Goal: Task Accomplishment & Management: Use online tool/utility

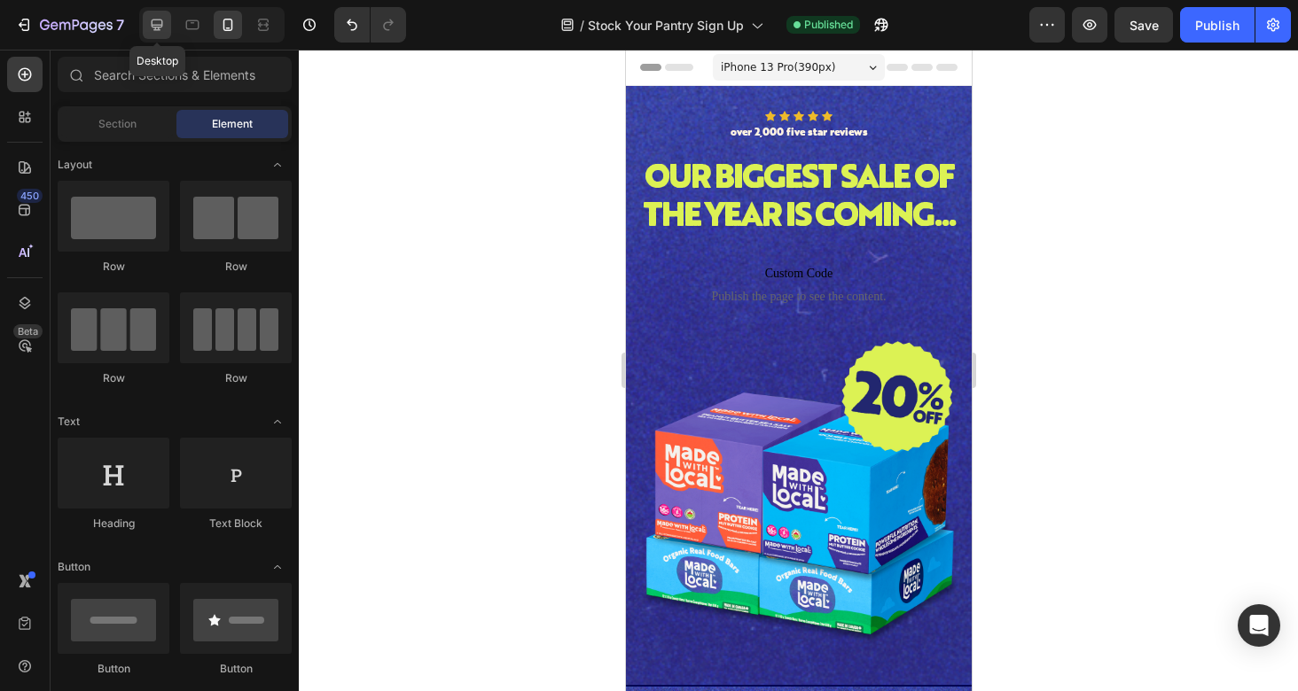
click at [162, 31] on icon at bounding box center [157, 25] width 18 height 18
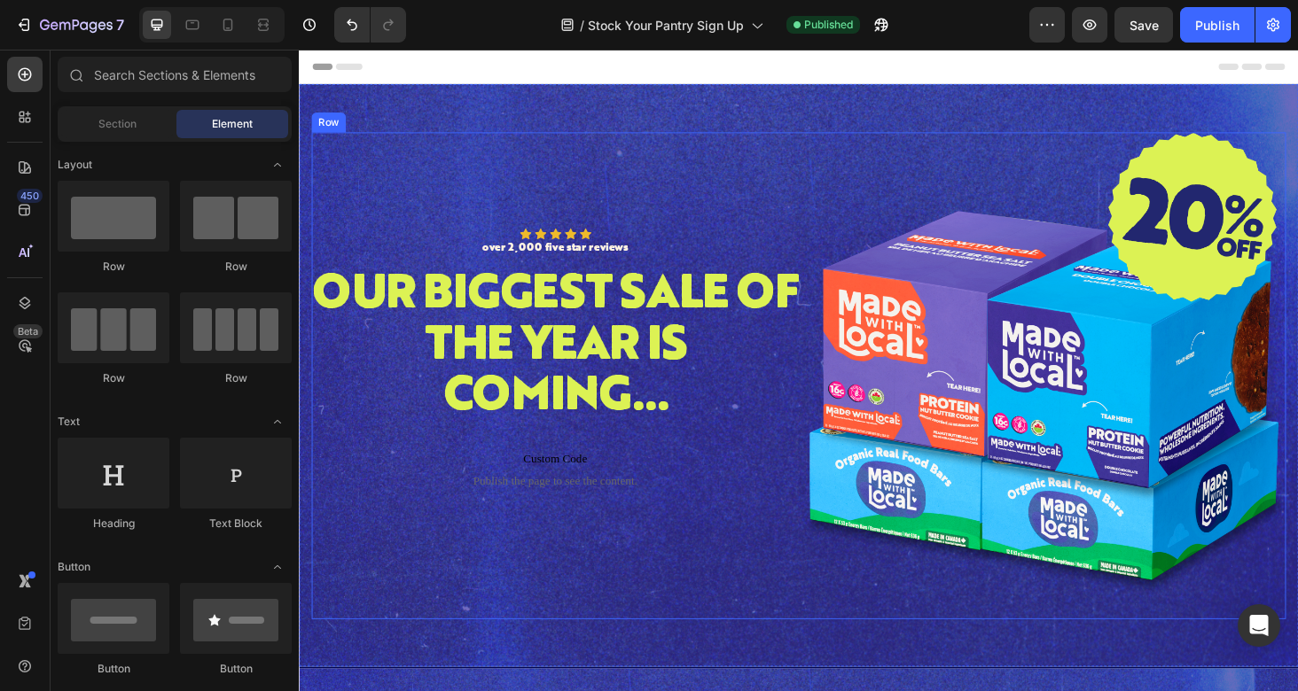
click at [727, 137] on div "Icon Icon Icon Icon Icon Icon List over 2,000 five star reviews Text Block Row …" at bounding box center [571, 396] width 519 height 519
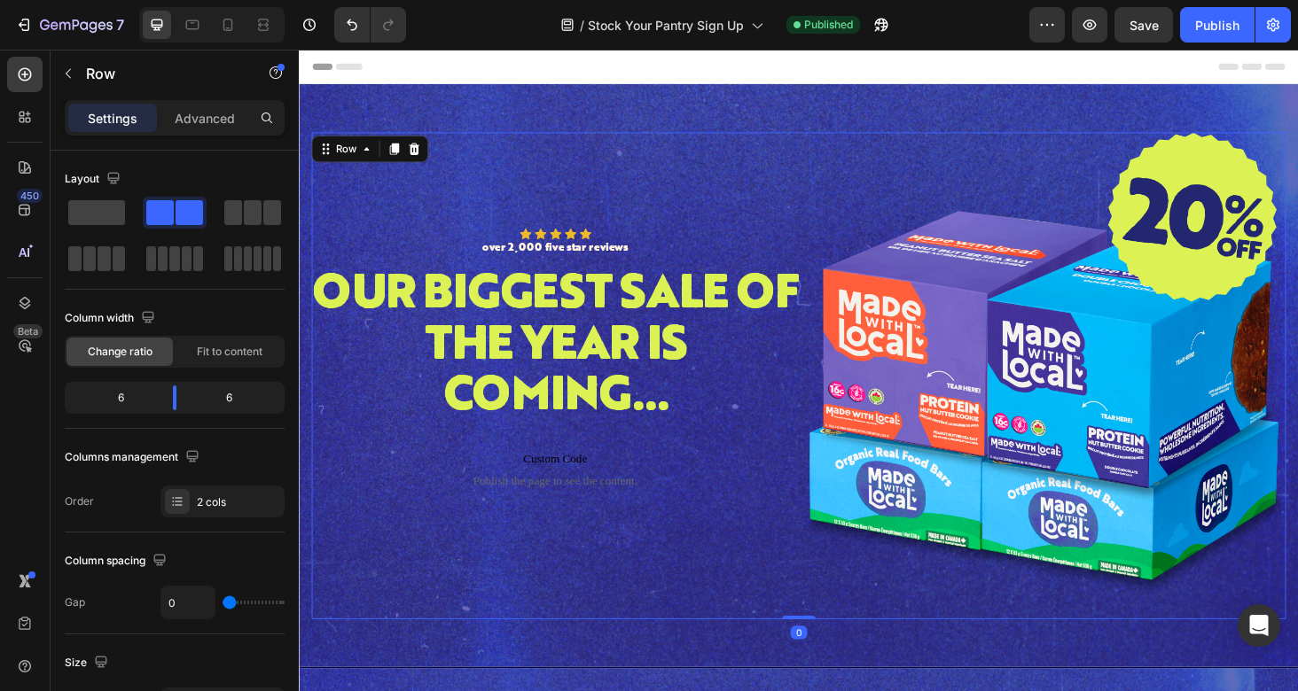
click at [715, 113] on div "Background Image" at bounding box center [831, 396] width 1064 height 620
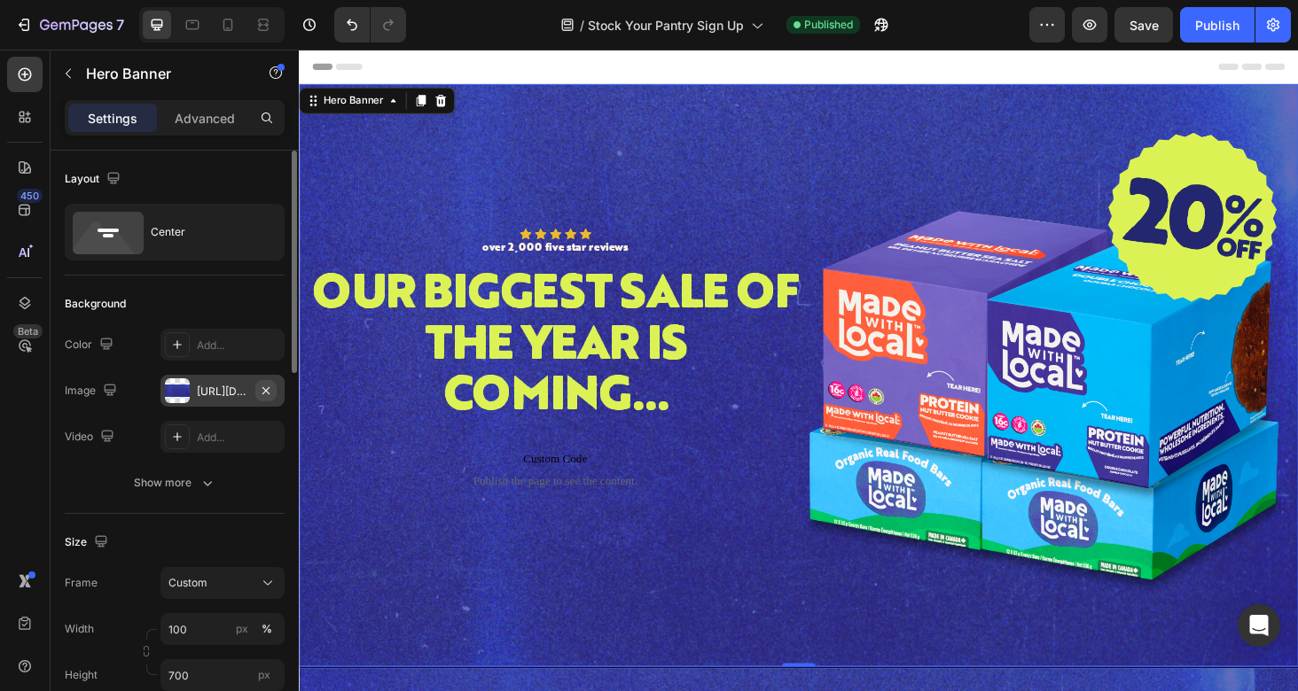
click at [264, 391] on icon "button" at bounding box center [266, 391] width 14 height 14
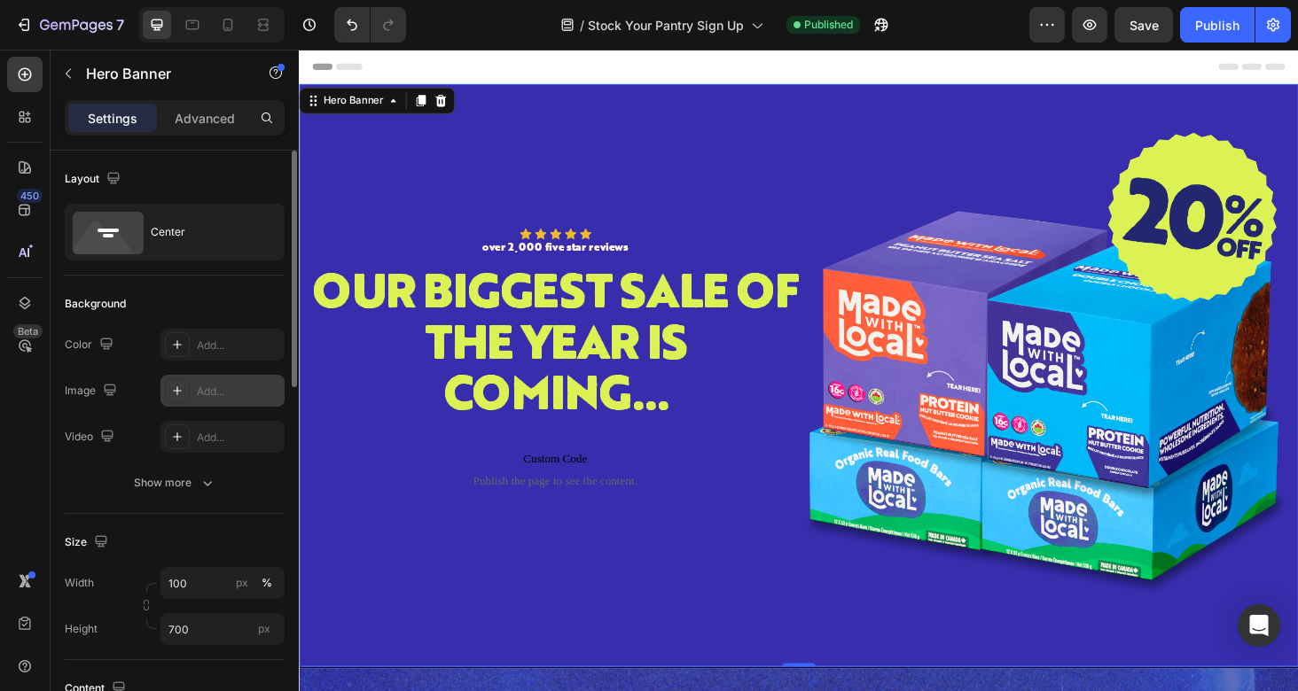
click at [230, 393] on div "Add..." at bounding box center [238, 392] width 83 height 16
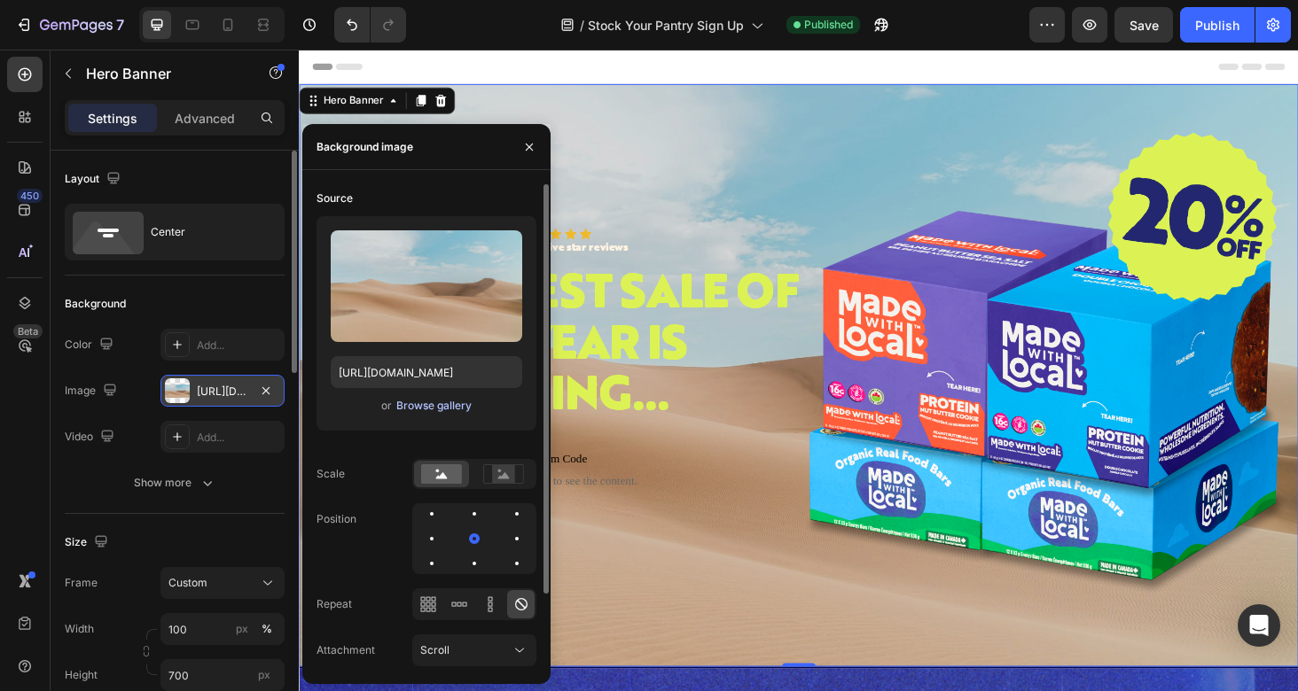
click at [425, 409] on div "Browse gallery" at bounding box center [433, 406] width 75 height 16
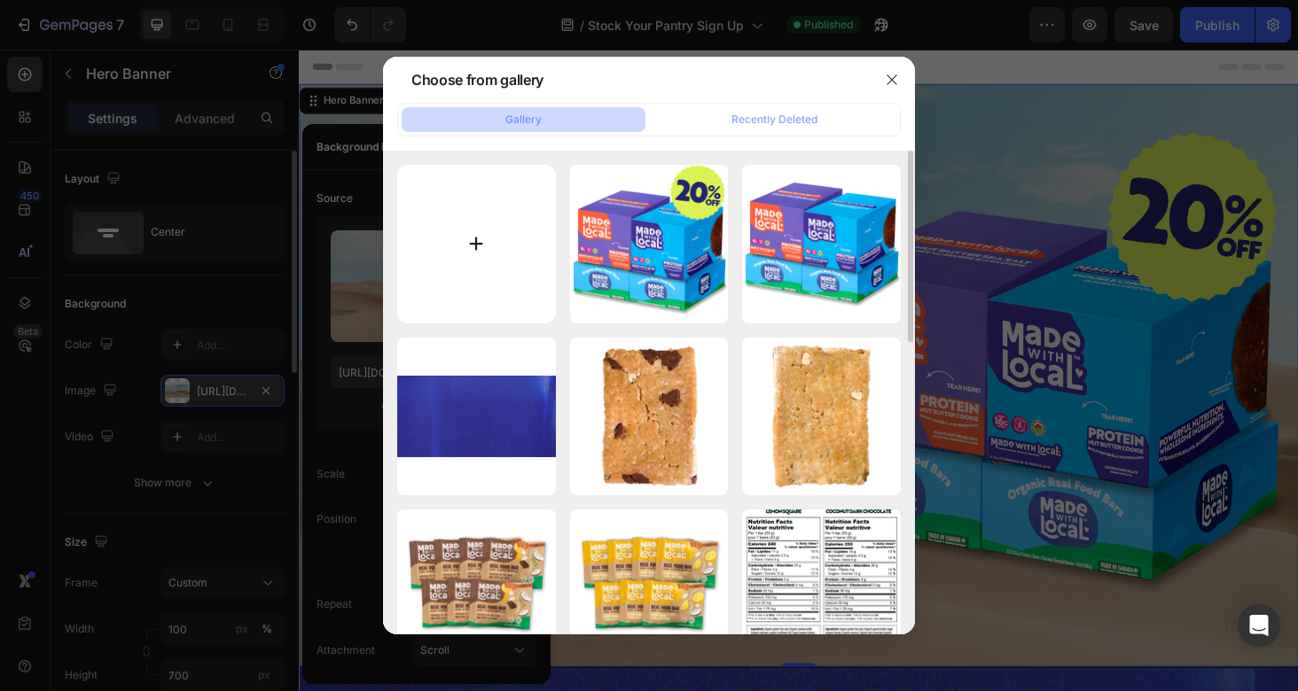
click at [494, 253] on input "file" at bounding box center [476, 244] width 159 height 159
type input "C:\fakepath\IMG_3840long.jpg"
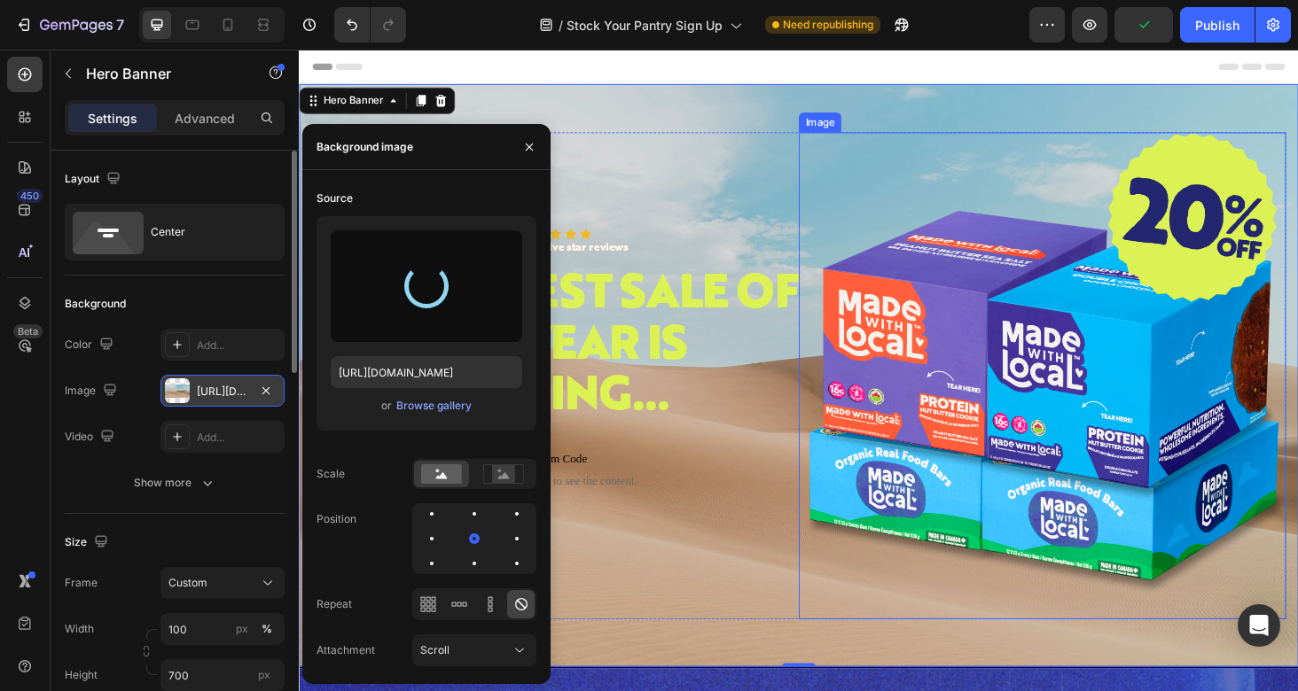
type input "[URL][DOMAIN_NAME]"
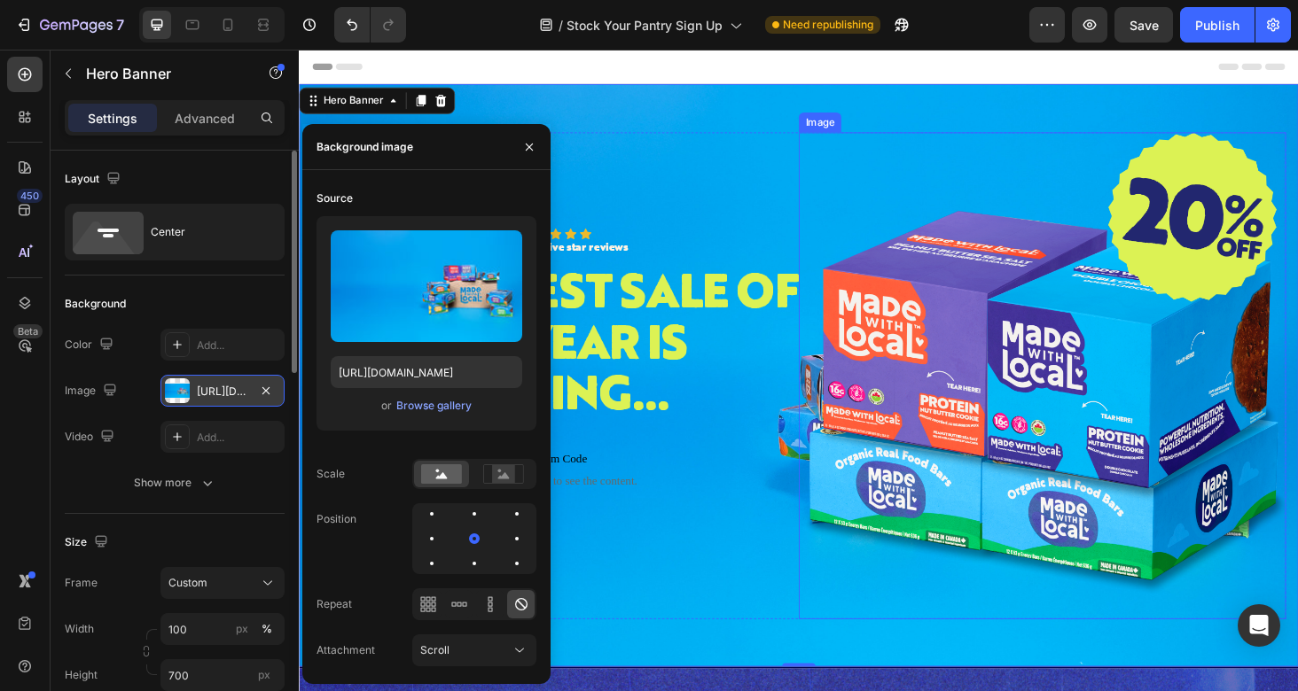
click at [1112, 348] on img at bounding box center [1090, 396] width 519 height 519
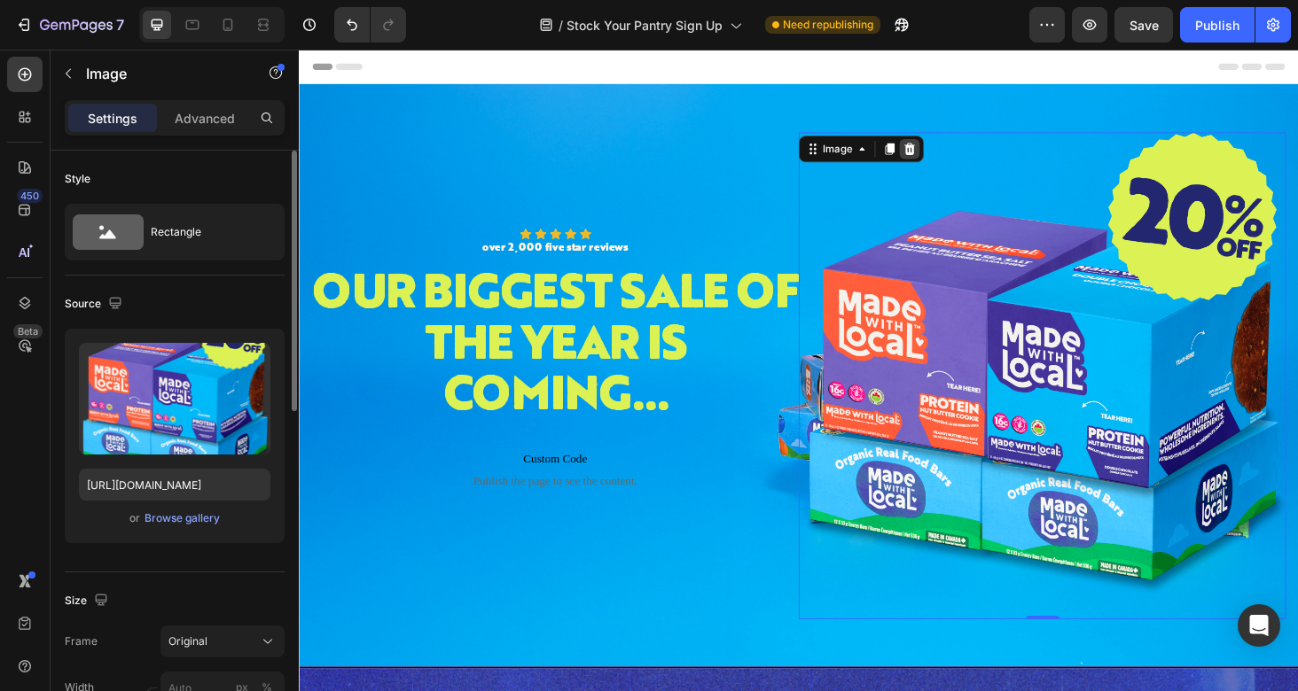
click at [957, 151] on div at bounding box center [948, 154] width 21 height 21
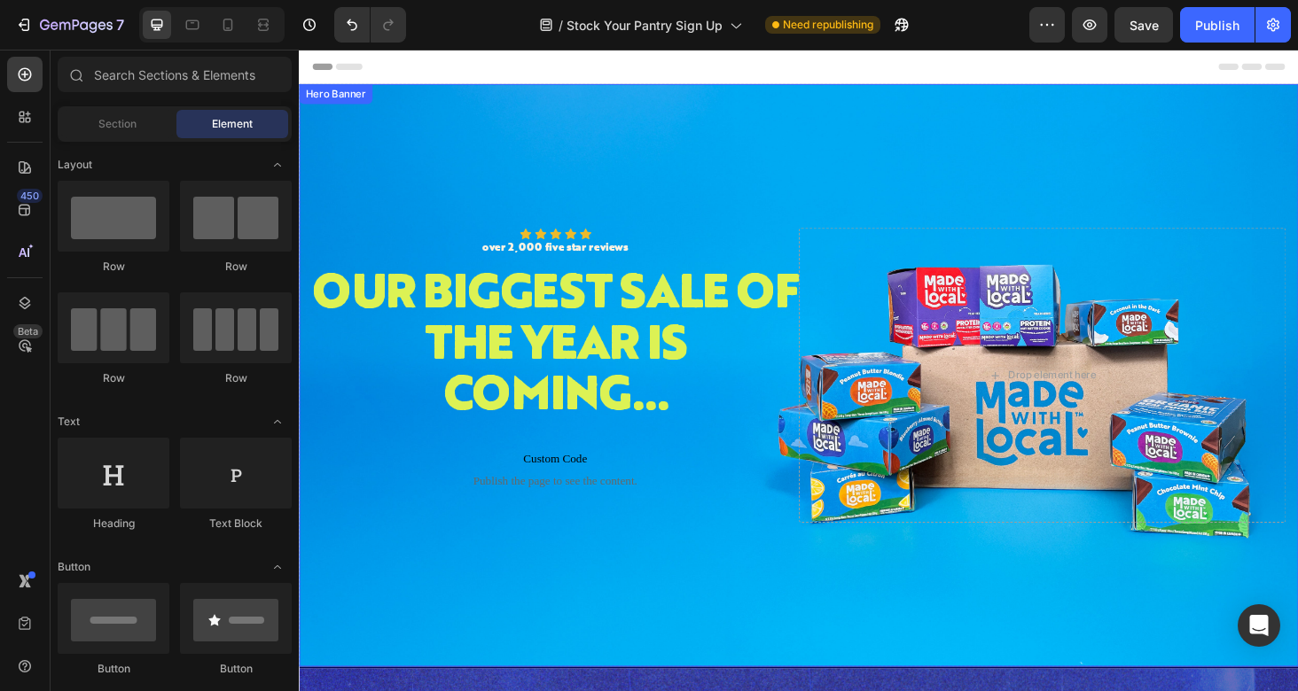
click at [931, 644] on div "Background Image" at bounding box center [831, 396] width 1064 height 620
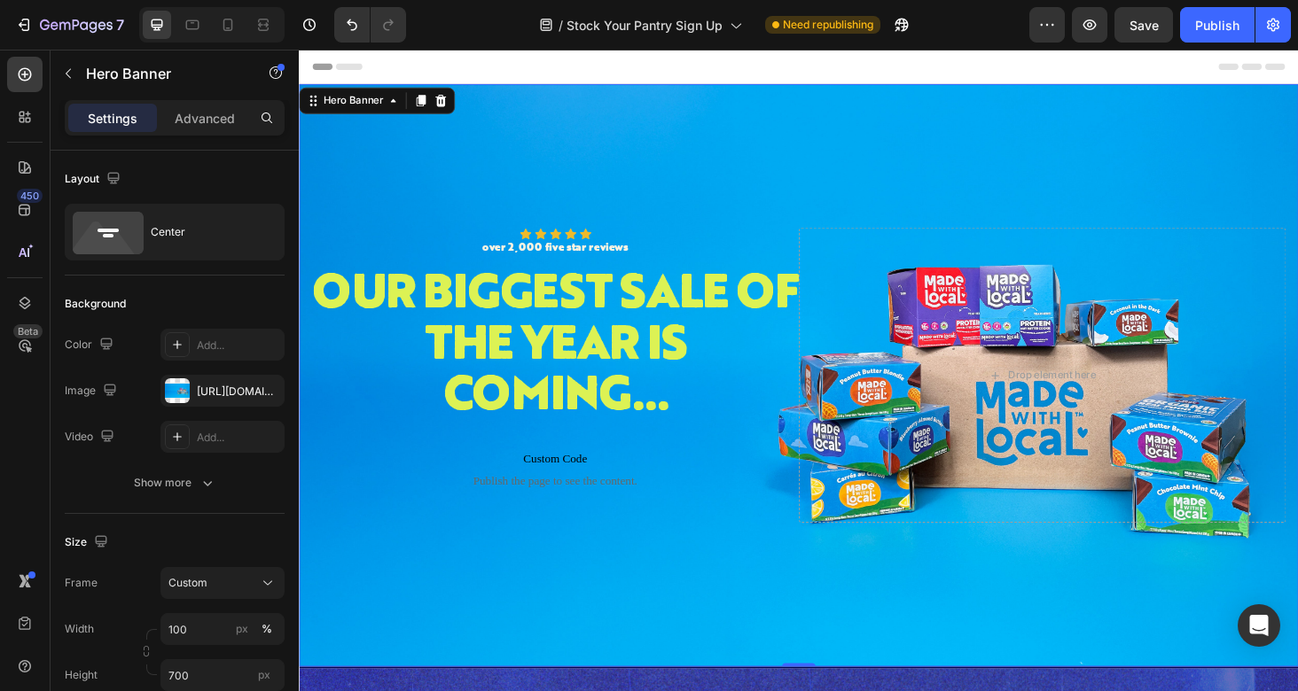
click at [737, 603] on div "Background Image" at bounding box center [831, 396] width 1064 height 620
click at [909, 514] on div "Drop element here" at bounding box center [1090, 396] width 519 height 314
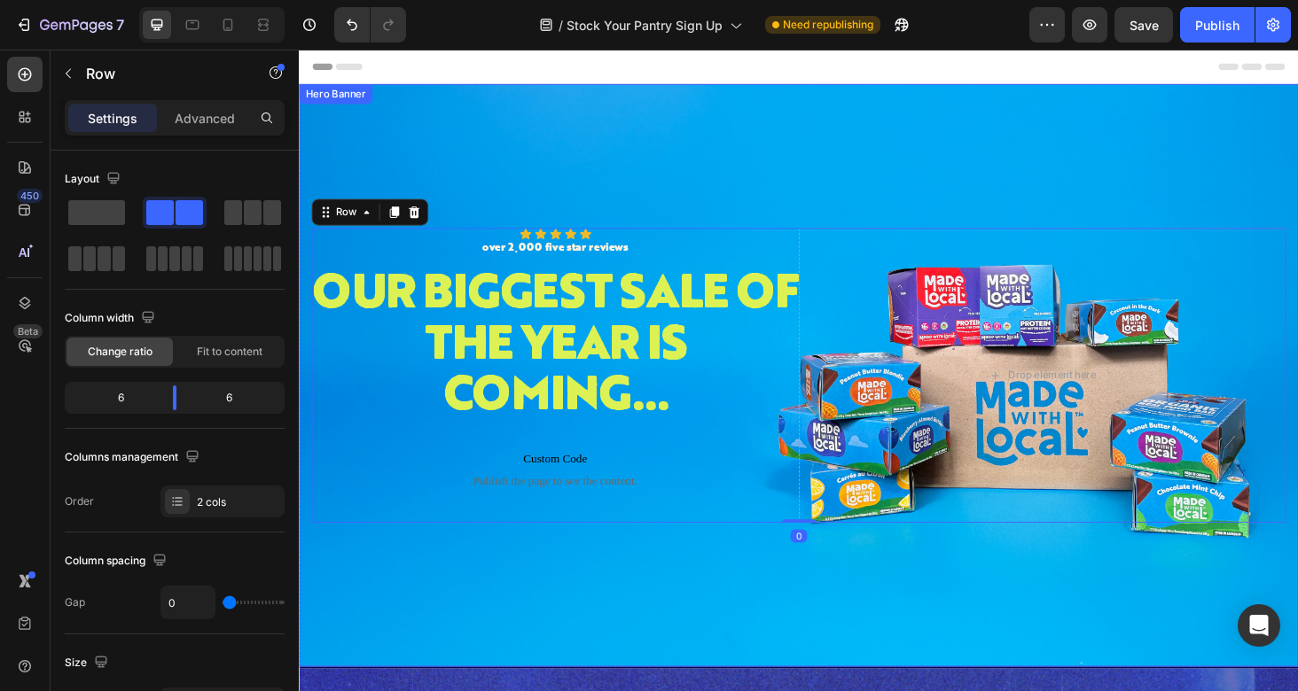
click at [859, 630] on div "Background Image" at bounding box center [831, 396] width 1064 height 620
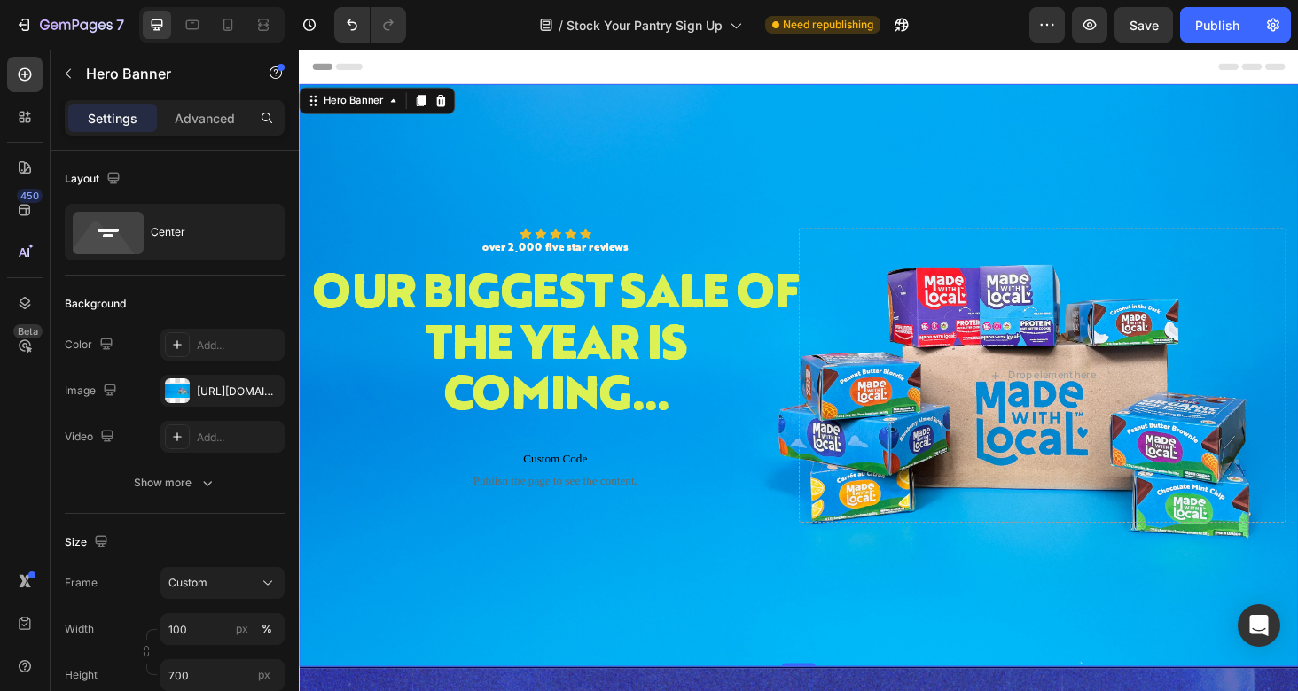
click at [1297, 293] on div "Drop element here" at bounding box center [1090, 396] width 519 height 314
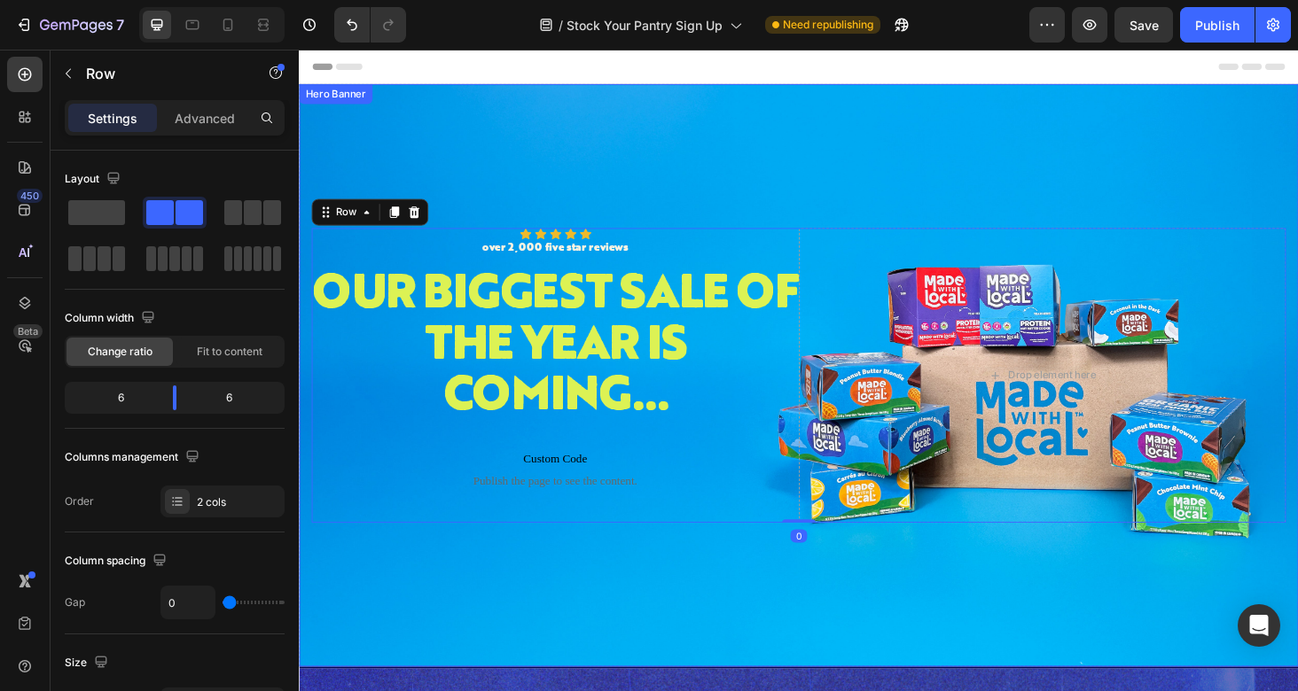
click at [1072, 187] on div "Background Image" at bounding box center [831, 396] width 1064 height 620
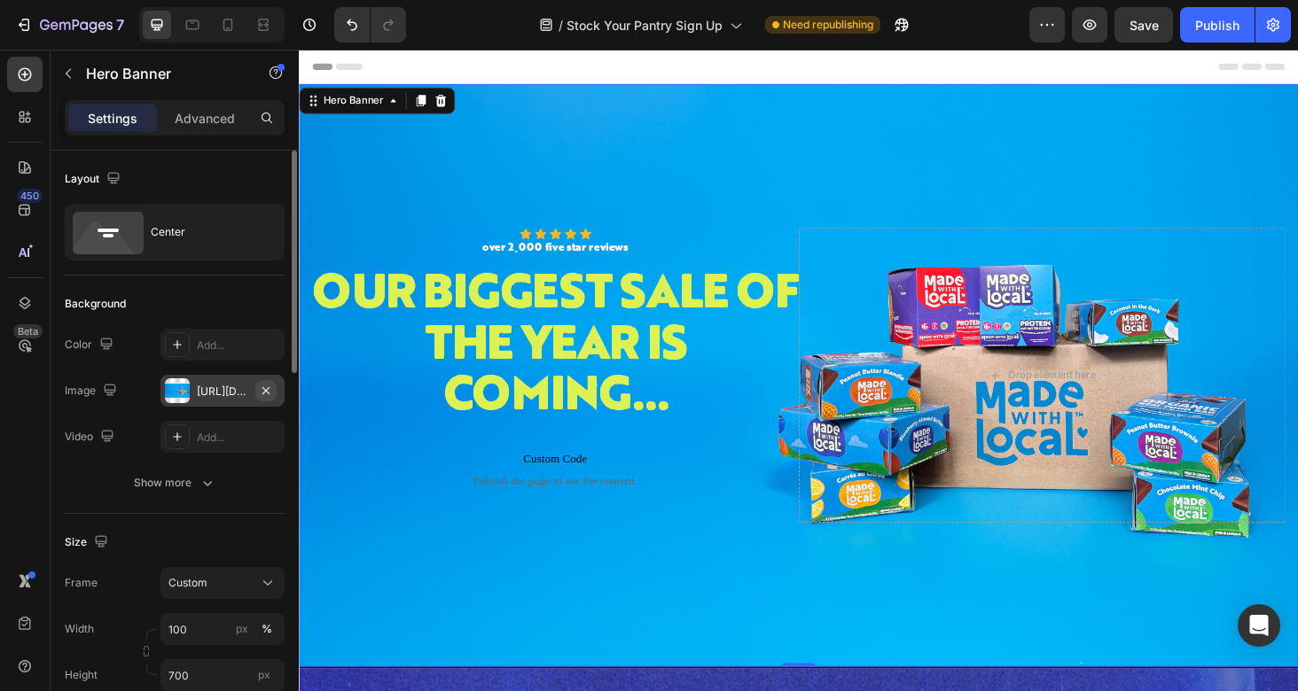
click at [261, 392] on icon "button" at bounding box center [266, 391] width 14 height 14
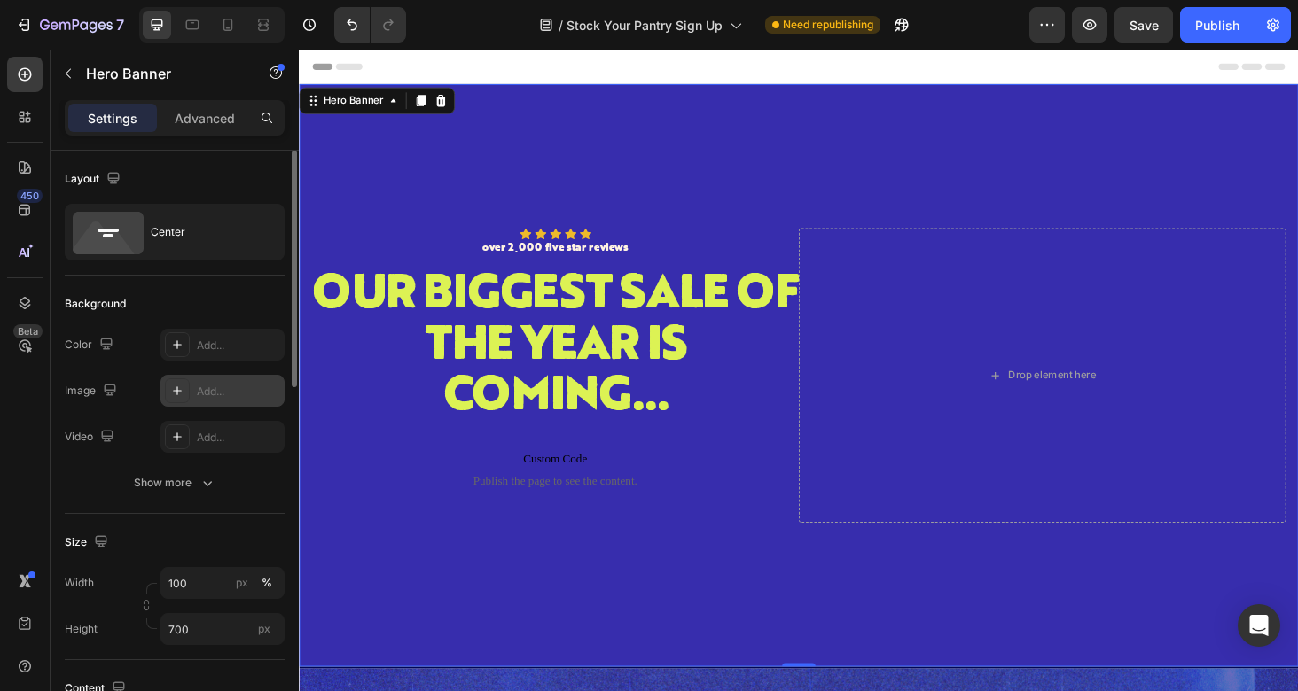
click at [221, 394] on div "Add..." at bounding box center [238, 392] width 83 height 16
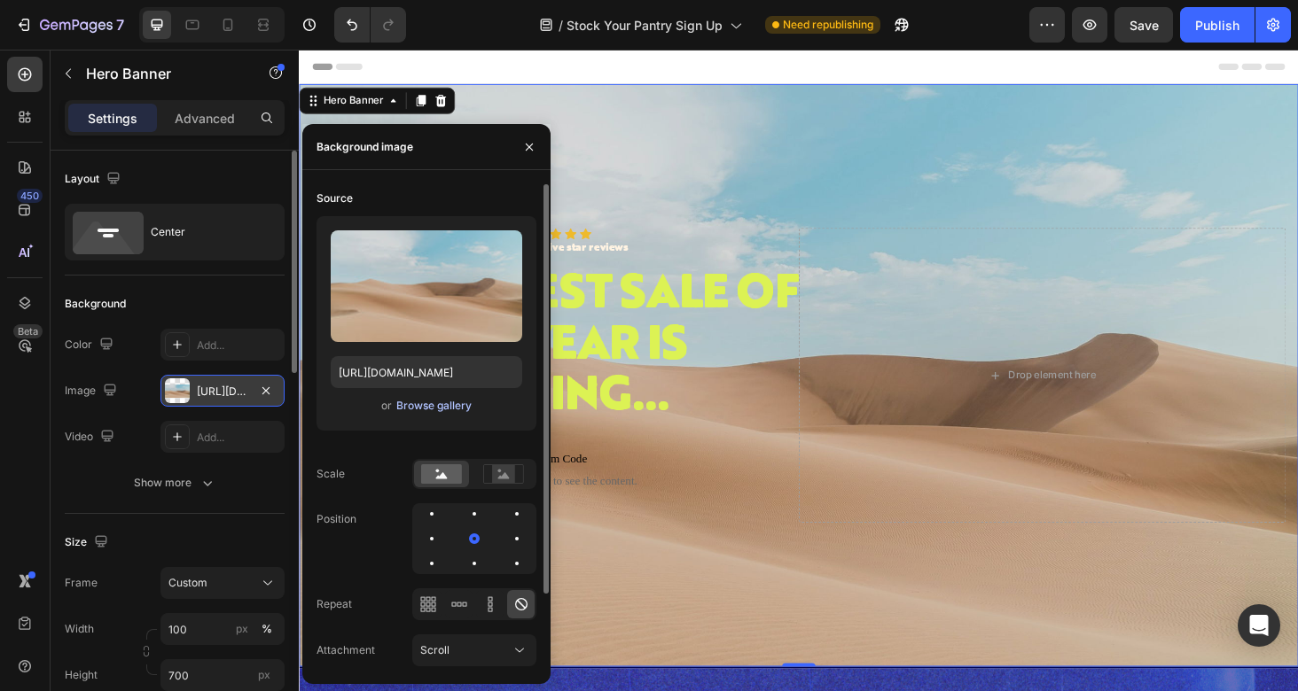
click at [410, 407] on div "Browse gallery" at bounding box center [433, 406] width 75 height 16
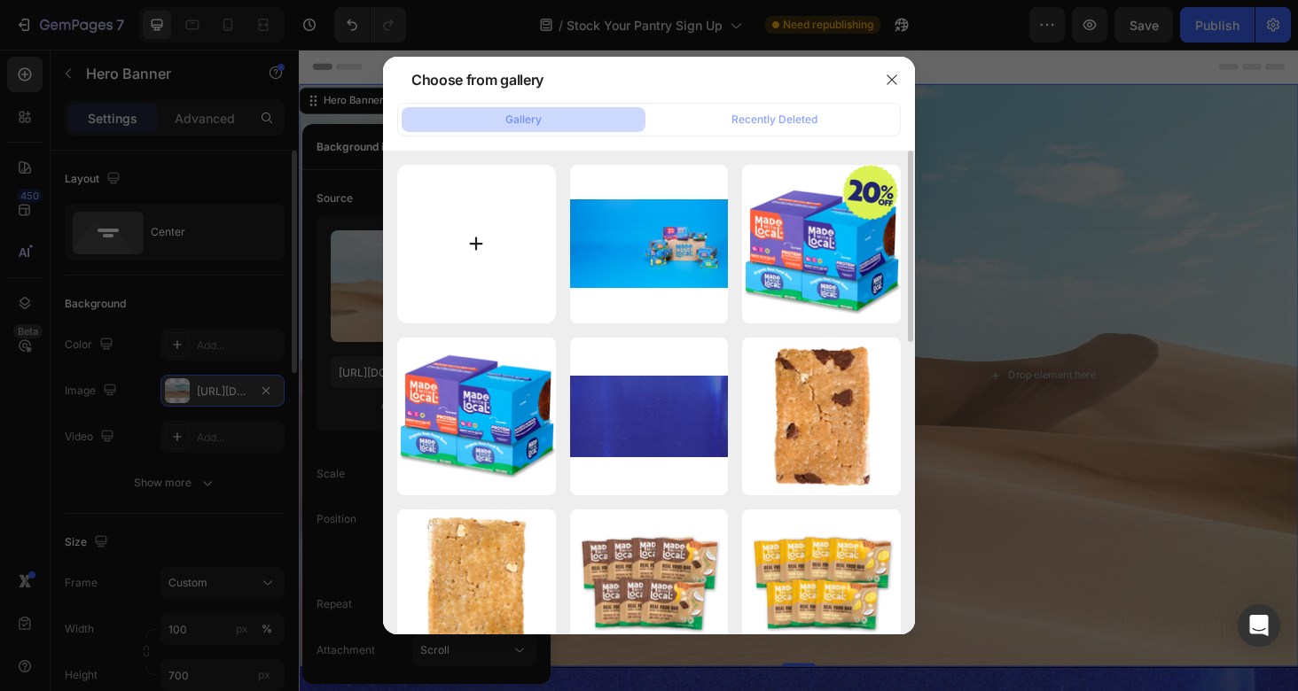
click at [479, 264] on input "file" at bounding box center [476, 244] width 159 height 159
type input "C:\fakepath\IMG_3840long2.jpg"
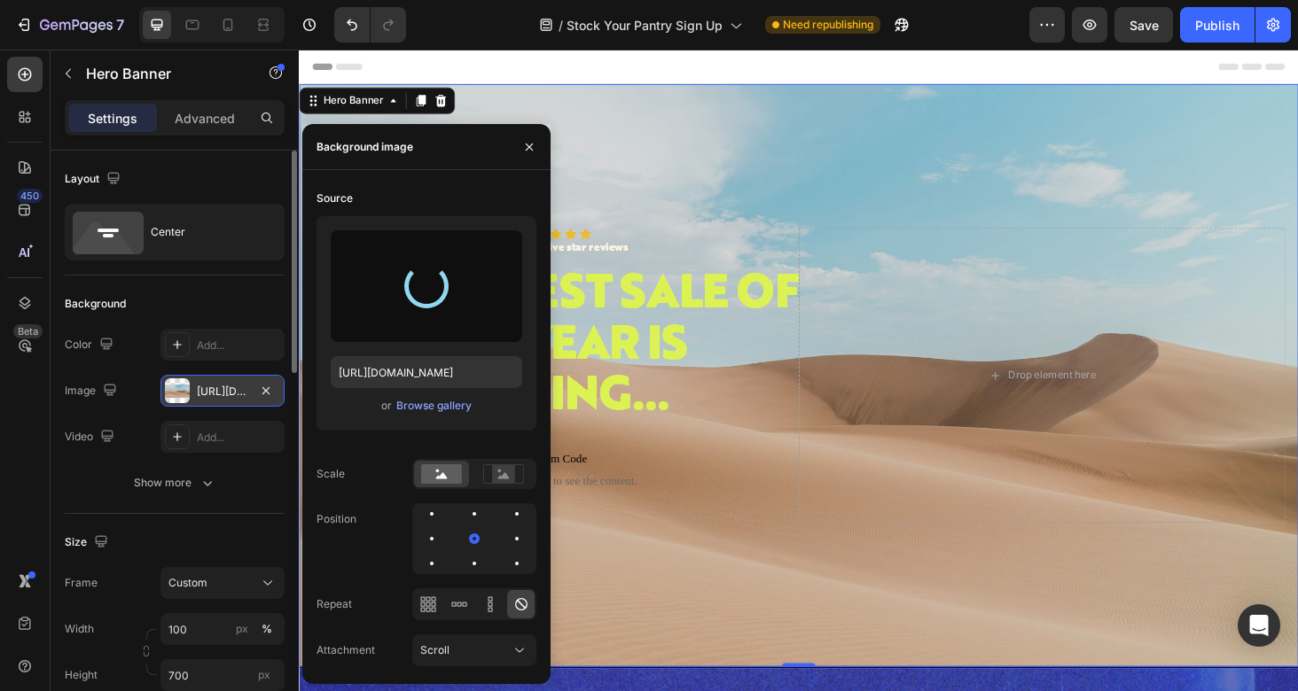
type input "[URL][DOMAIN_NAME]"
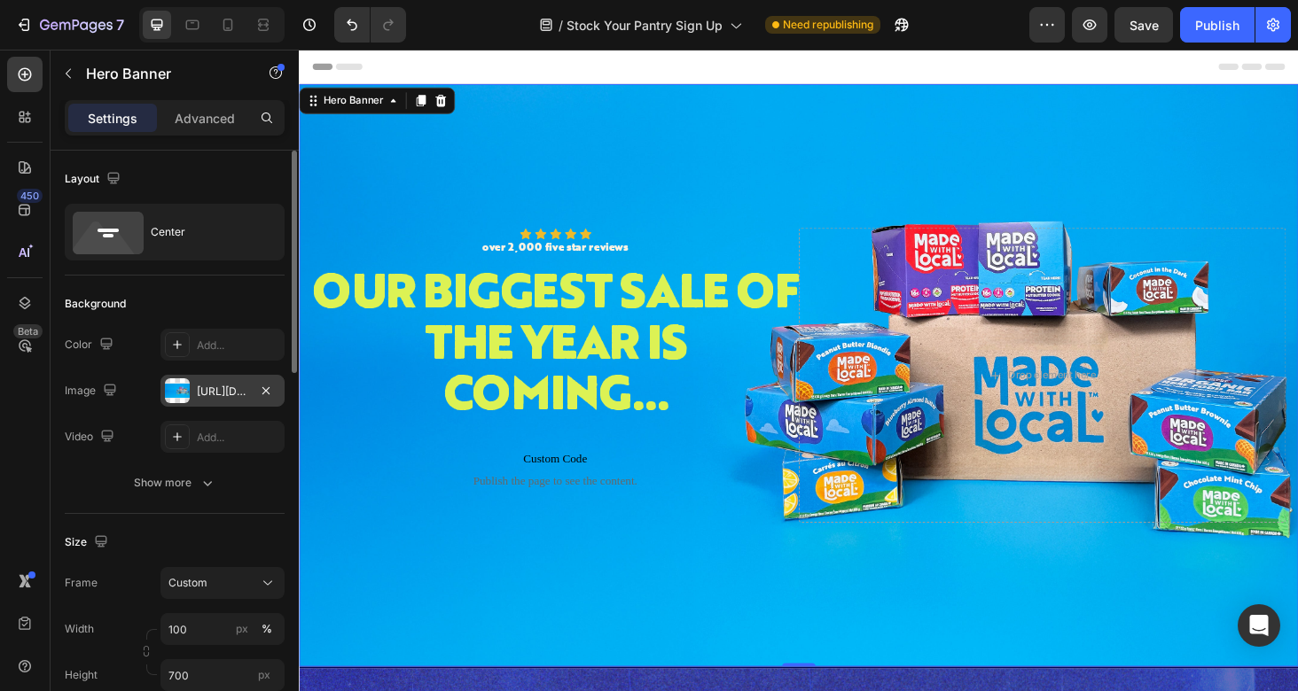
click at [1297, 191] on div "Background Image" at bounding box center [831, 396] width 1064 height 620
click at [217, 354] on div "Add..." at bounding box center [222, 345] width 124 height 32
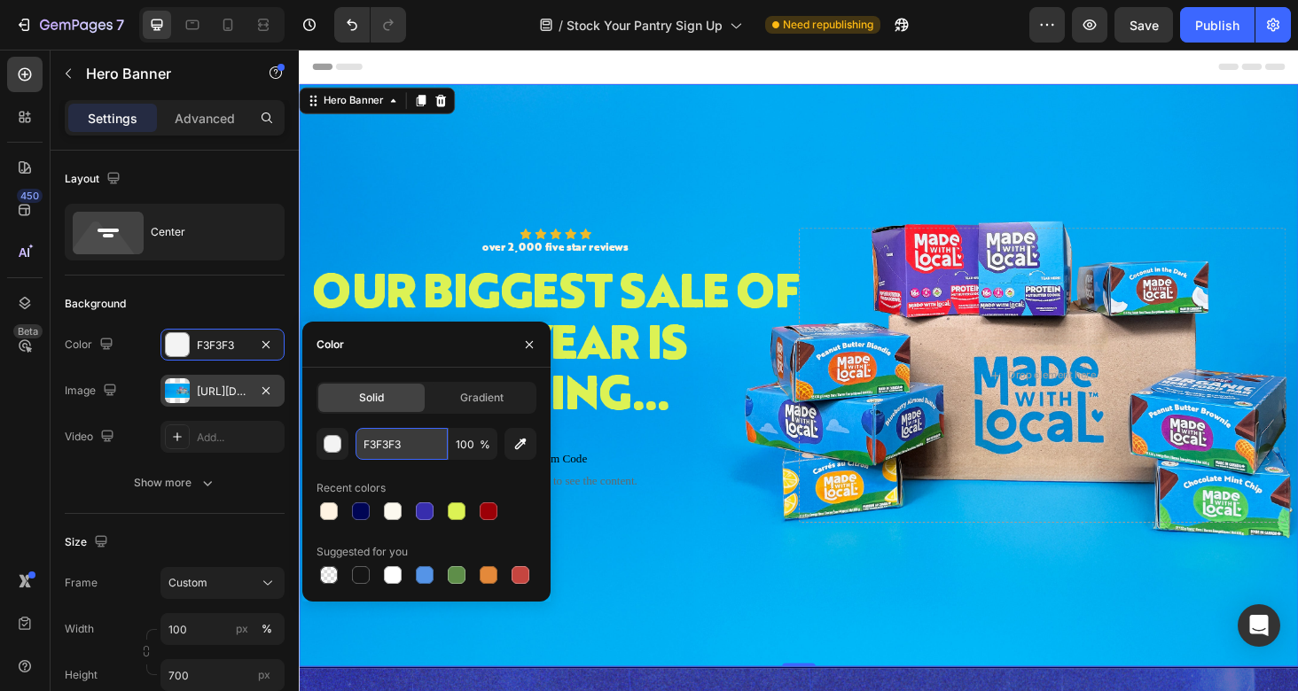
click at [390, 453] on input "F3F3F3" at bounding box center [401, 444] width 92 height 32
paste input "40a7ec"
type input "40a7ec"
click at [665, 574] on div "Background Image" at bounding box center [831, 396] width 1064 height 620
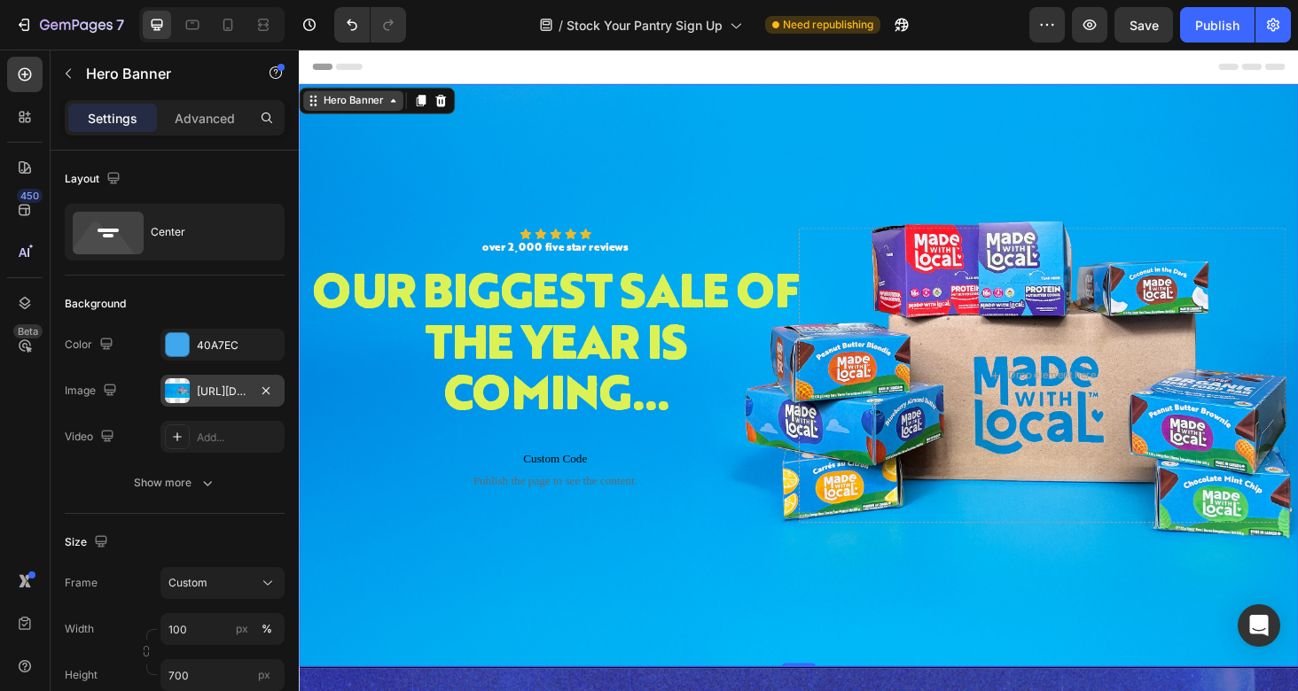
click at [382, 99] on div "Hero Banner" at bounding box center [356, 104] width 71 height 16
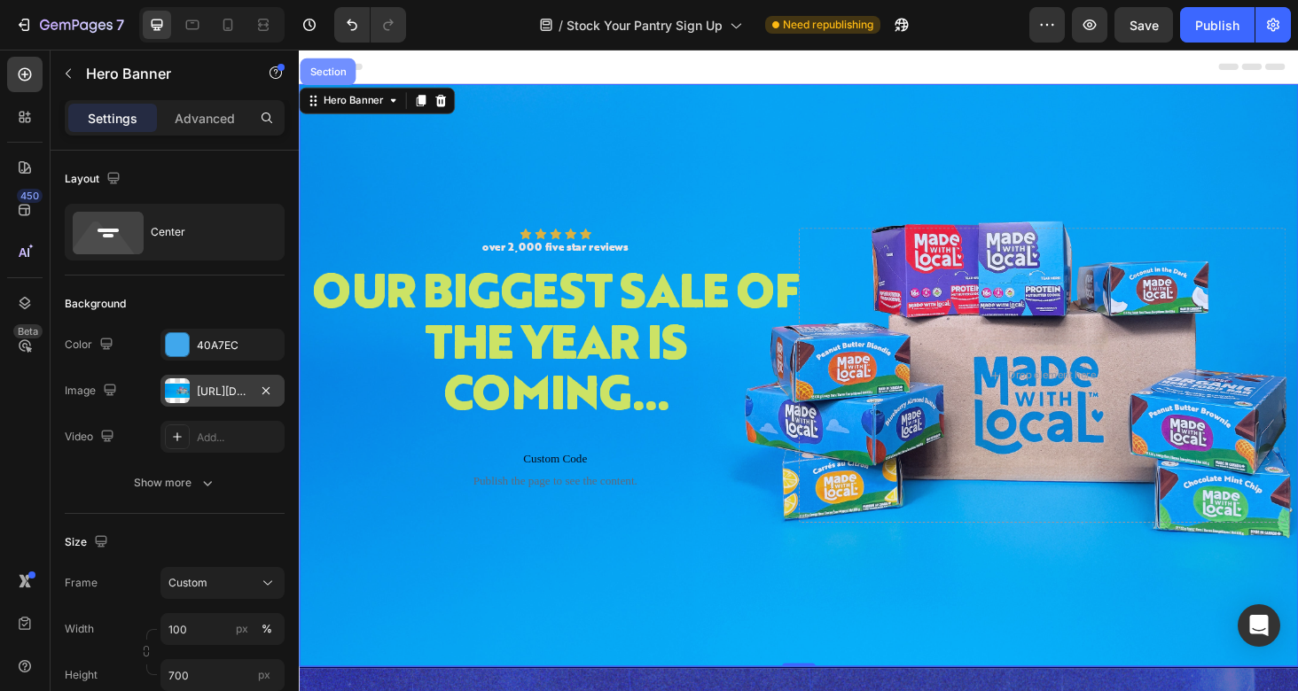
click at [334, 74] on div "Section" at bounding box center [329, 72] width 45 height 11
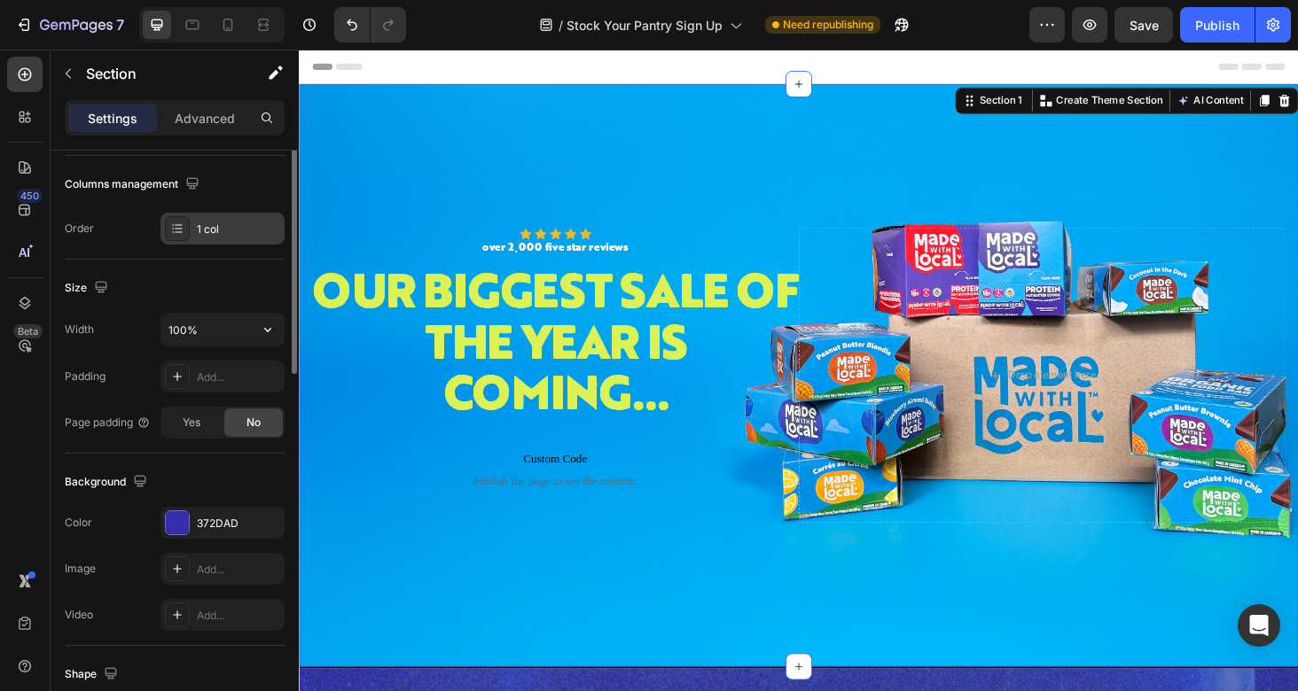
scroll to position [490, 0]
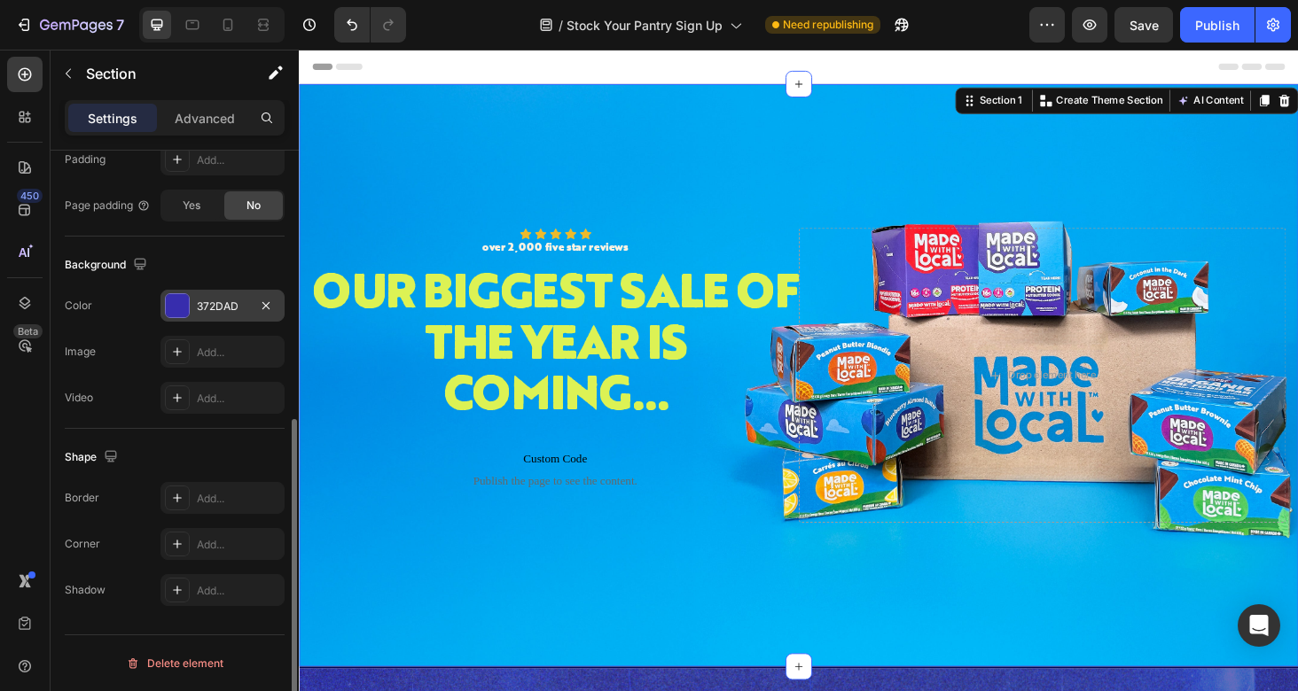
click at [241, 302] on div "372DAD" at bounding box center [222, 307] width 51 height 16
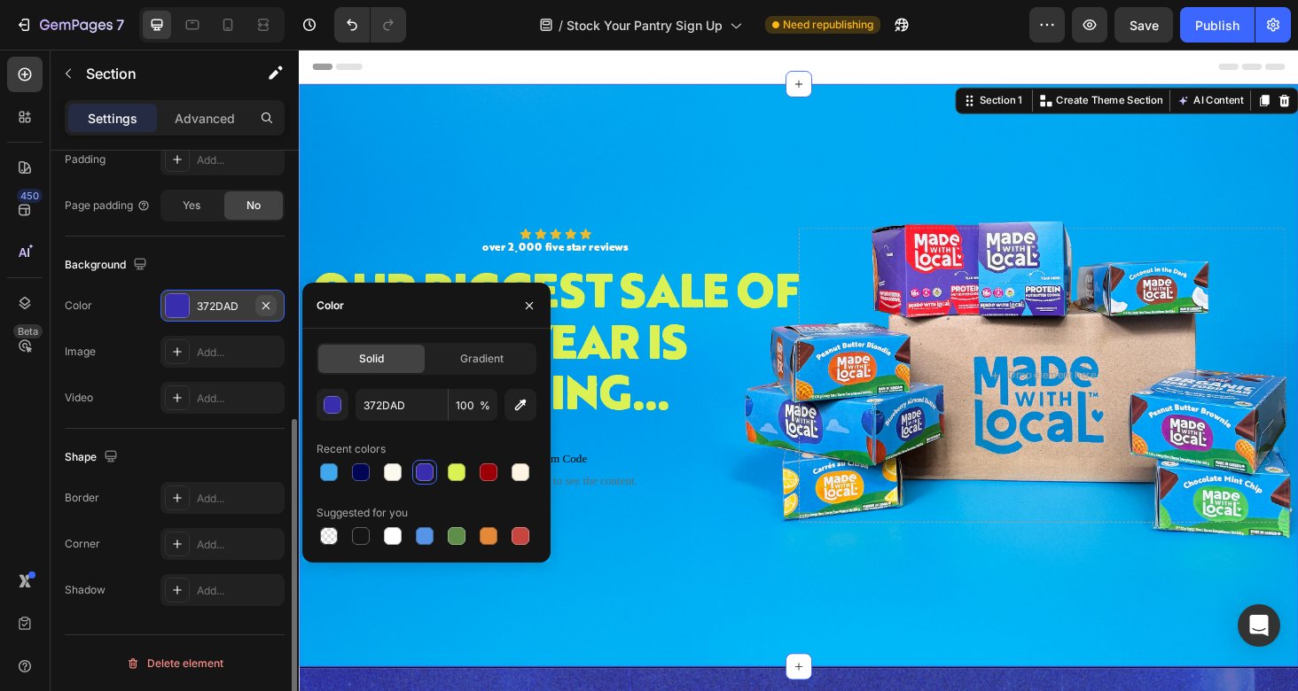
click at [265, 304] on icon "button" at bounding box center [265, 304] width 7 height 7
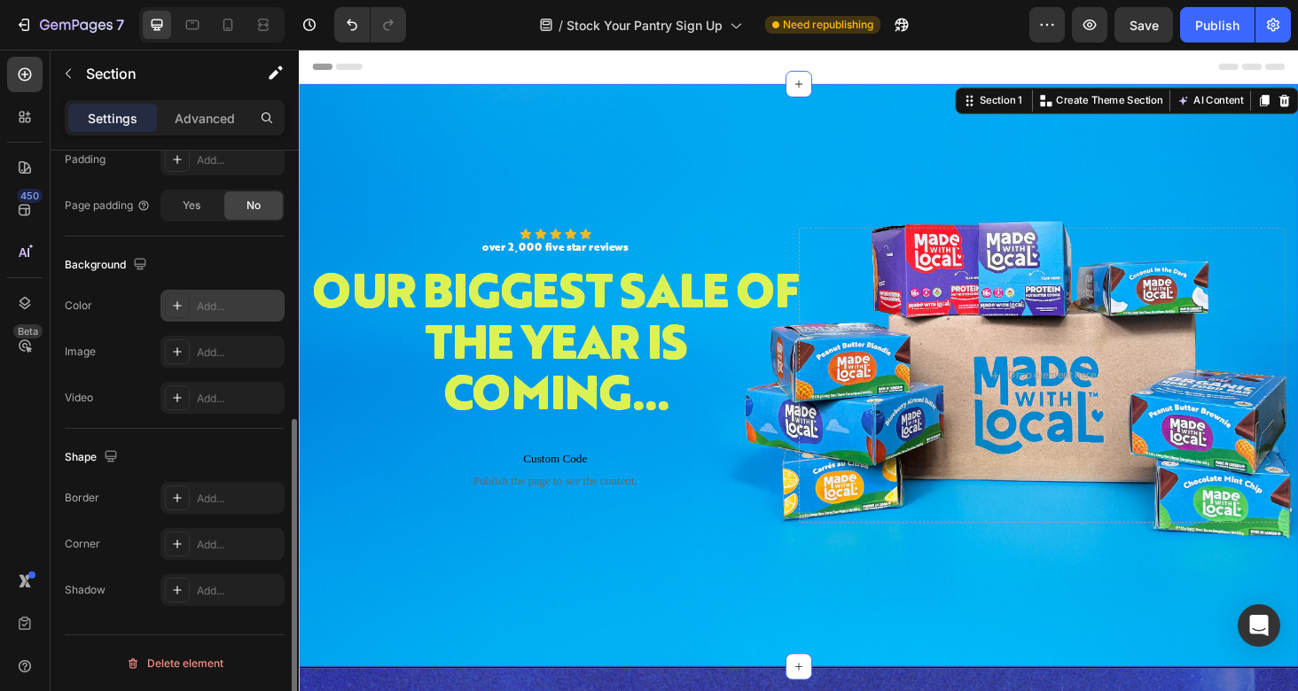
click at [222, 306] on div "Add..." at bounding box center [238, 307] width 83 height 16
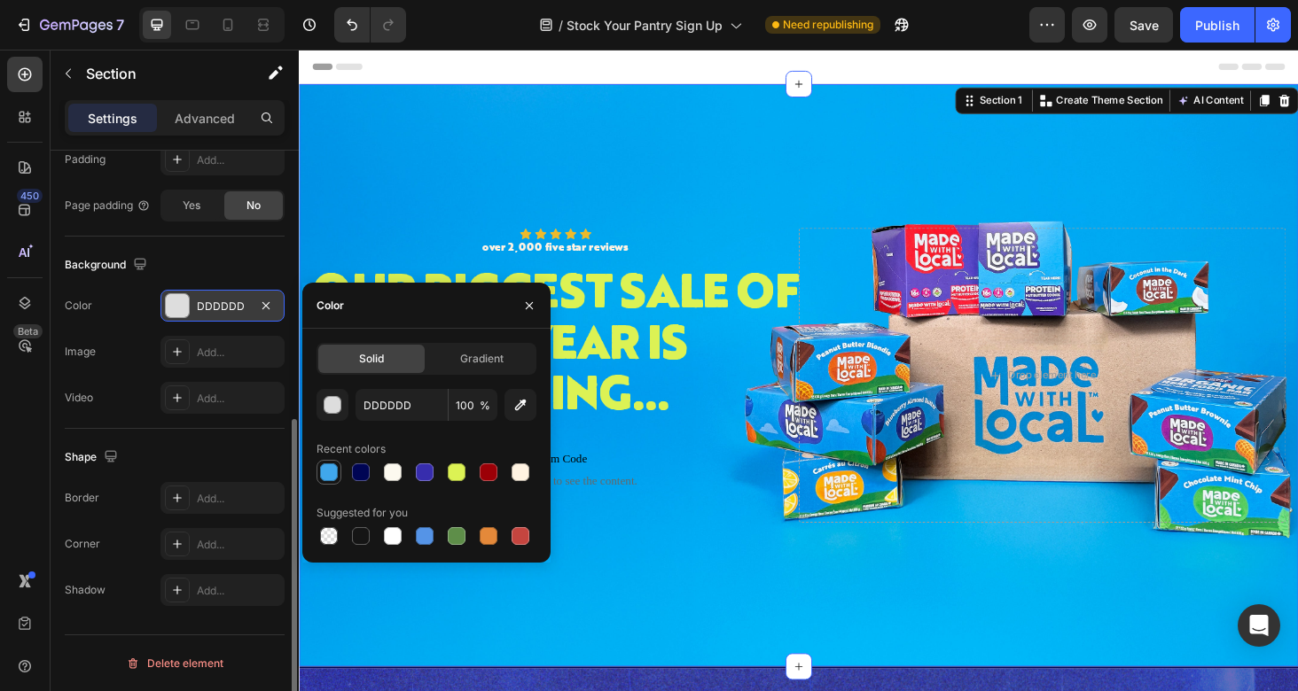
click at [328, 475] on div at bounding box center [329, 473] width 18 height 18
type input "40A7EC"
click at [401, 150] on div "Background Image" at bounding box center [831, 396] width 1064 height 620
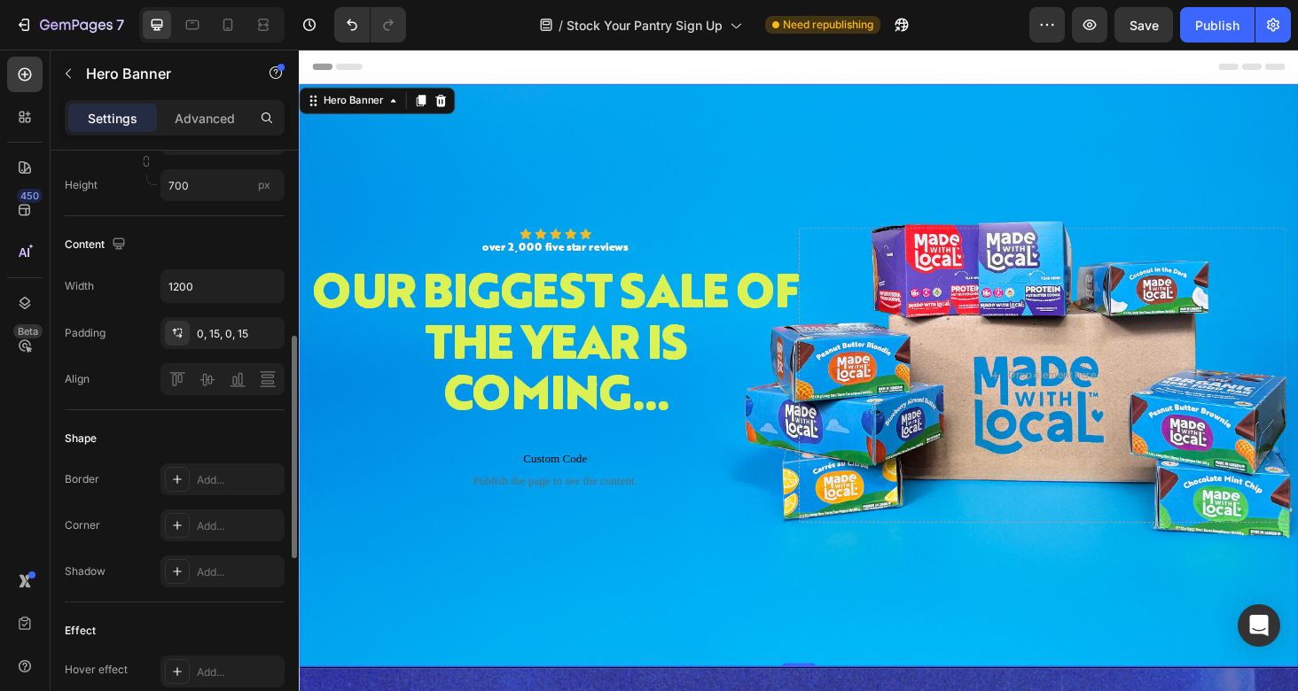
scroll to position [0, 0]
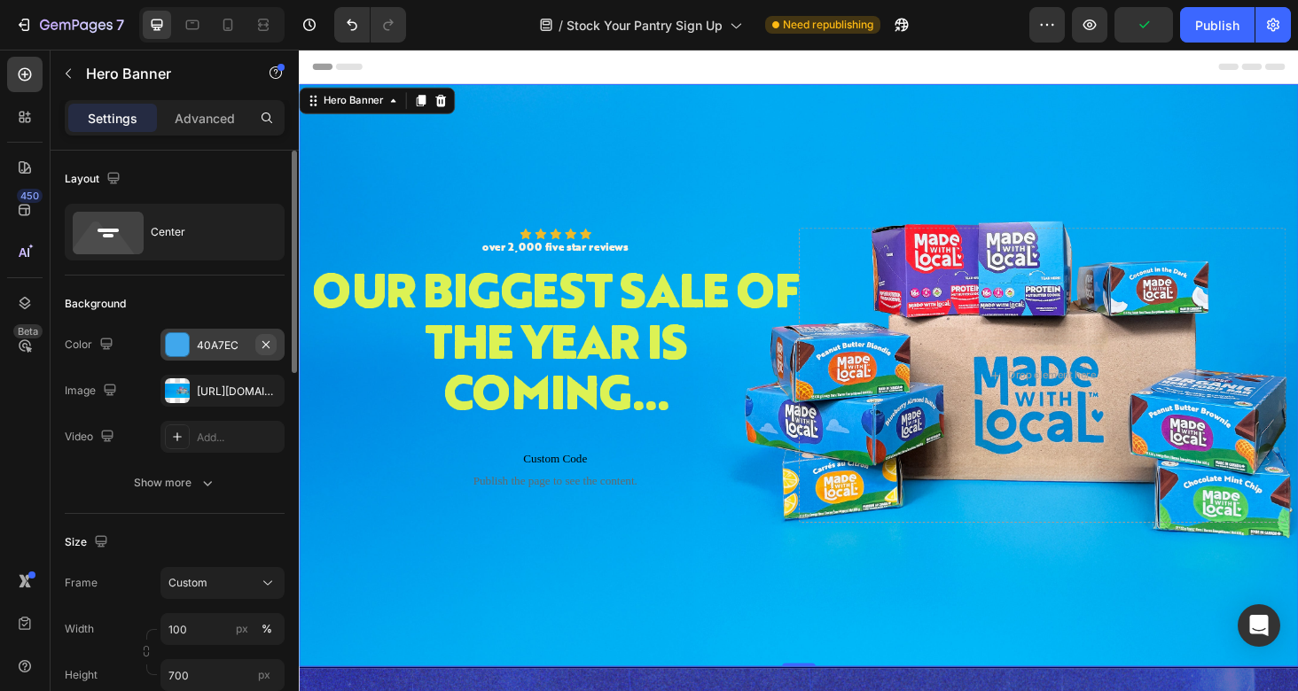
click at [266, 341] on icon "button" at bounding box center [266, 345] width 14 height 14
click at [409, 593] on div "Background Image" at bounding box center [831, 396] width 1064 height 620
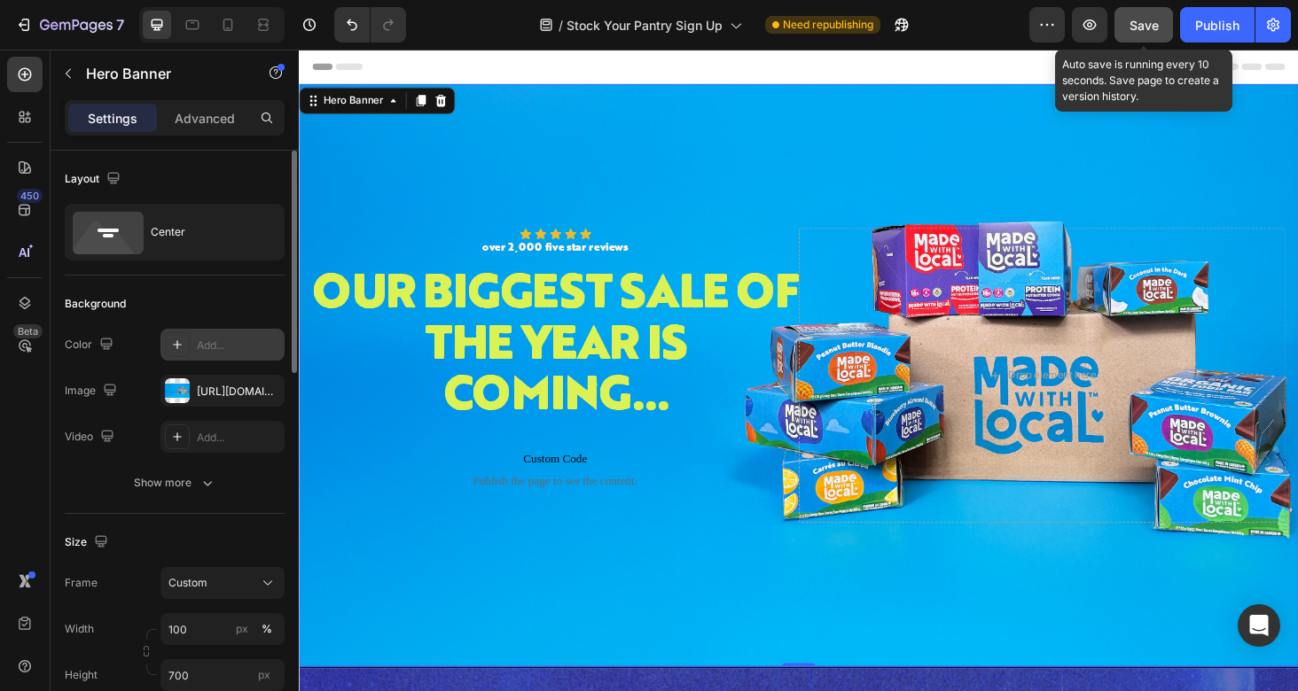
click at [1155, 18] on span "Save" at bounding box center [1143, 25] width 29 height 15
click at [1135, 30] on span "Save" at bounding box center [1143, 25] width 29 height 15
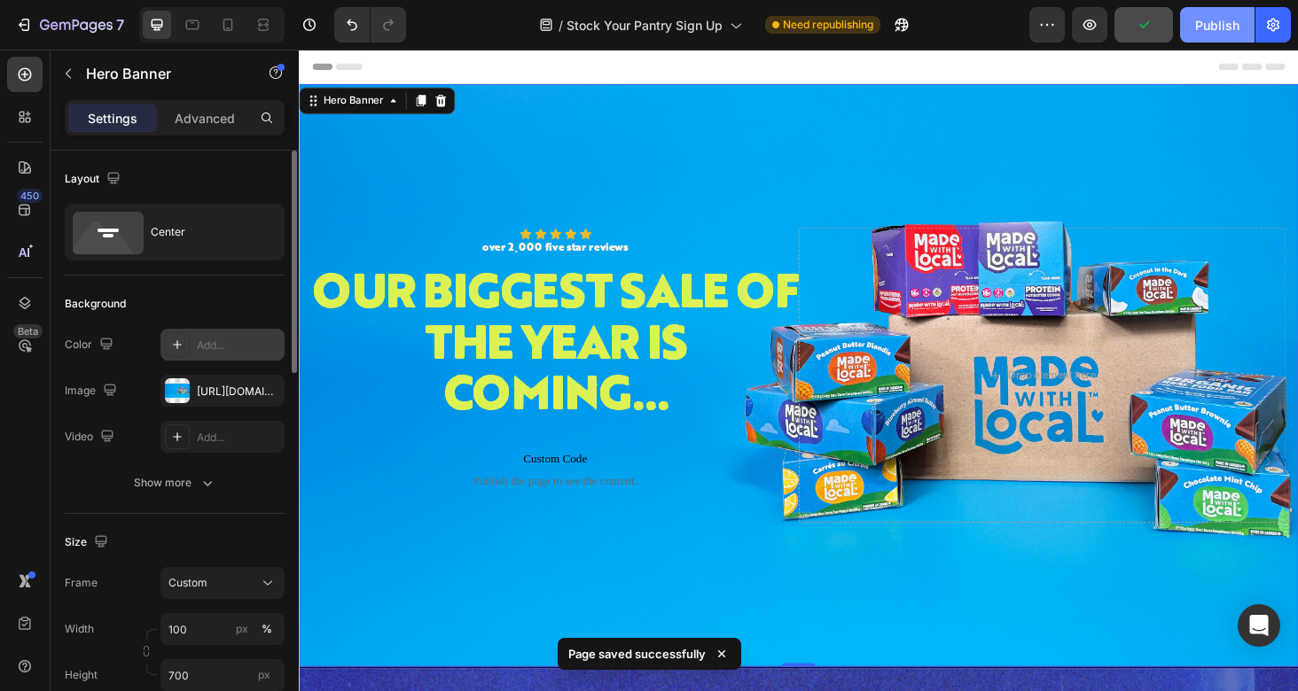
click at [1213, 27] on div "Publish" at bounding box center [1217, 25] width 44 height 19
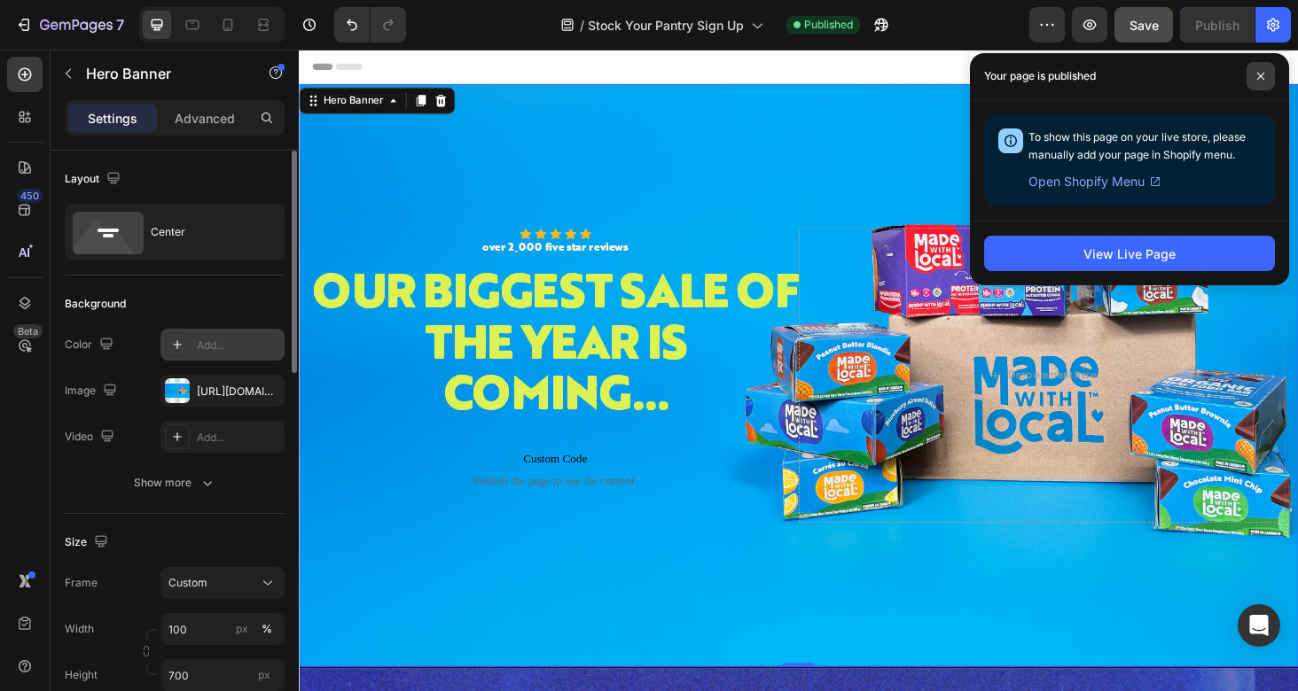
click at [1264, 79] on icon at bounding box center [1260, 76] width 7 height 7
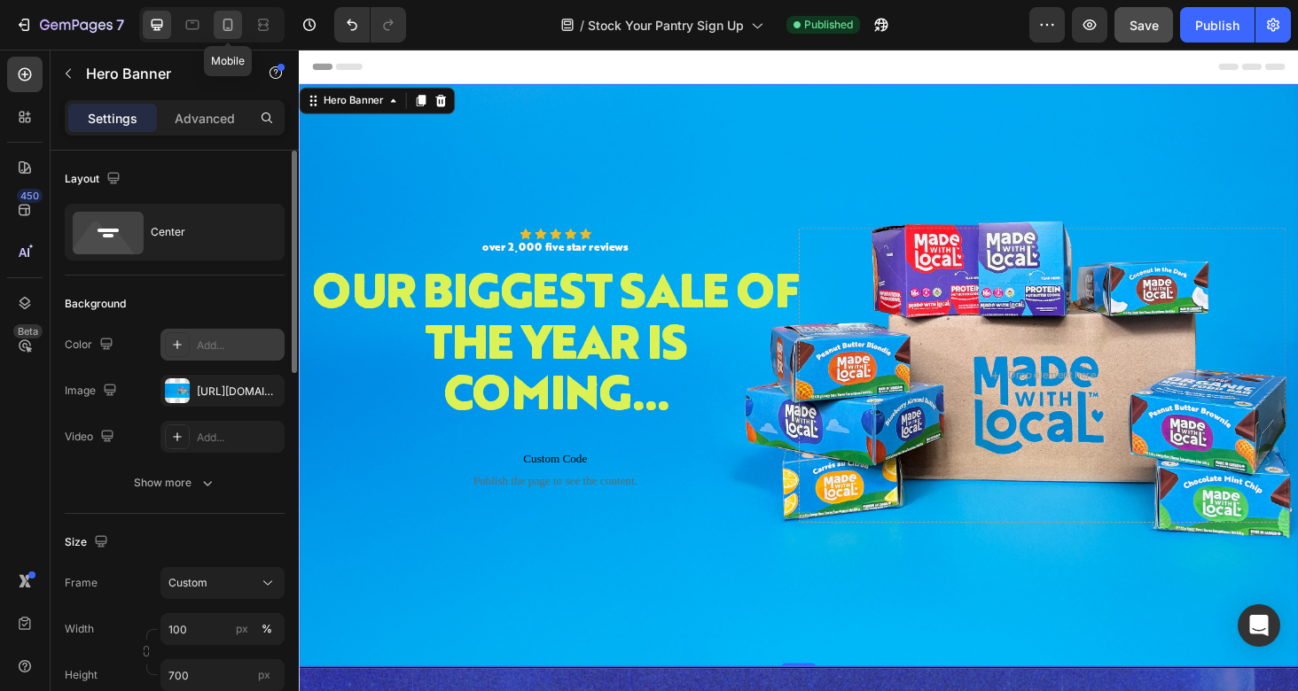
click at [222, 35] on div at bounding box center [228, 25] width 28 height 28
type input "Auto"
type input "100%"
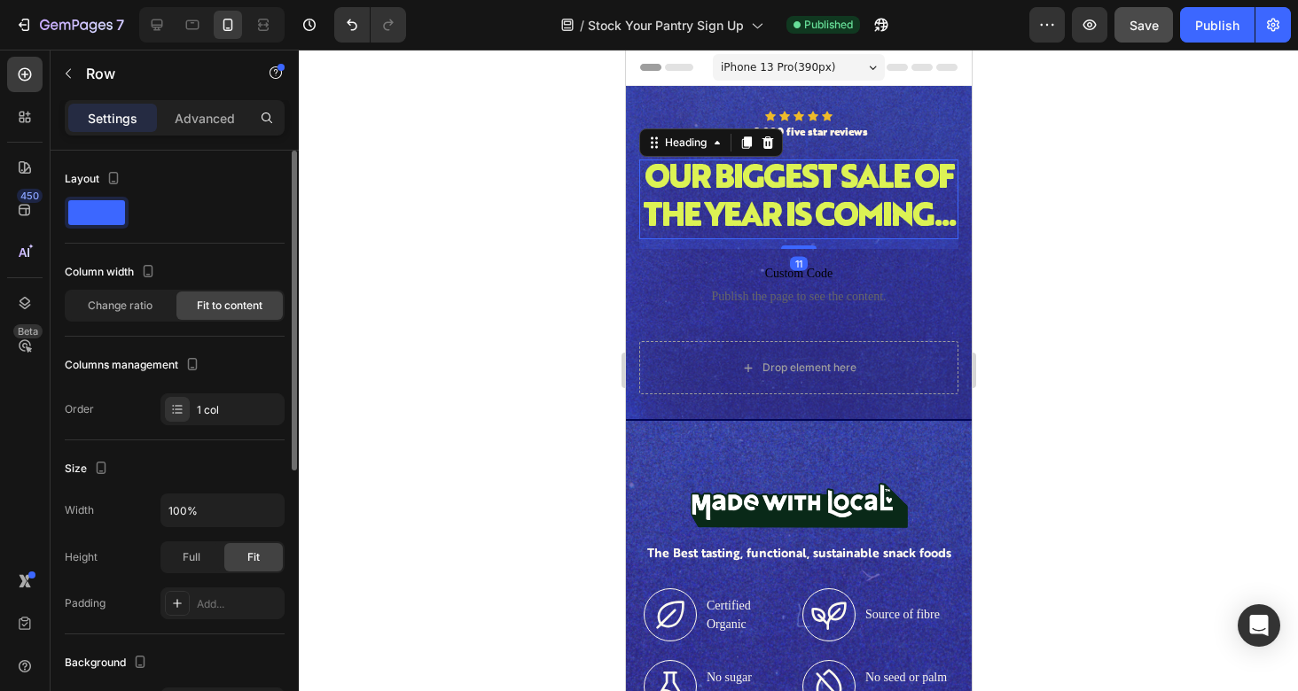
click at [640, 119] on div "Icon Icon Icon Icon Icon Icon List over 2,000 five star reviews Text Block Row" at bounding box center [797, 127] width 319 height 32
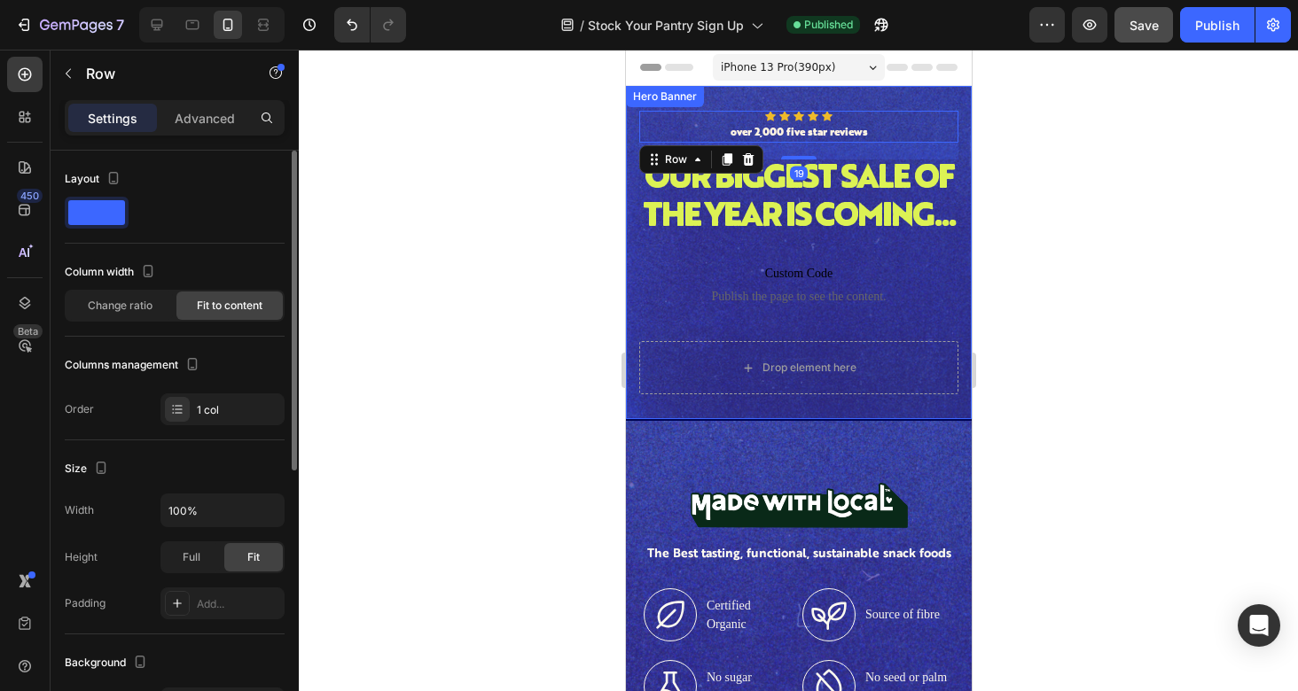
click at [636, 98] on div "Hero Banner" at bounding box center [663, 97] width 71 height 16
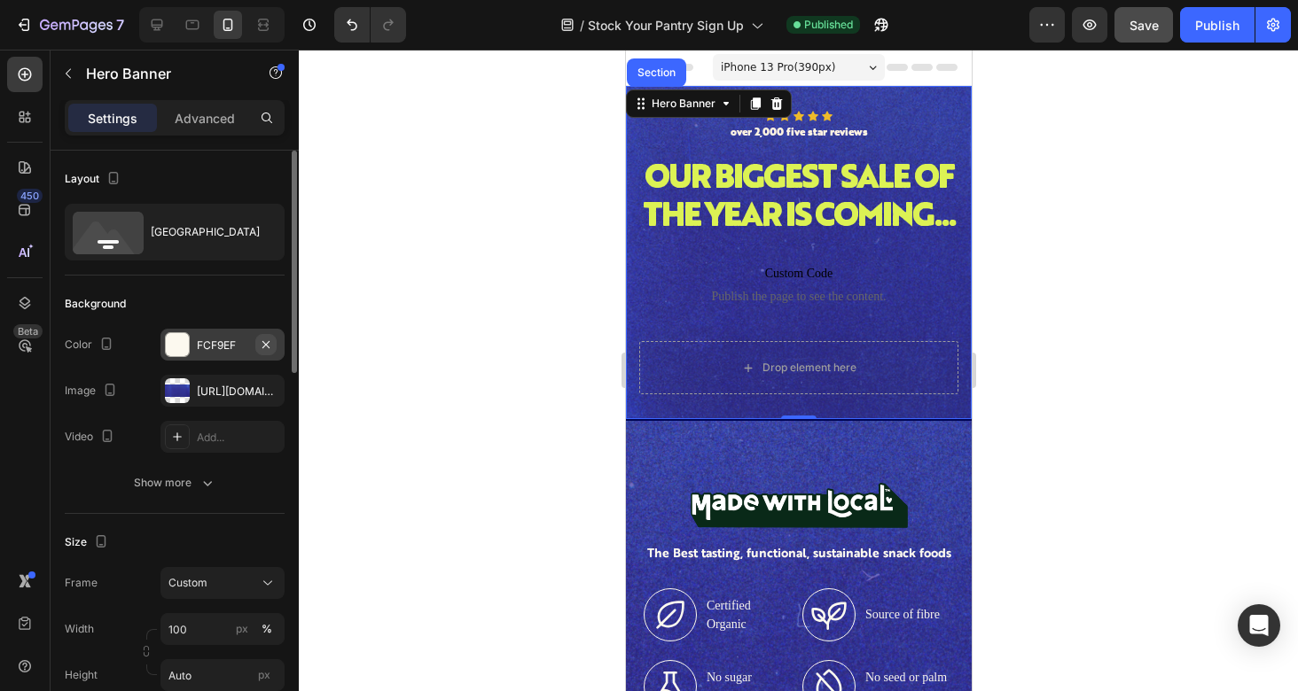
click at [269, 345] on icon "button" at bounding box center [266, 345] width 14 height 14
click at [270, 387] on icon "button" at bounding box center [266, 391] width 14 height 14
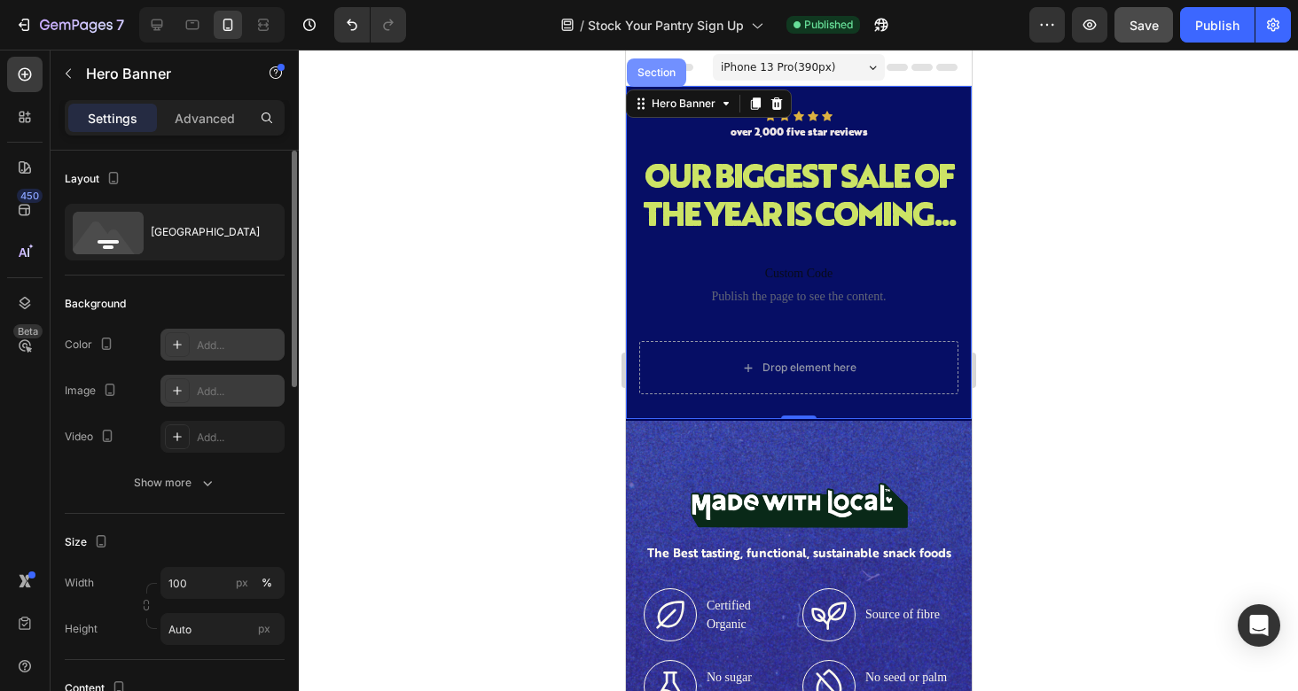
click at [652, 78] on div "Section" at bounding box center [655, 73] width 59 height 28
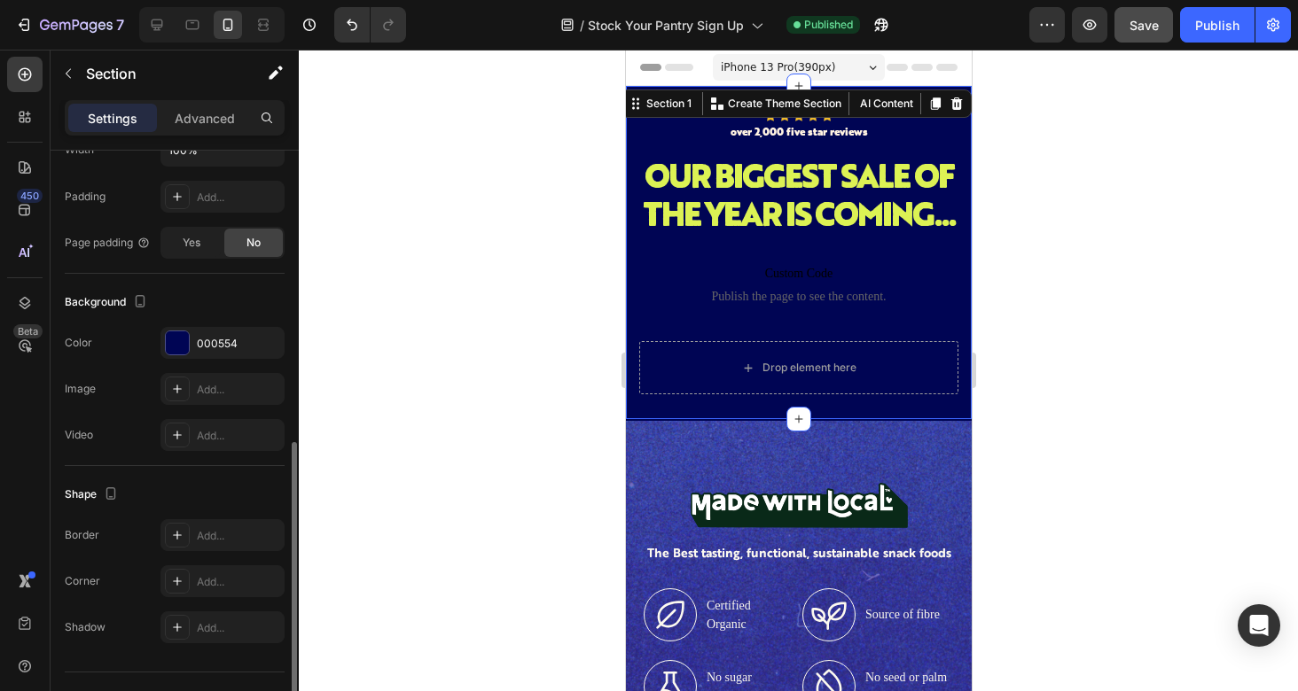
scroll to position [444, 0]
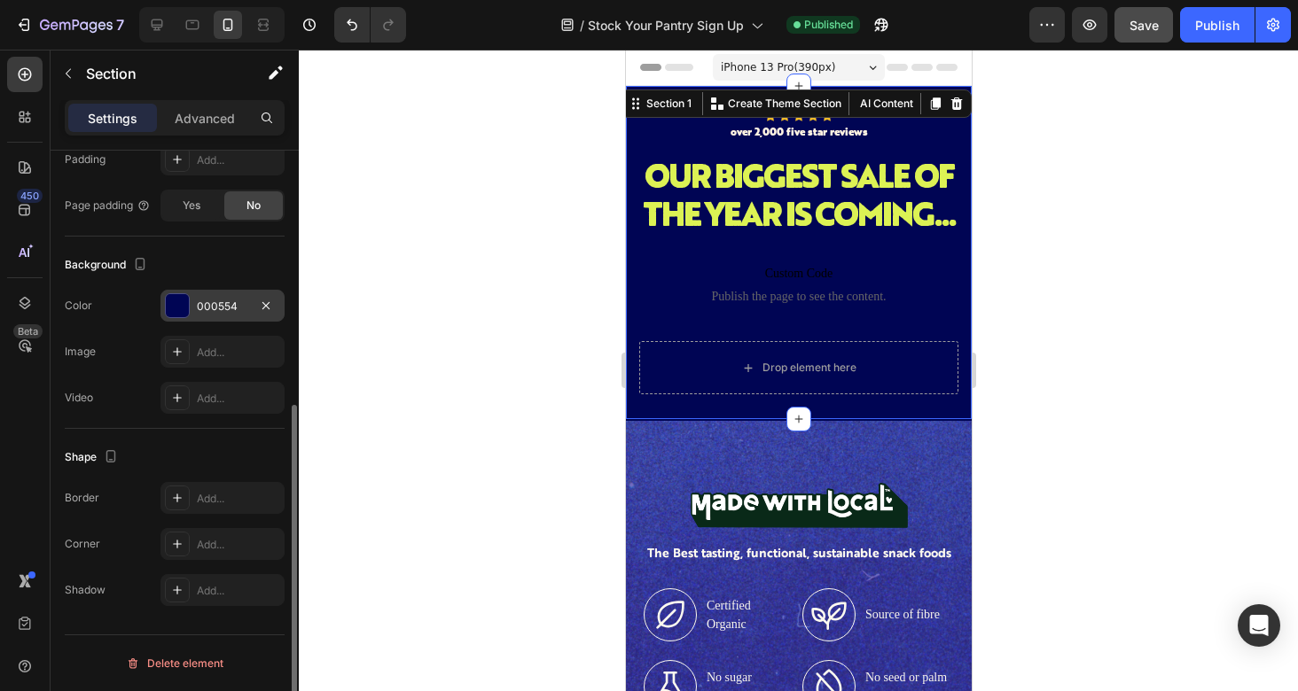
click at [208, 305] on div "000554" at bounding box center [222, 307] width 51 height 16
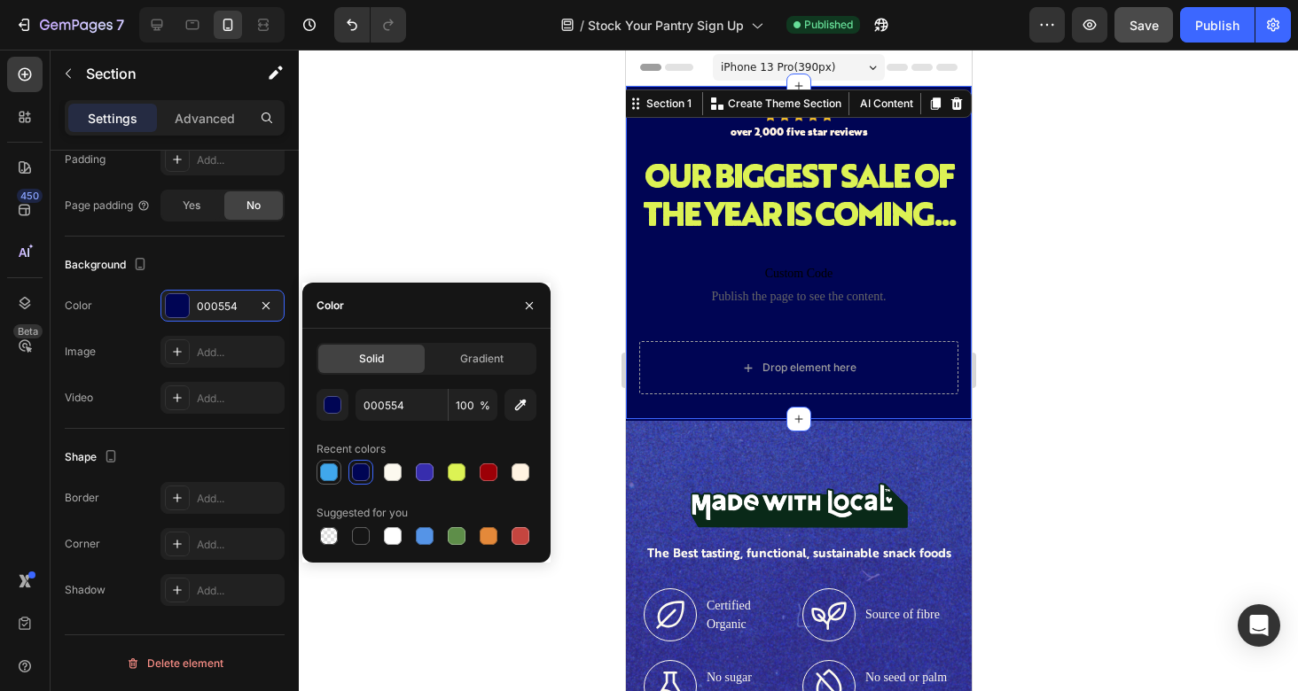
click at [332, 469] on div at bounding box center [329, 473] width 18 height 18
type input "40A7EC"
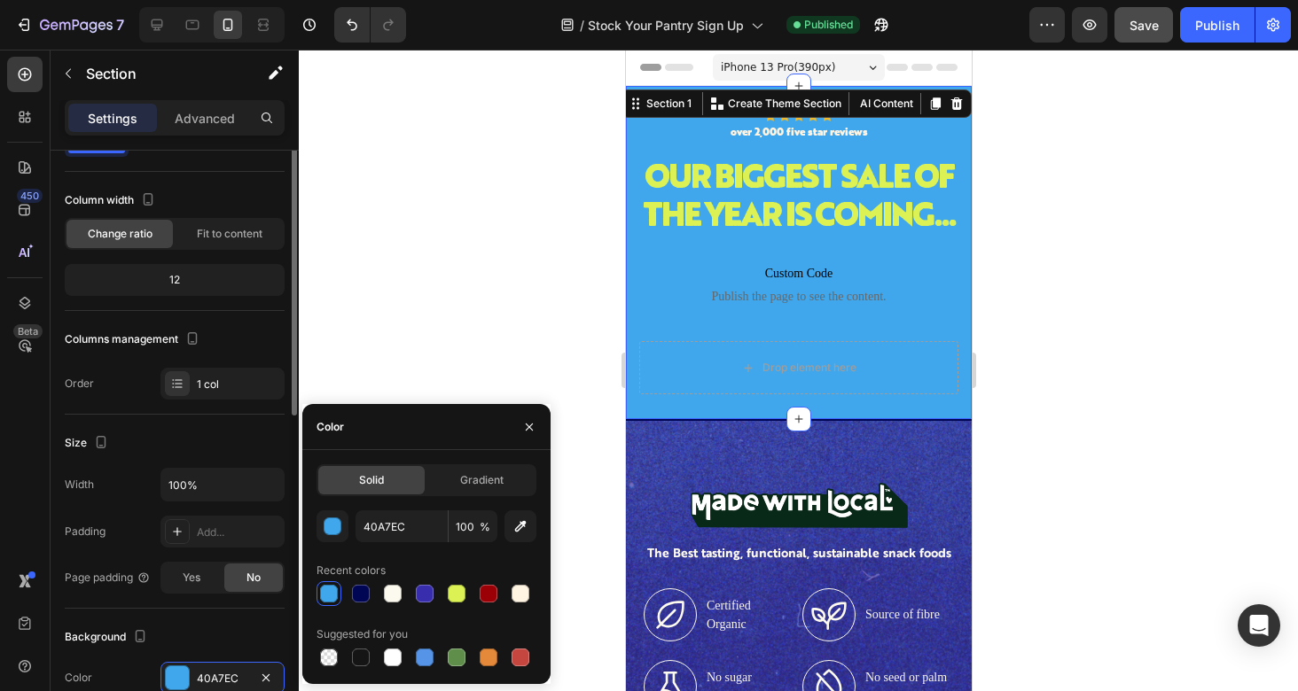
scroll to position [0, 0]
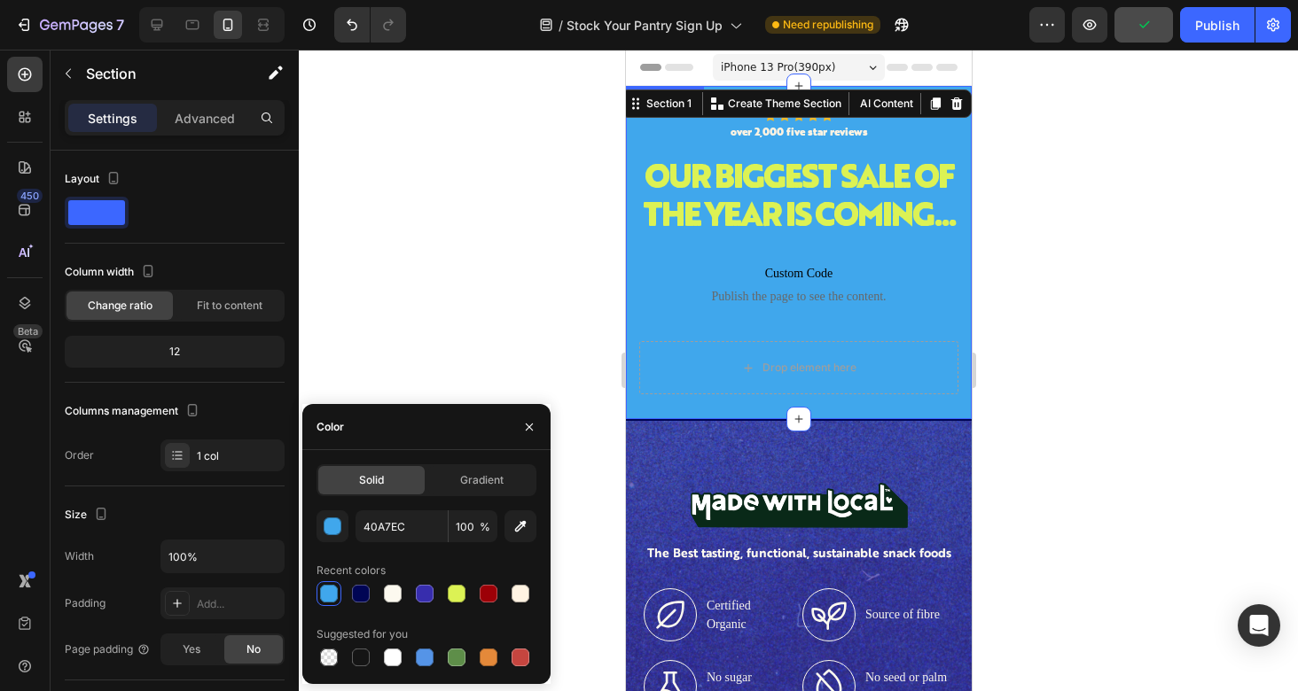
click at [633, 348] on div "Icon Icon Icon Icon Icon Icon List over 2,000 five star reviews Text Block Row …" at bounding box center [798, 252] width 346 height 333
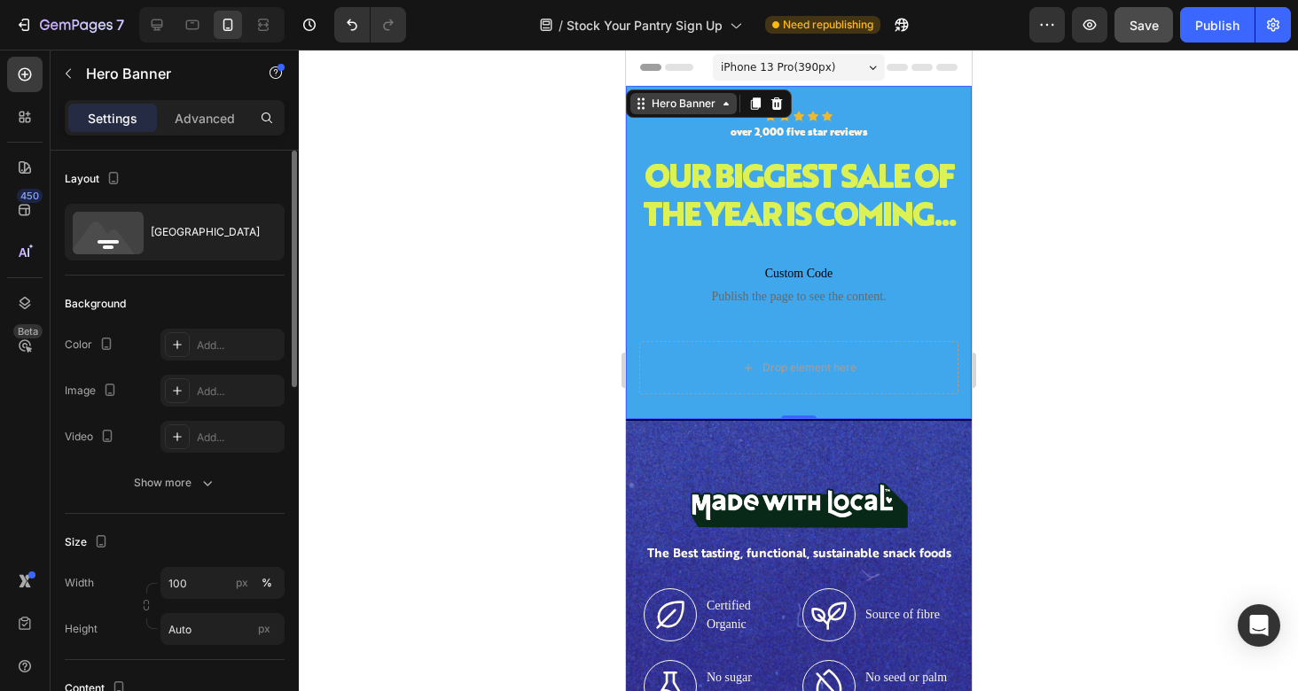
click at [678, 107] on div "Hero Banner" at bounding box center [682, 104] width 71 height 16
click at [196, 116] on p "Advanced" at bounding box center [205, 118] width 60 height 19
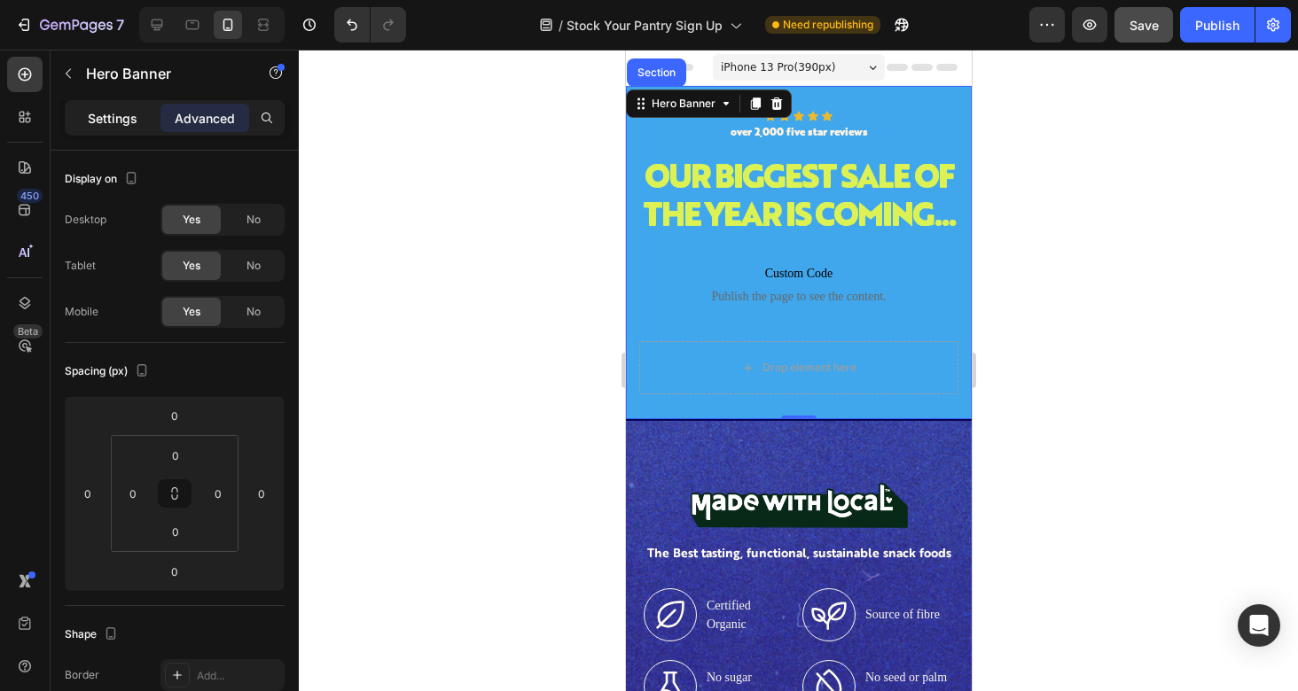
click at [106, 129] on div "Settings" at bounding box center [112, 118] width 89 height 28
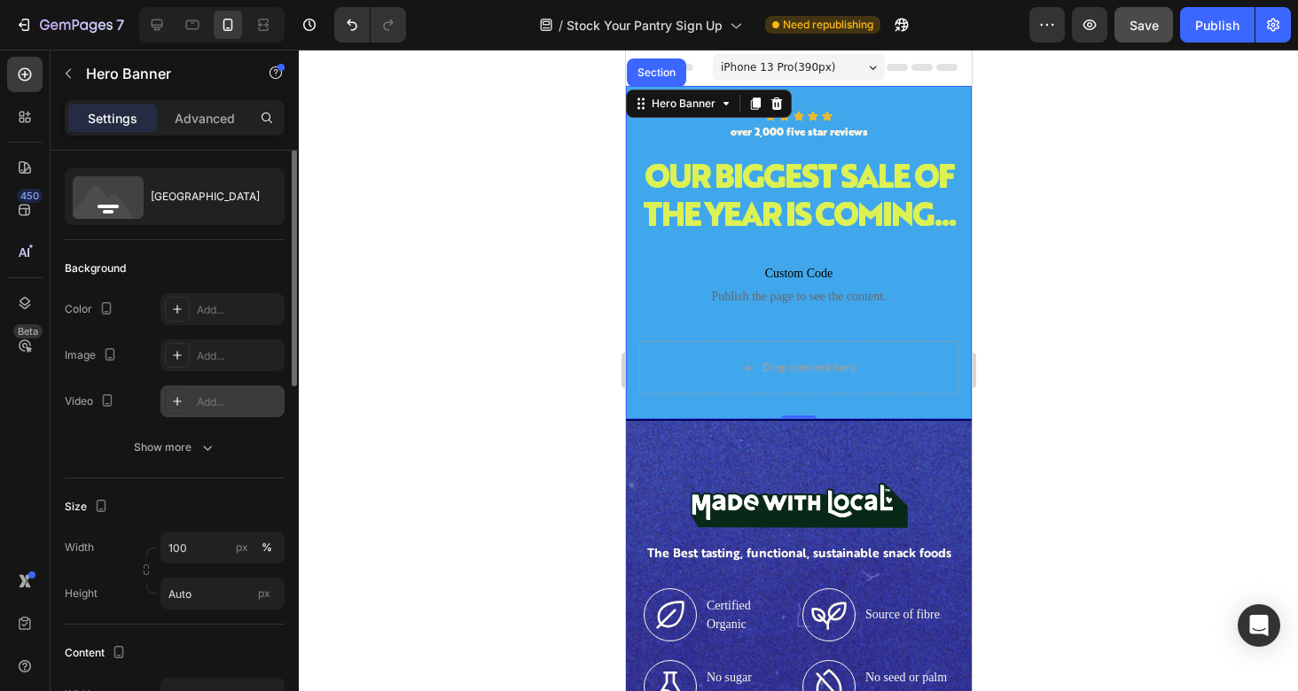
scroll to position [39, 0]
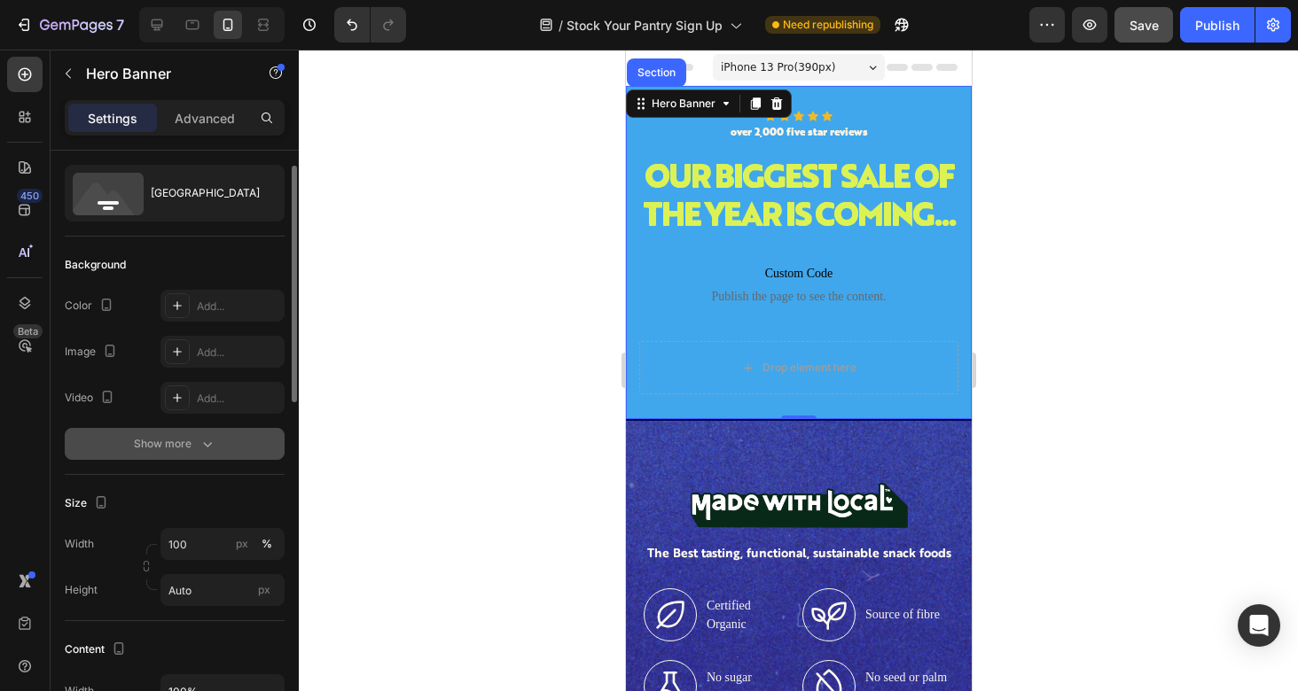
click at [179, 452] on div "Show more" at bounding box center [175, 444] width 82 height 18
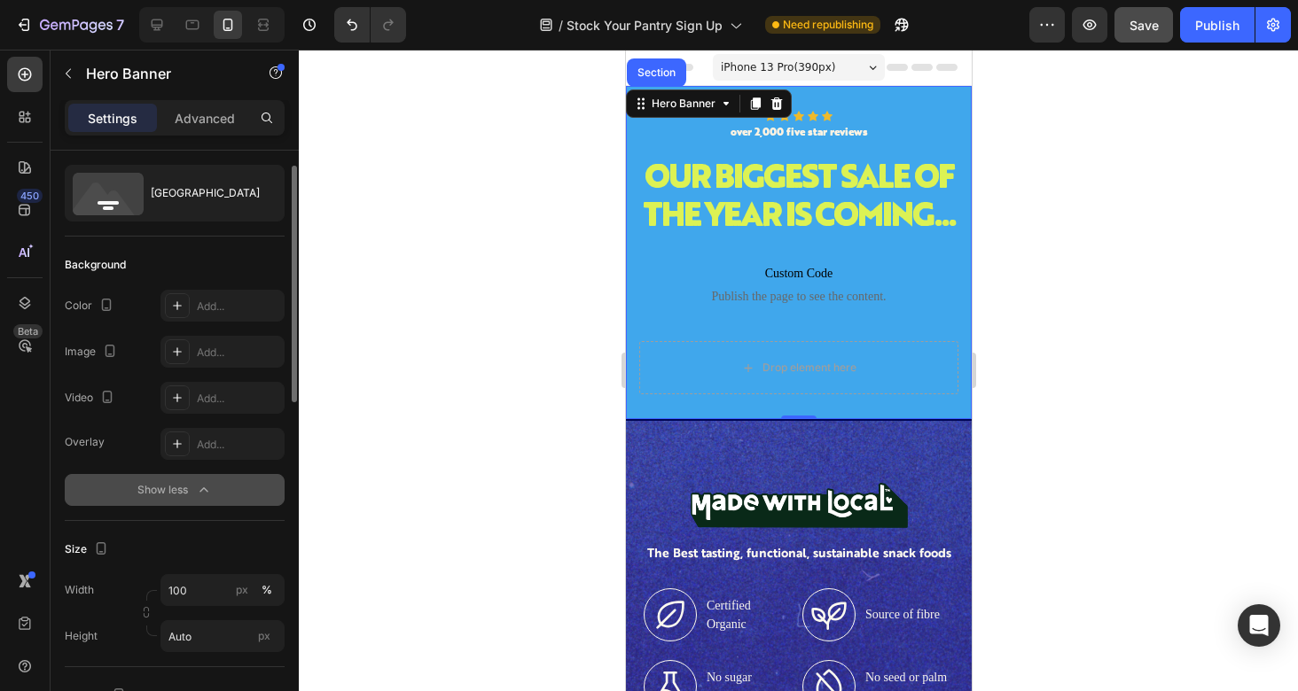
click at [167, 484] on div "Show less" at bounding box center [174, 490] width 75 height 18
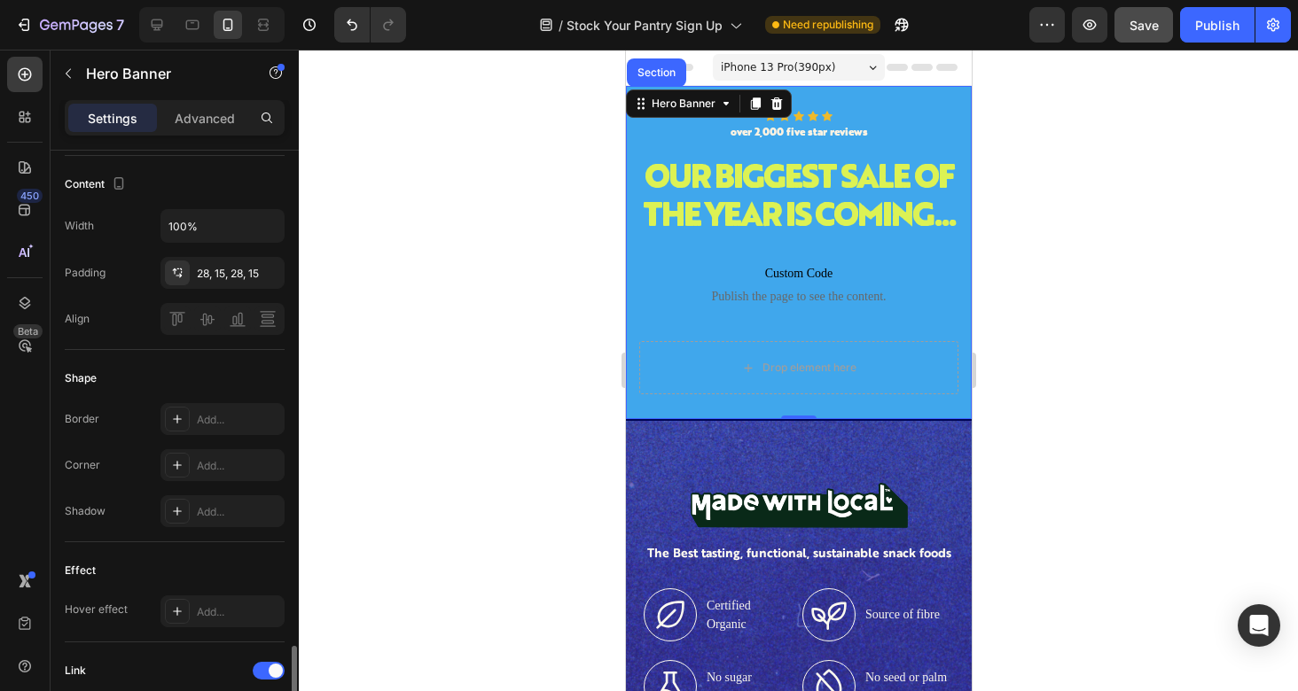
scroll to position [0, 0]
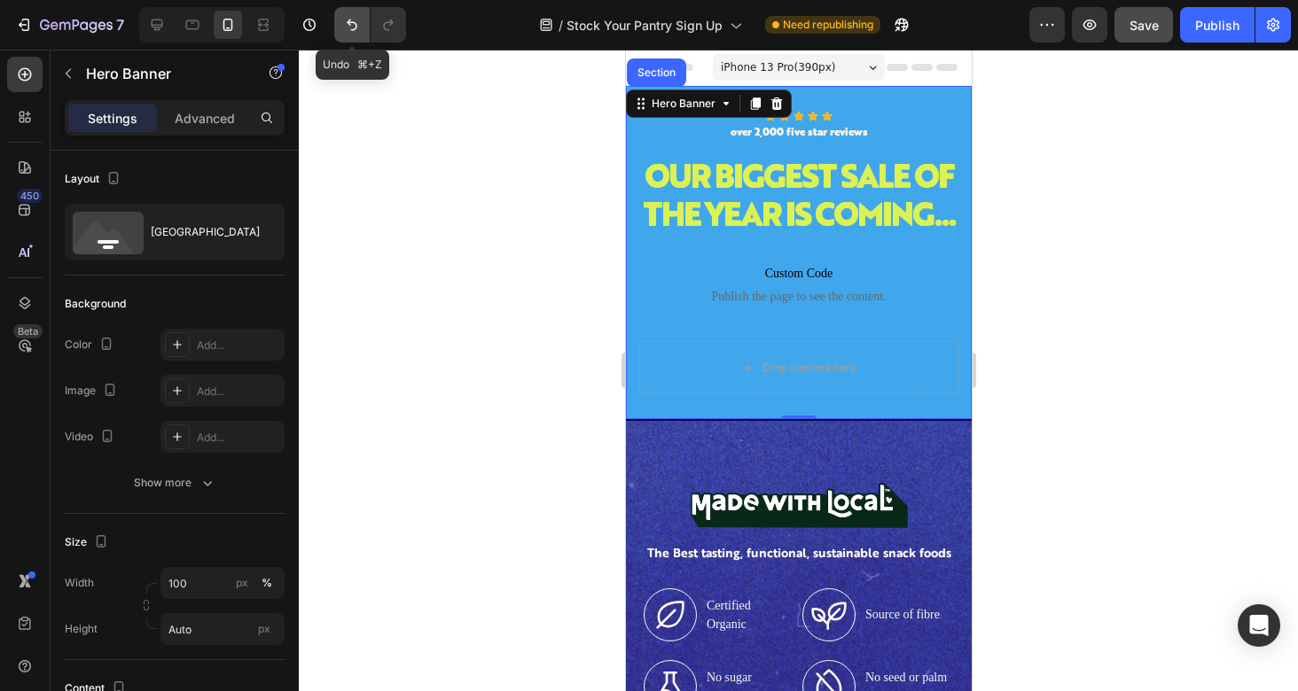
click at [340, 28] on button "Undo/Redo" at bounding box center [351, 24] width 35 height 35
click at [347, 28] on icon "Undo/Redo" at bounding box center [352, 25] width 18 height 18
click at [355, 27] on icon "Undo/Redo" at bounding box center [352, 26] width 11 height 12
click at [350, 26] on icon "Undo/Redo" at bounding box center [352, 25] width 18 height 18
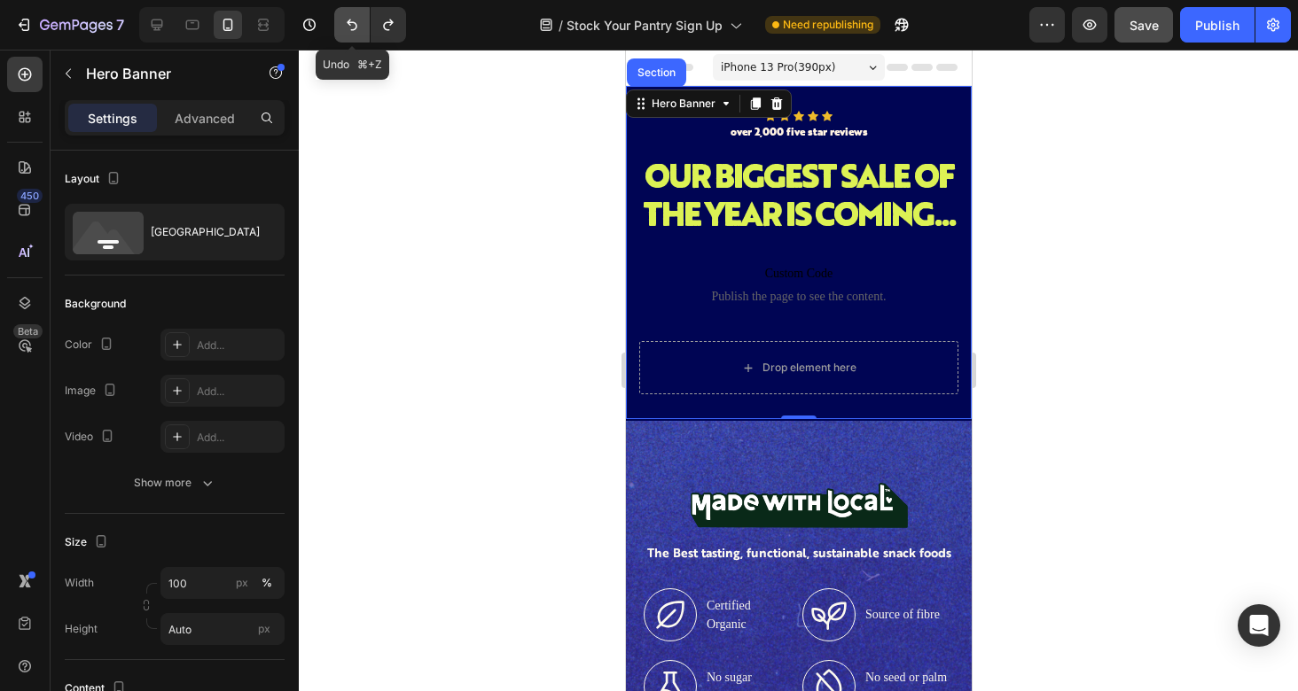
click at [350, 26] on icon "Undo/Redo" at bounding box center [352, 25] width 18 height 18
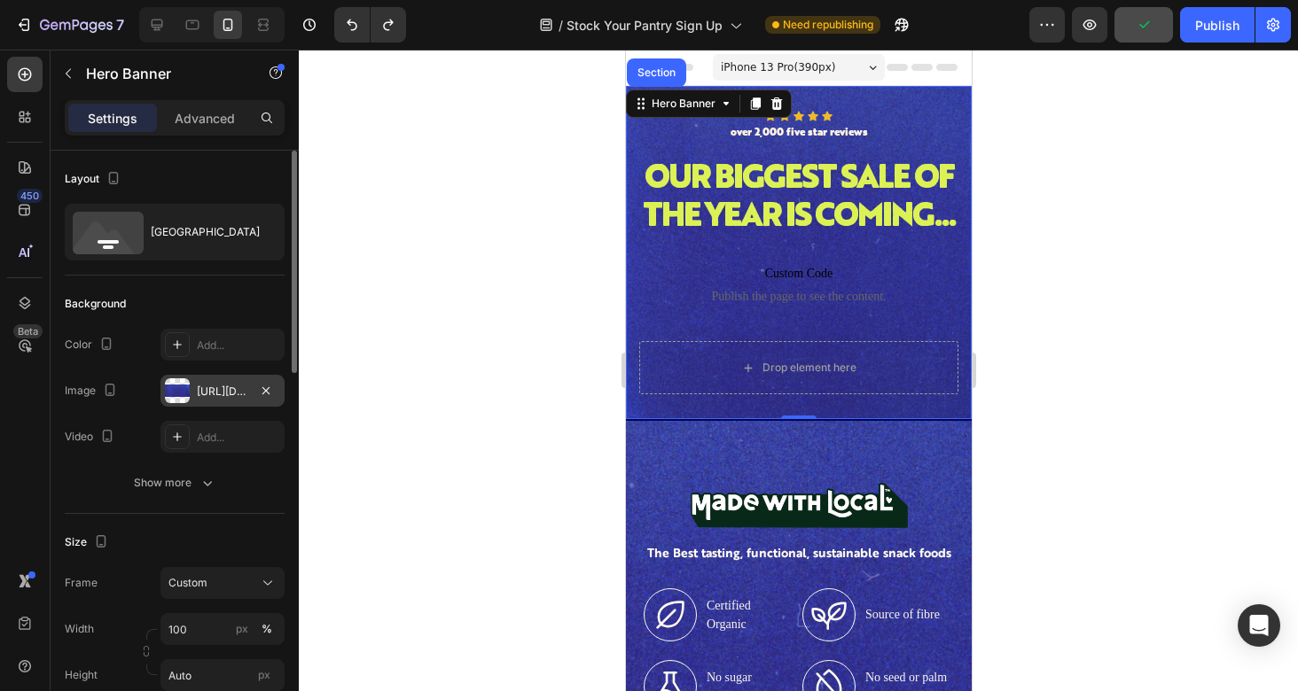
click at [215, 393] on div "[URL][DOMAIN_NAME]" at bounding box center [222, 392] width 51 height 16
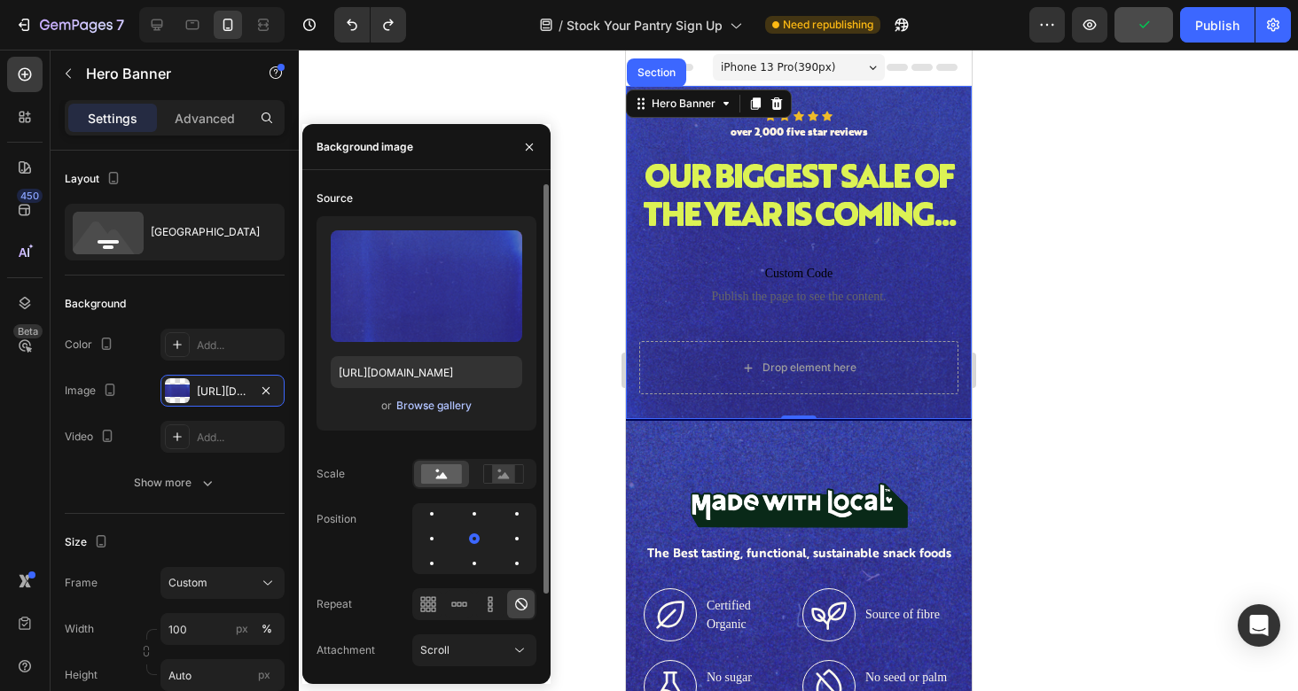
click at [425, 406] on div "Browse gallery" at bounding box center [433, 406] width 75 height 16
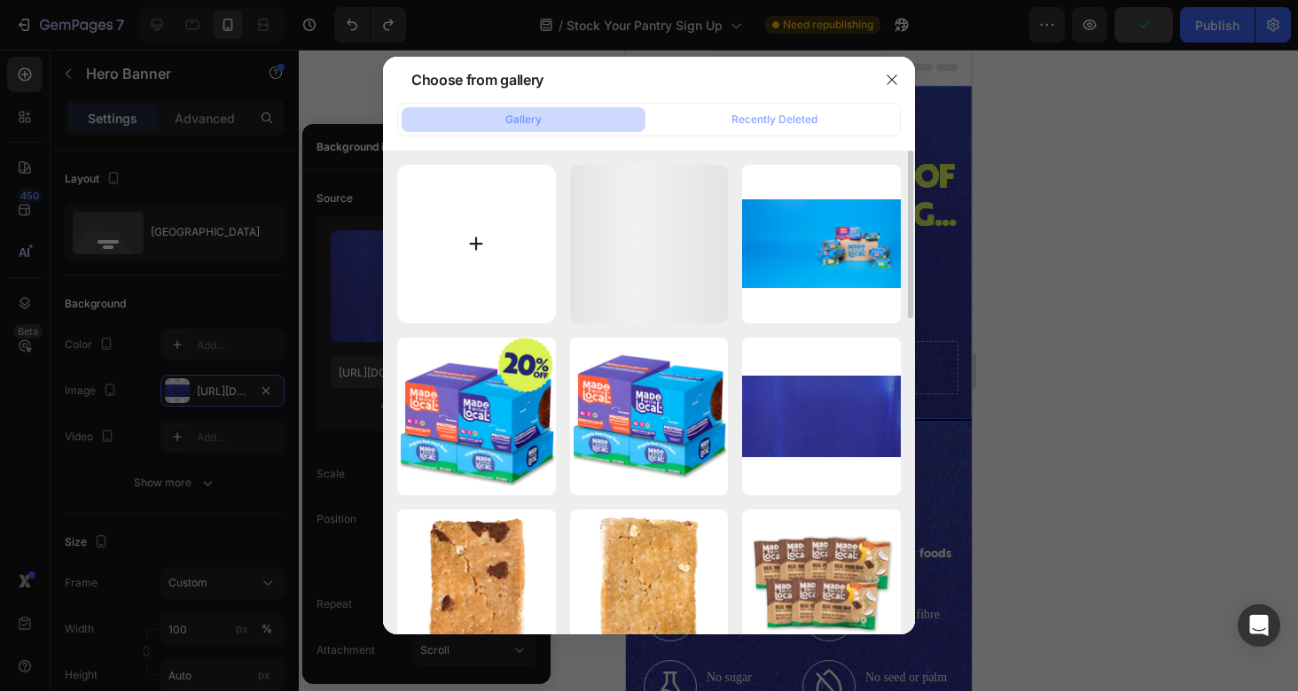
click at [481, 246] on input "file" at bounding box center [476, 244] width 159 height 159
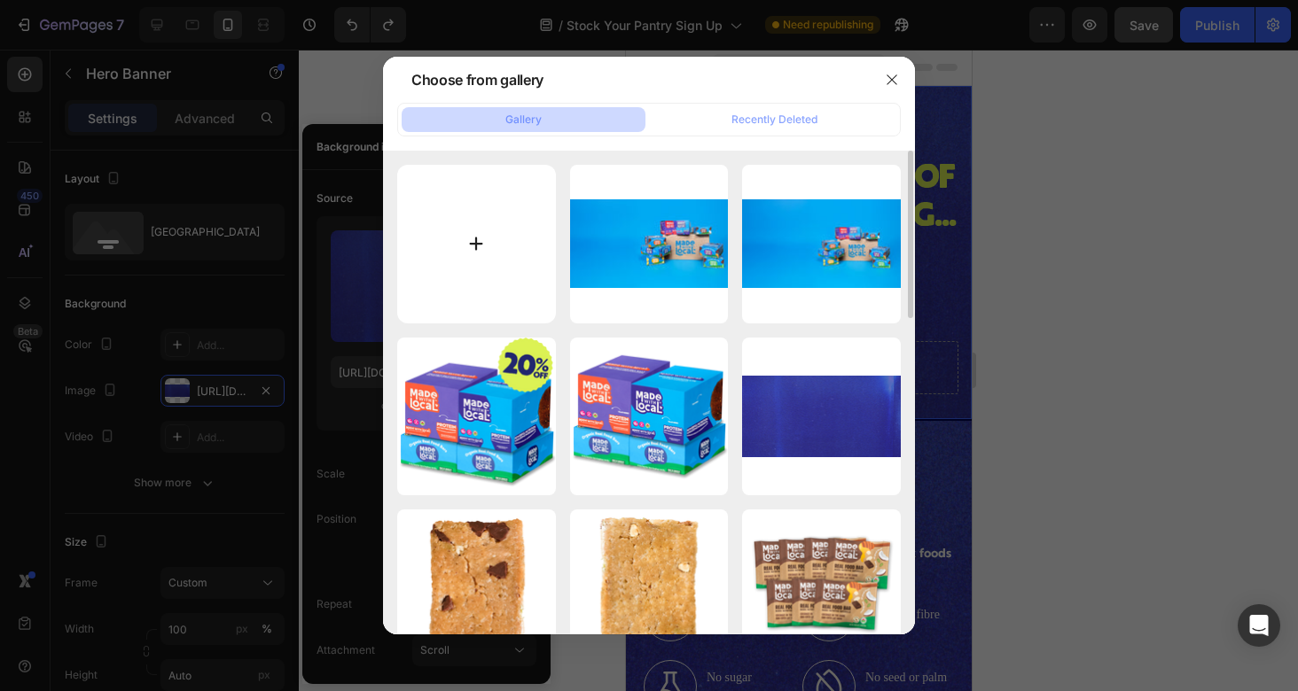
type input "C:\fakepath\IMG_3840mobile.jpg"
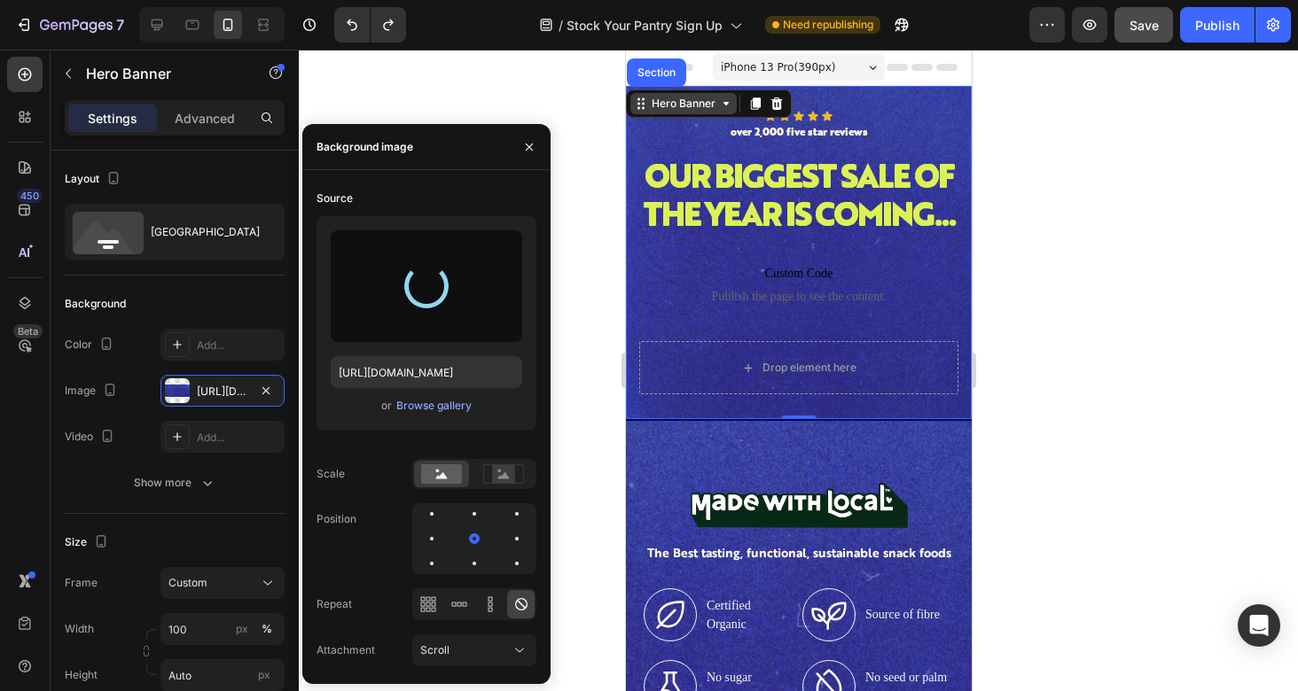
type input "[URL][DOMAIN_NAME]"
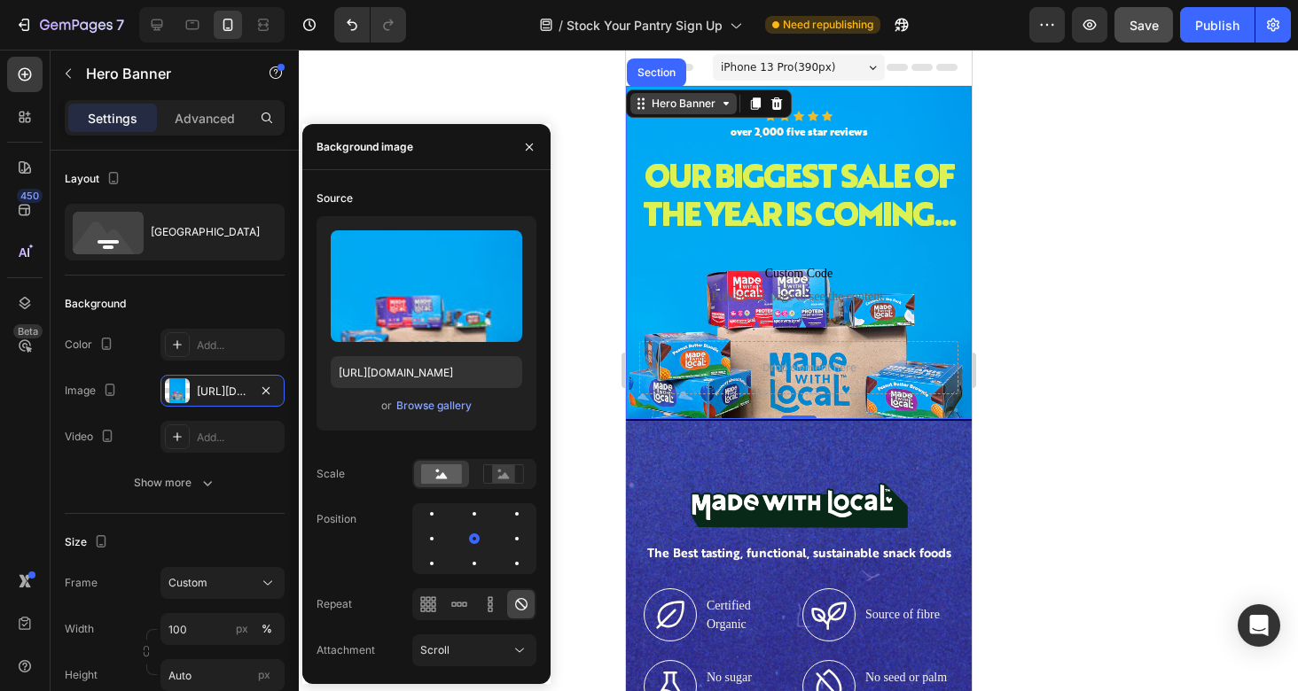
click at [711, 110] on div "Hero Banner" at bounding box center [682, 104] width 71 height 16
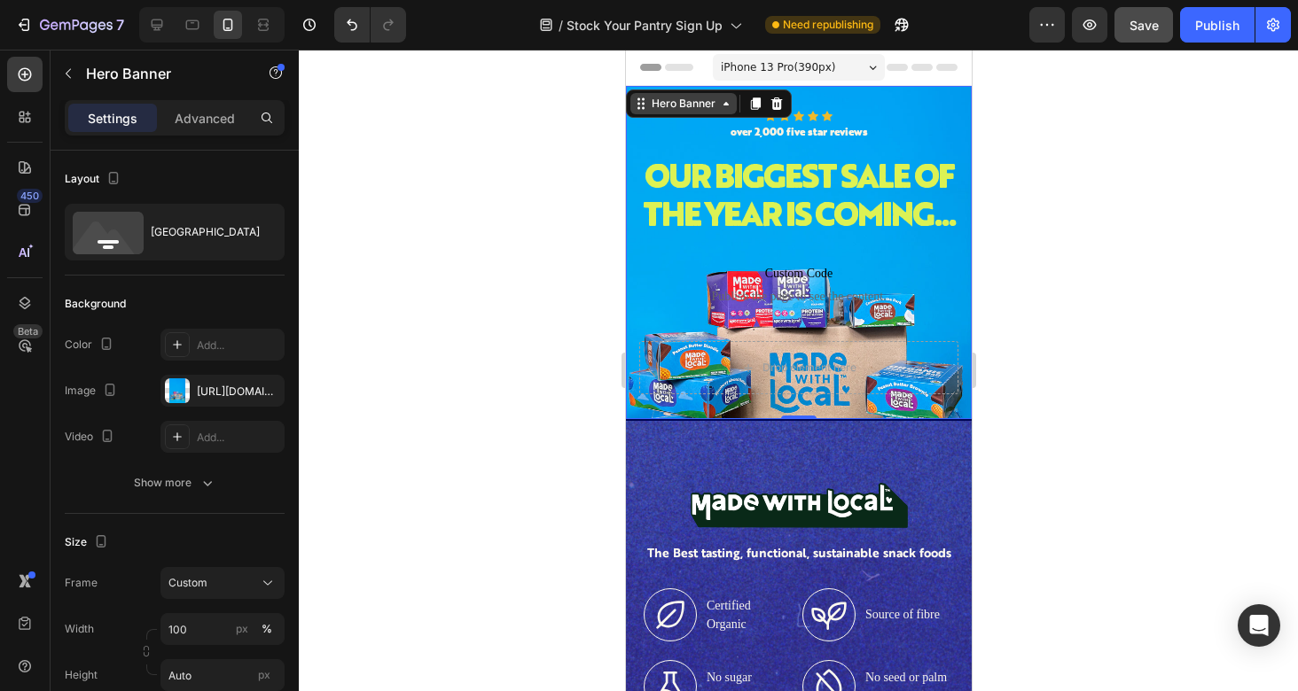
click at [718, 110] on icon at bounding box center [725, 104] width 14 height 14
click at [727, 111] on div "Hero Banner" at bounding box center [682, 103] width 106 height 21
click at [723, 108] on icon at bounding box center [725, 104] width 14 height 14
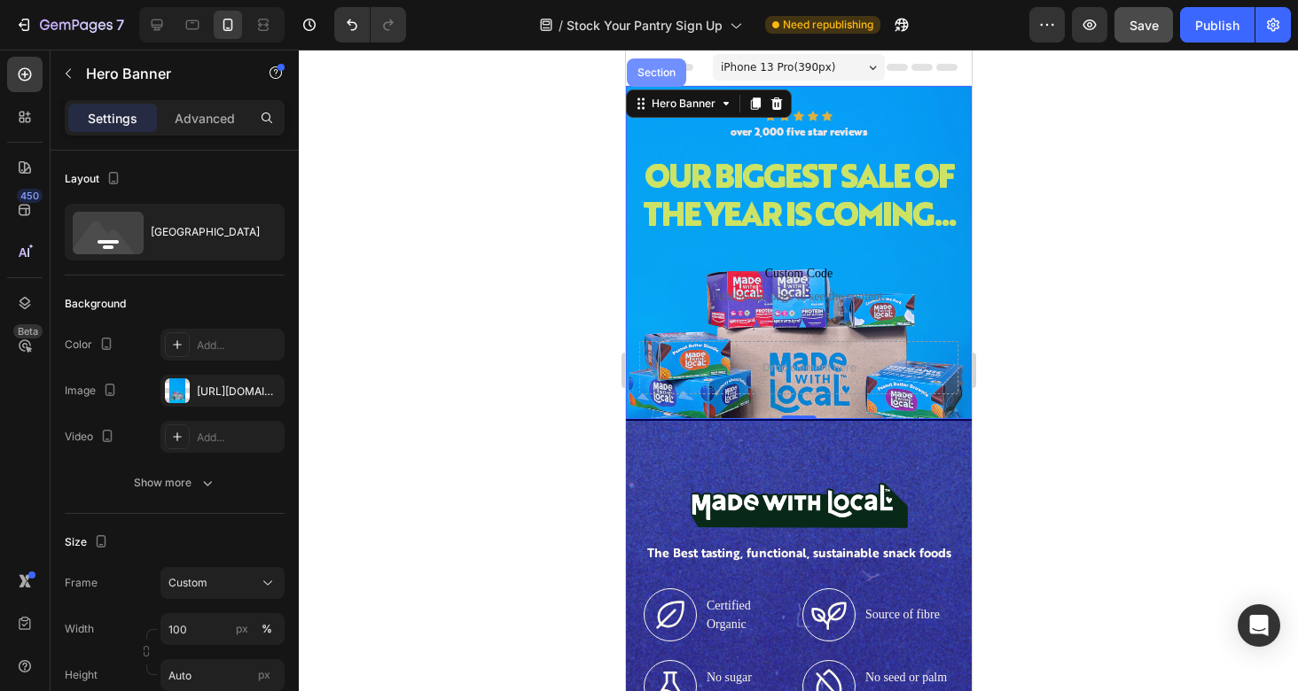
click at [664, 73] on div "Section" at bounding box center [655, 72] width 45 height 11
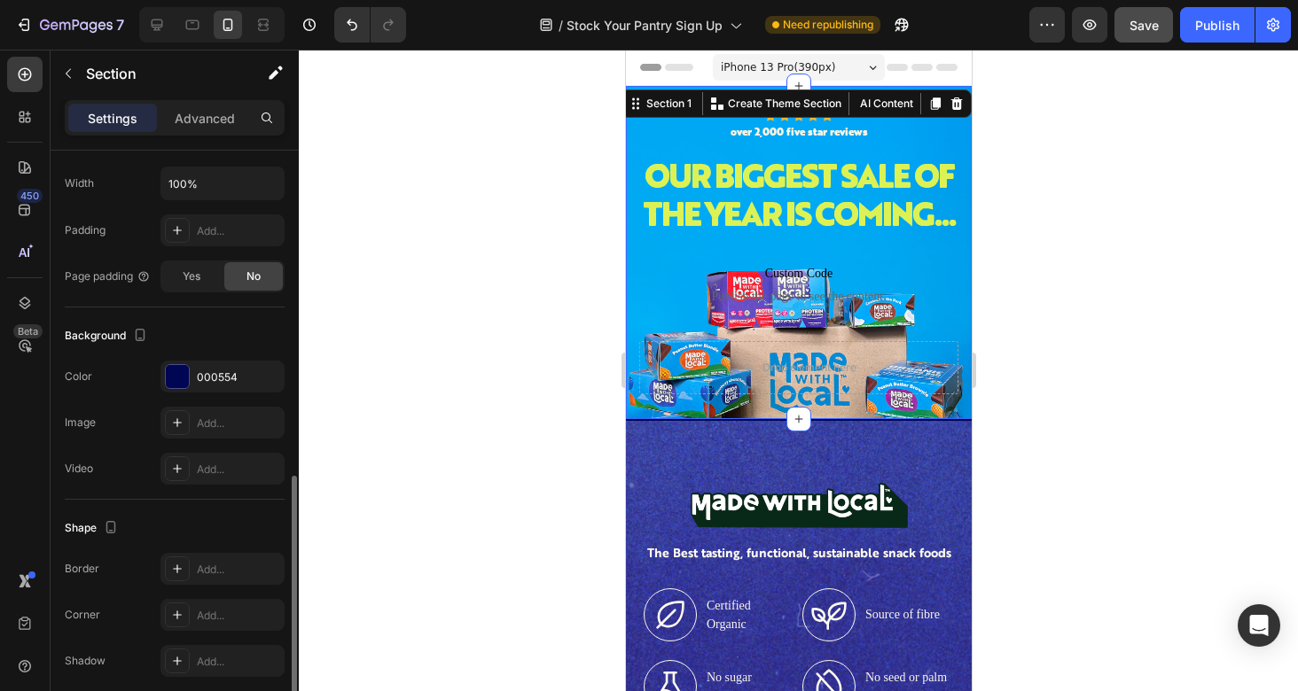
scroll to position [444, 0]
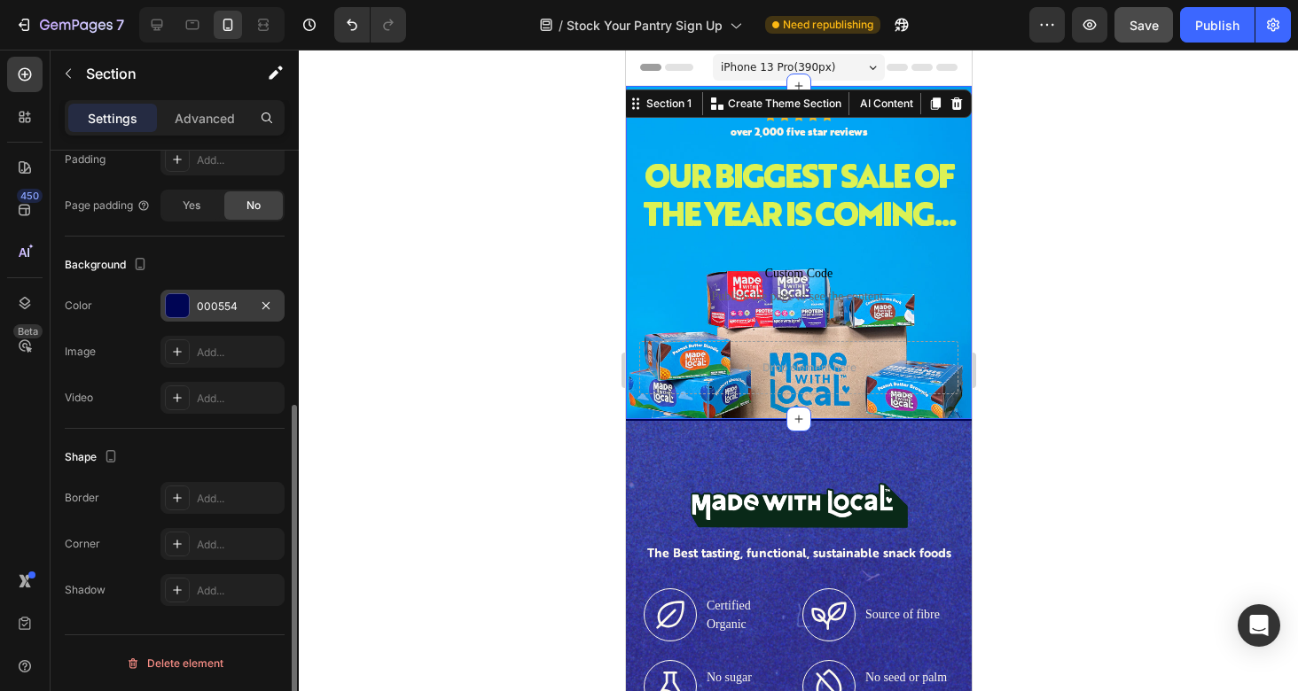
click at [224, 308] on div "000554" at bounding box center [222, 307] width 51 height 16
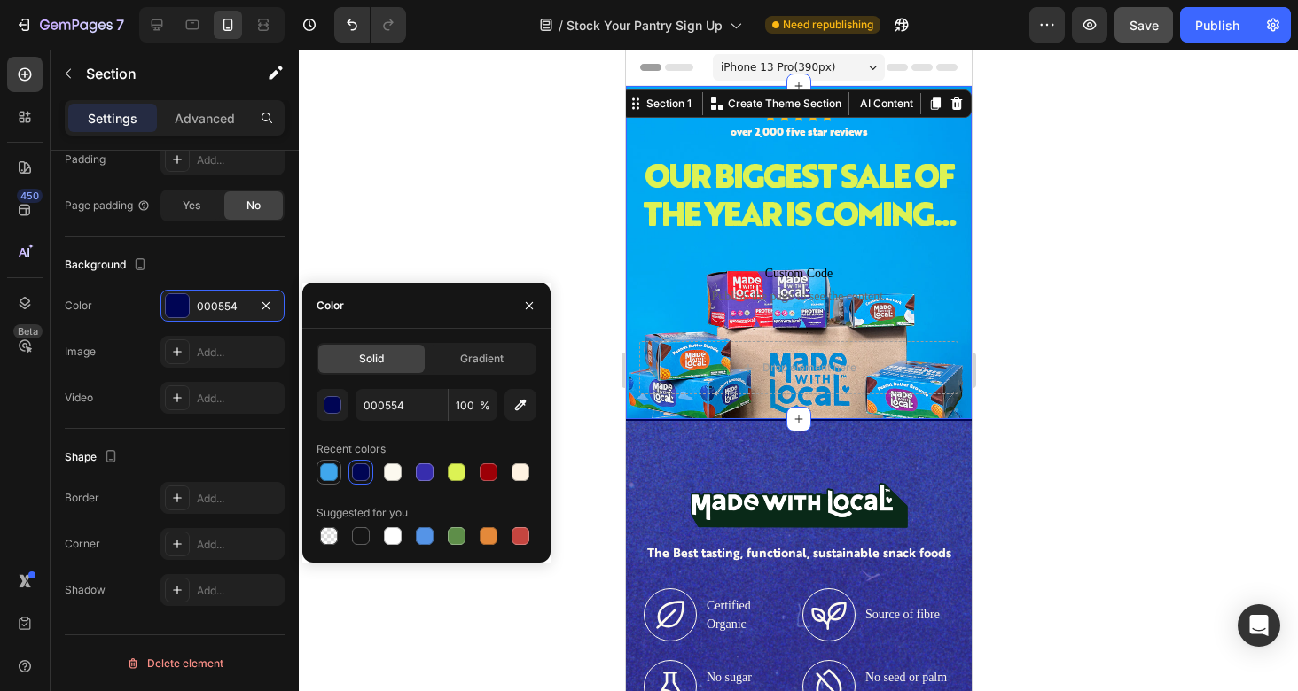
click at [331, 473] on div at bounding box center [329, 473] width 18 height 18
type input "40A7EC"
click at [683, 306] on span "Publish the page to see the content." at bounding box center [797, 297] width 319 height 18
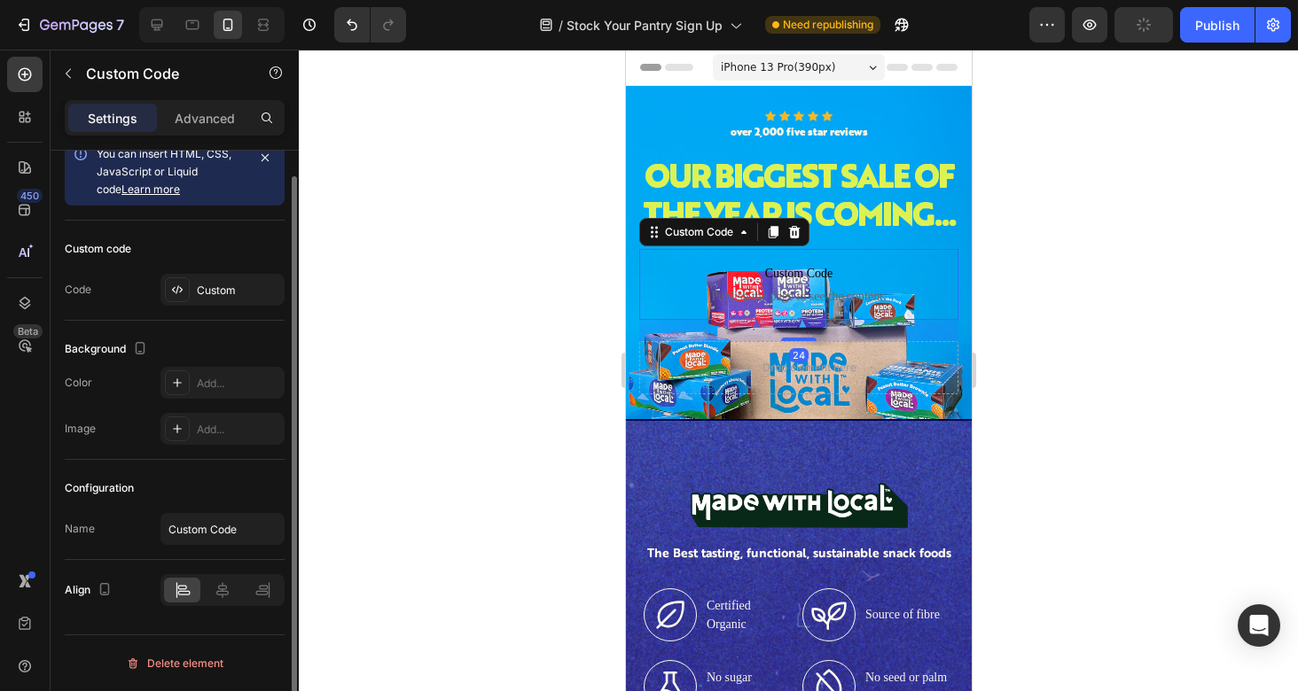
scroll to position [0, 0]
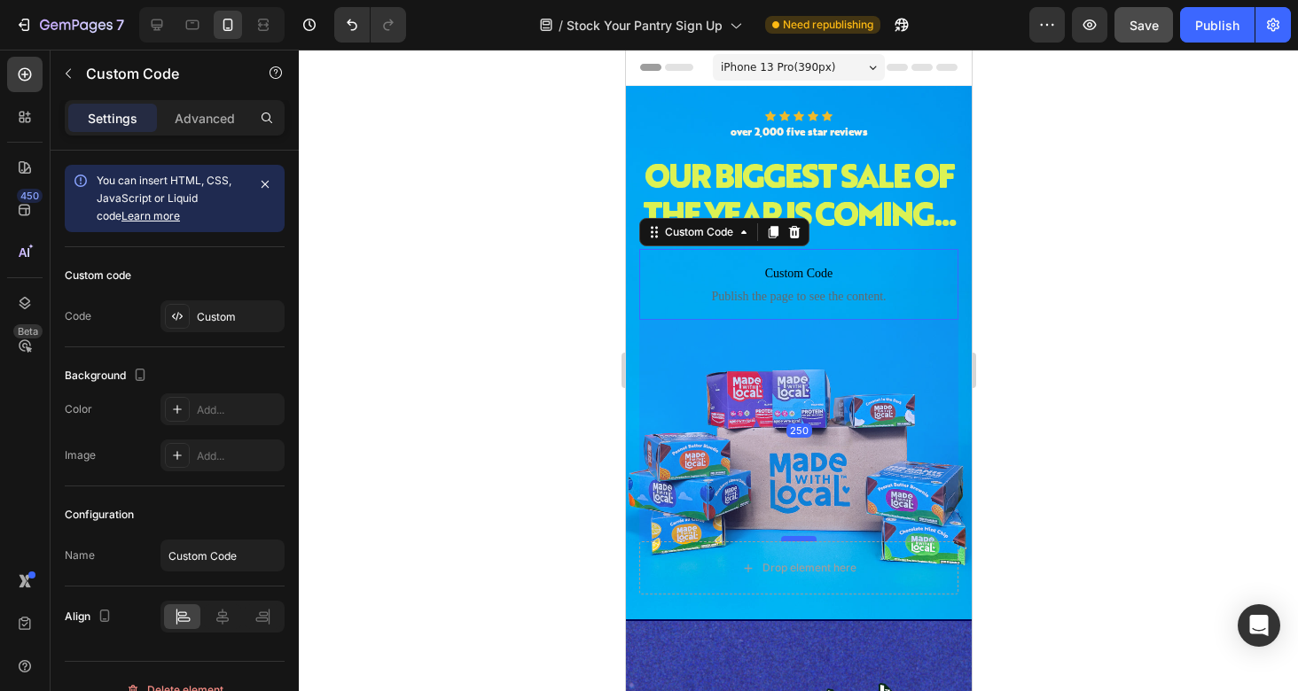
drag, startPoint x: 802, startPoint y: 376, endPoint x: 799, endPoint y: 576, distance: 200.4
click at [799, 542] on div at bounding box center [797, 538] width 35 height 5
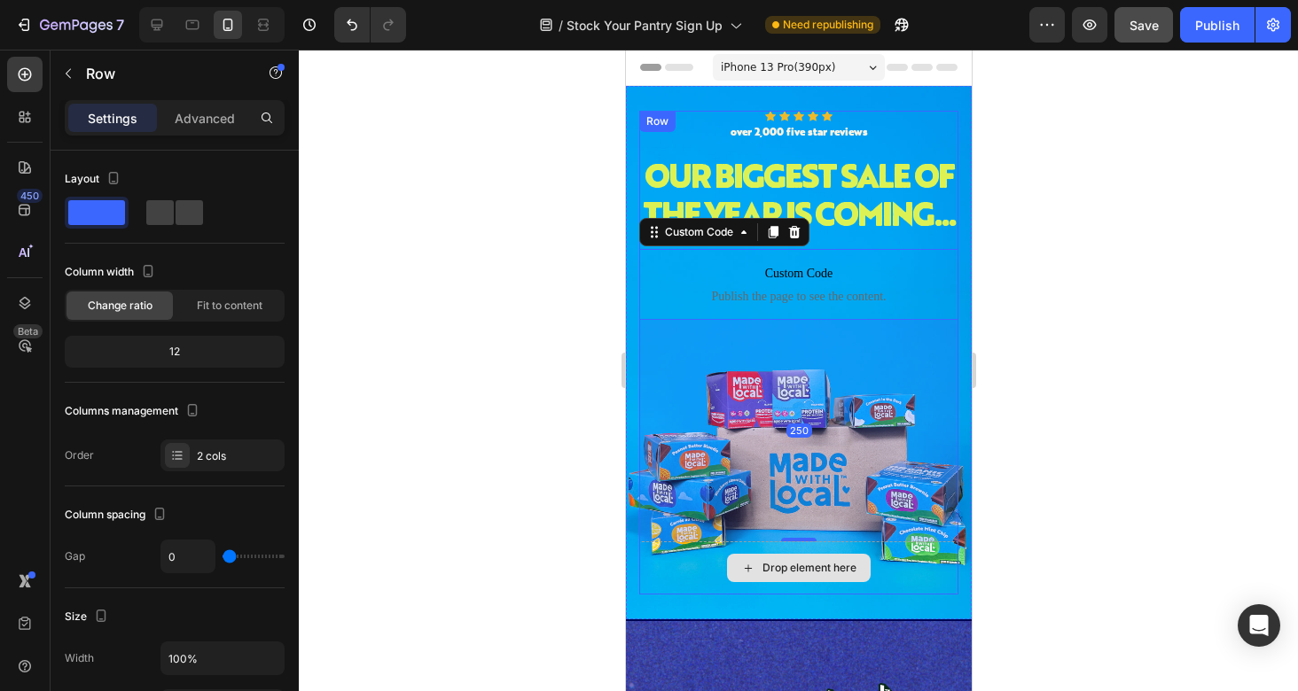
click at [709, 595] on div "Drop element here" at bounding box center [797, 568] width 319 height 53
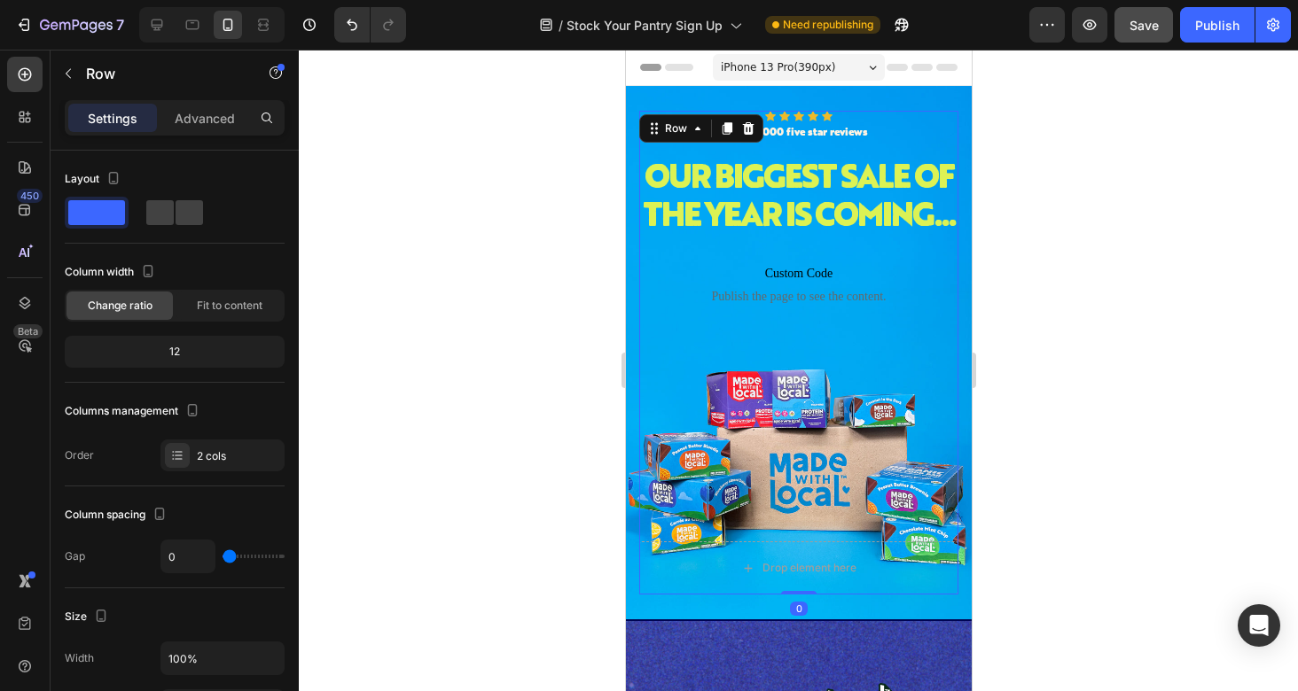
click at [1014, 445] on div at bounding box center [798, 371] width 999 height 642
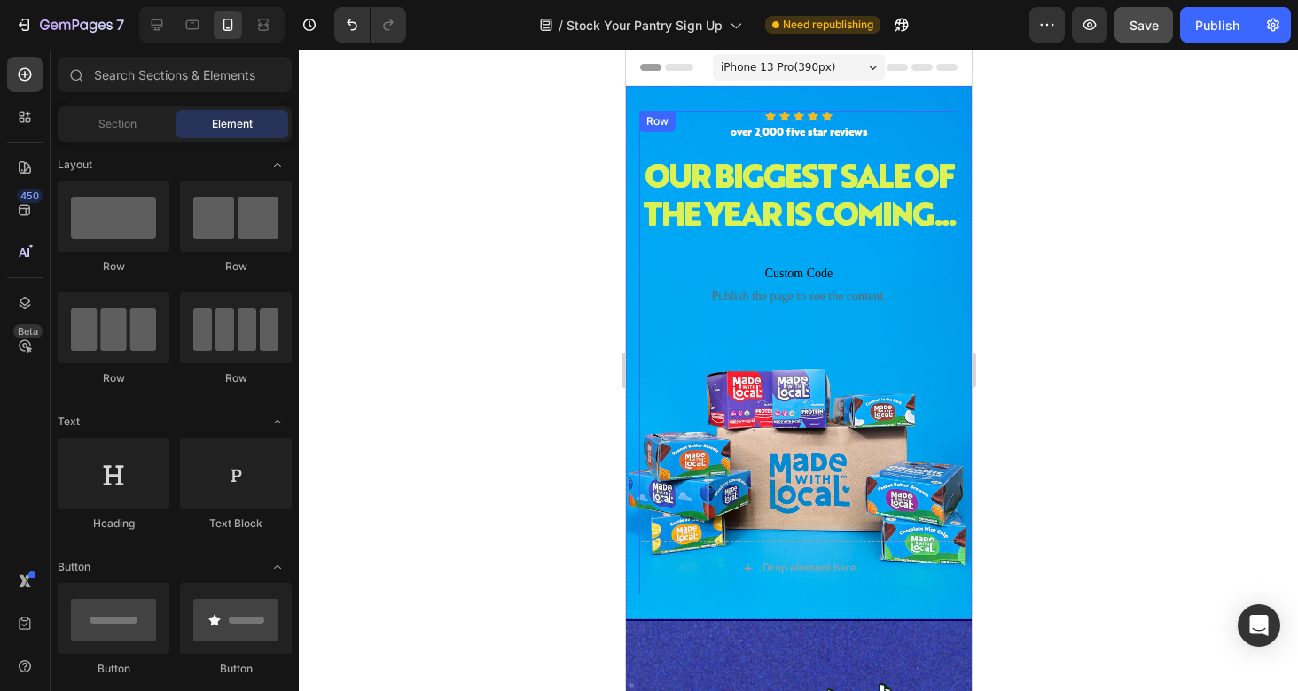
click at [807, 501] on div "Icon Icon Icon Icon Icon Icon List over 2,000 five star reviews Text Block Row …" at bounding box center [797, 326] width 319 height 431
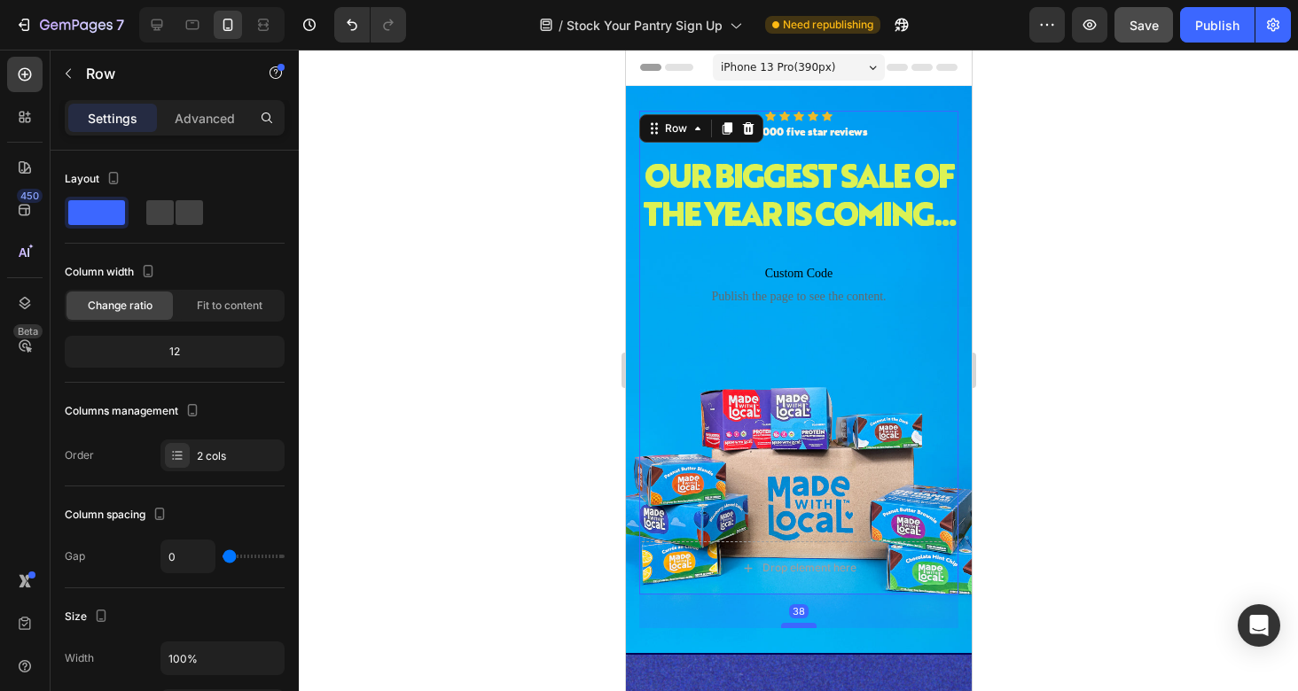
drag, startPoint x: 804, startPoint y: 631, endPoint x: 804, endPoint y: 665, distance: 33.7
click at [804, 628] on div at bounding box center [797, 625] width 35 height 5
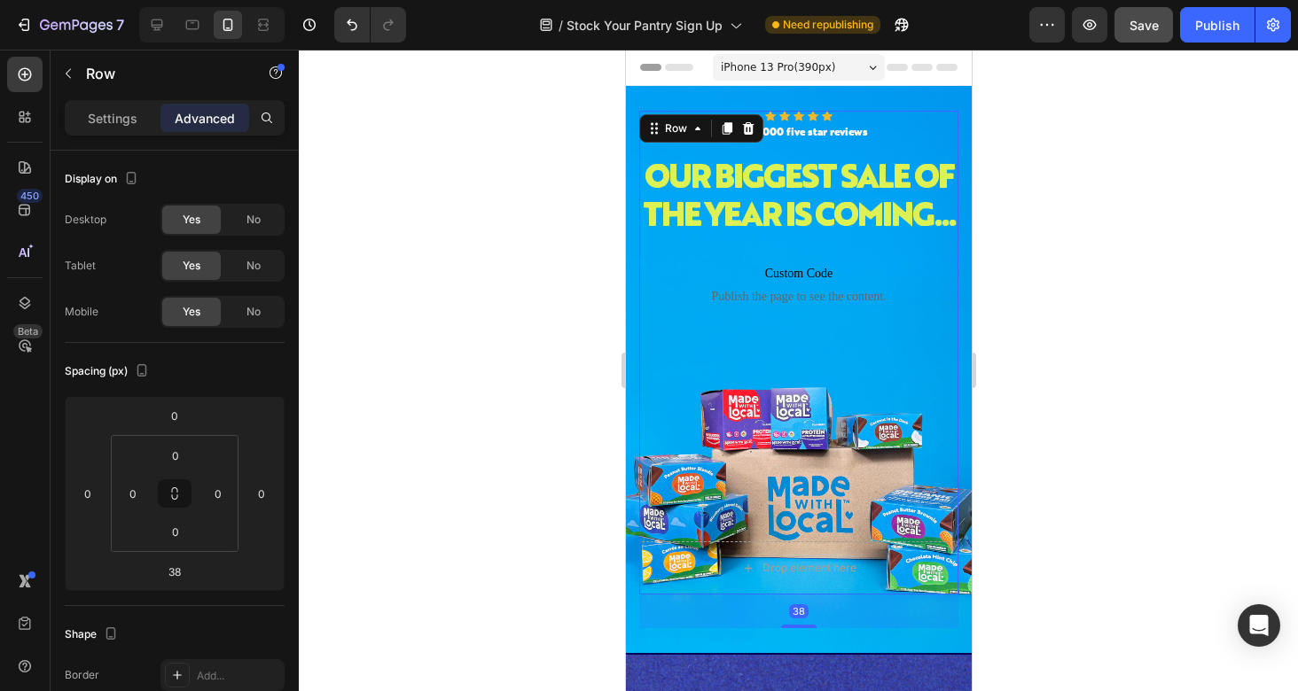
click at [1073, 394] on div at bounding box center [798, 371] width 999 height 642
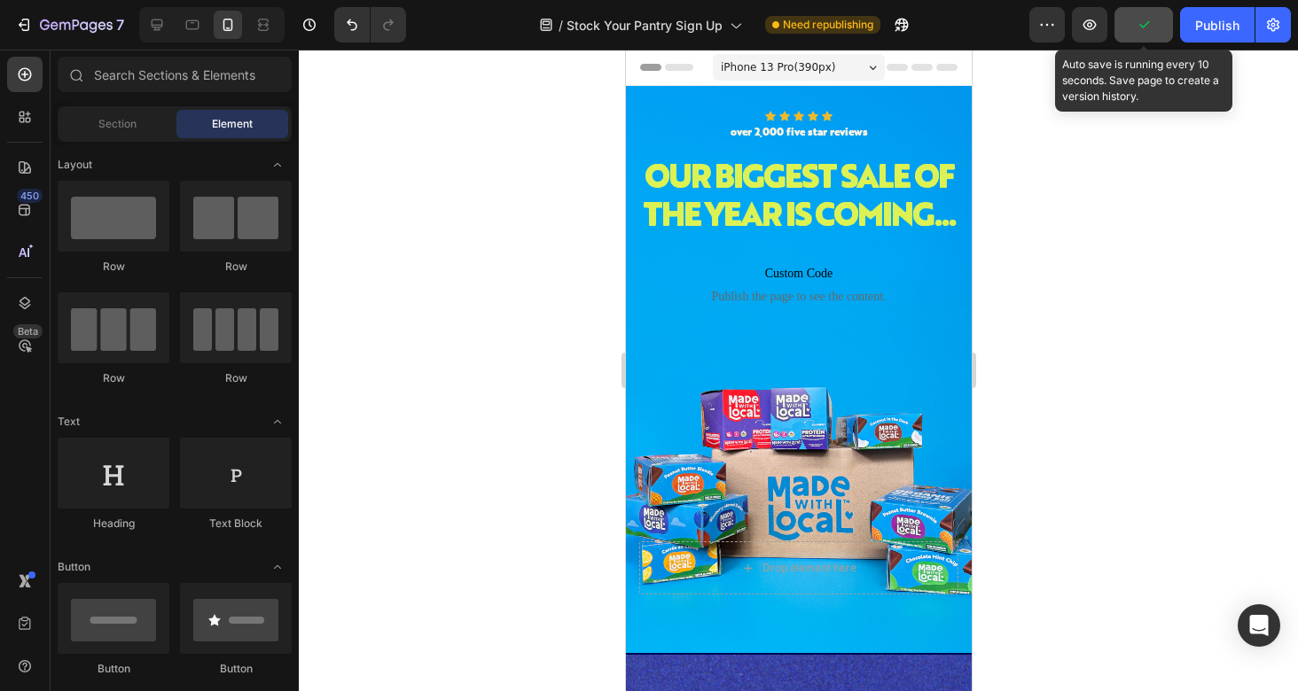
click at [1144, 33] on icon "button" at bounding box center [1144, 25] width 18 height 18
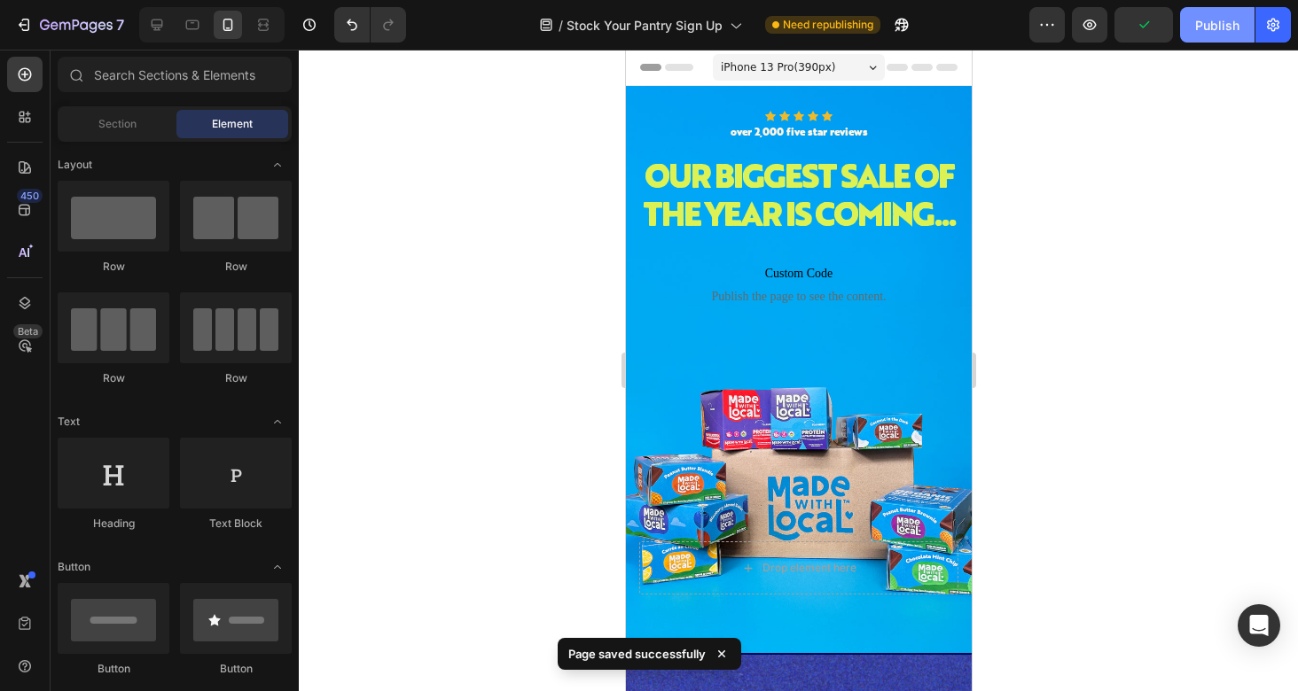
click at [1216, 29] on div "Publish" at bounding box center [1217, 25] width 44 height 19
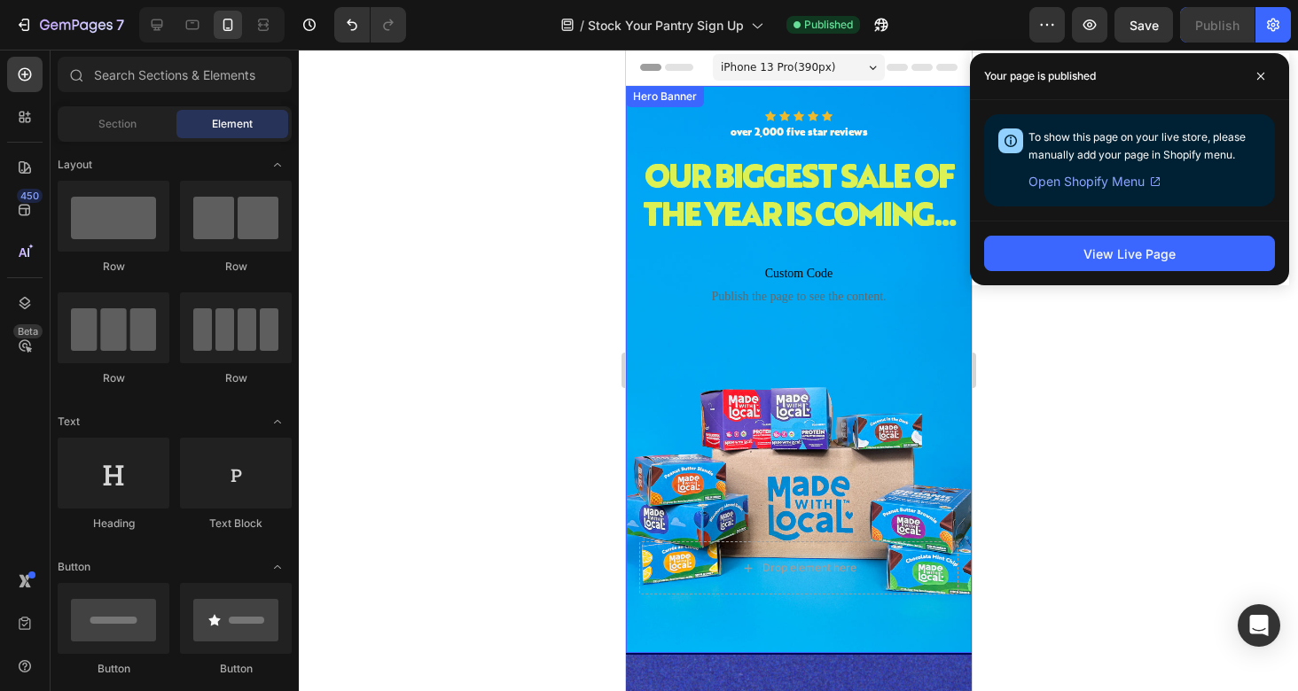
click at [847, 628] on div "Icon Icon Icon Icon Icon Icon List over 2,000 five star reviews Text Block Row …" at bounding box center [797, 370] width 319 height 518
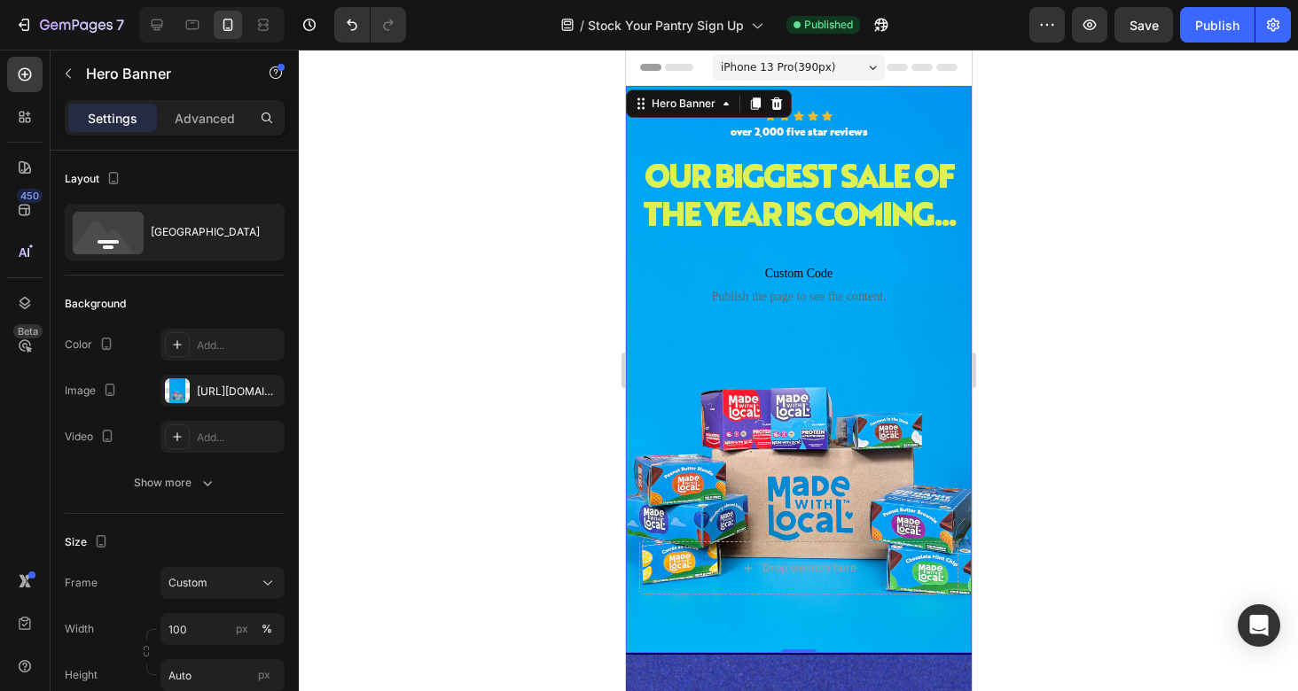
scroll to position [89, 0]
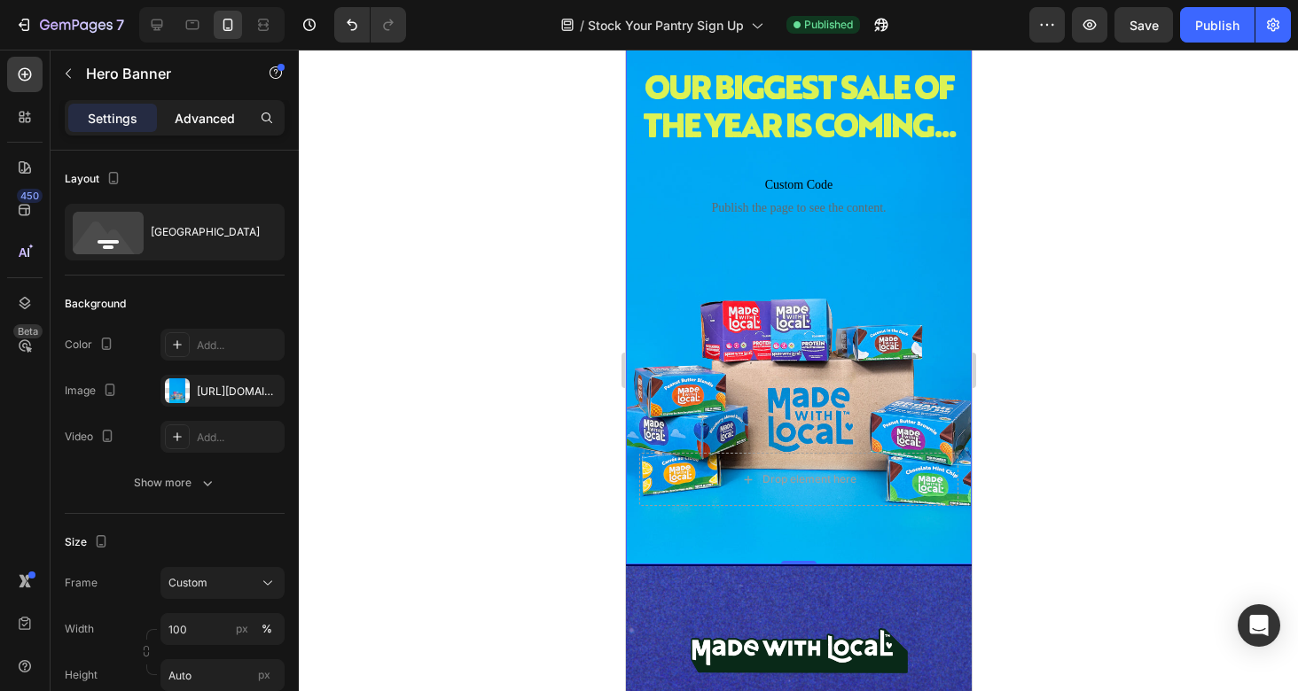
click at [219, 121] on p "Advanced" at bounding box center [205, 118] width 60 height 19
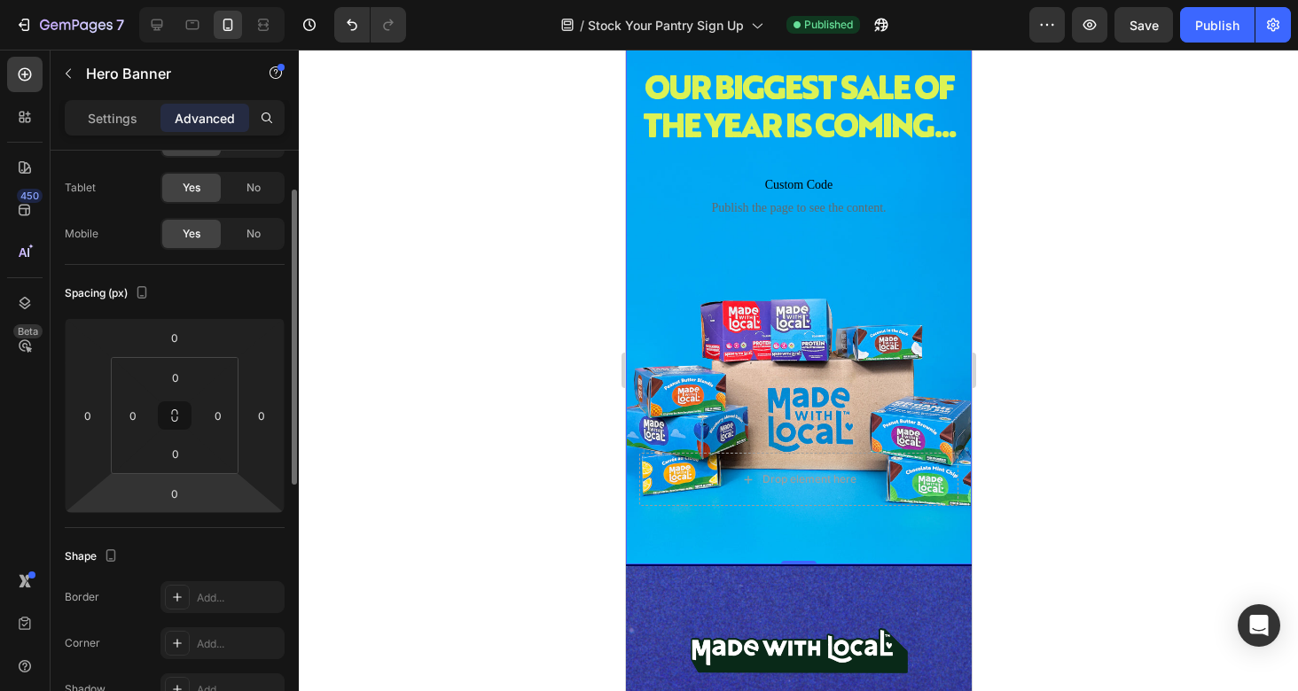
scroll to position [76, 0]
click at [179, 498] on input "0" at bounding box center [174, 495] width 35 height 27
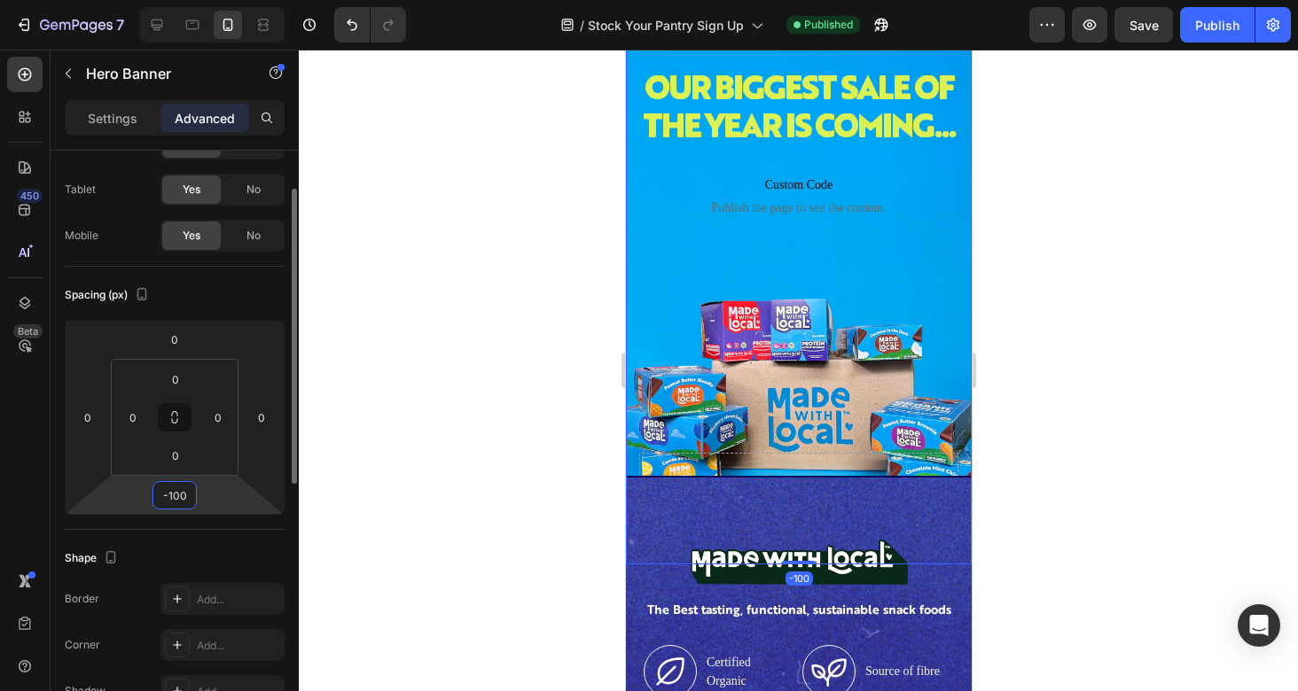
click at [179, 497] on input "-100" at bounding box center [174, 495] width 35 height 27
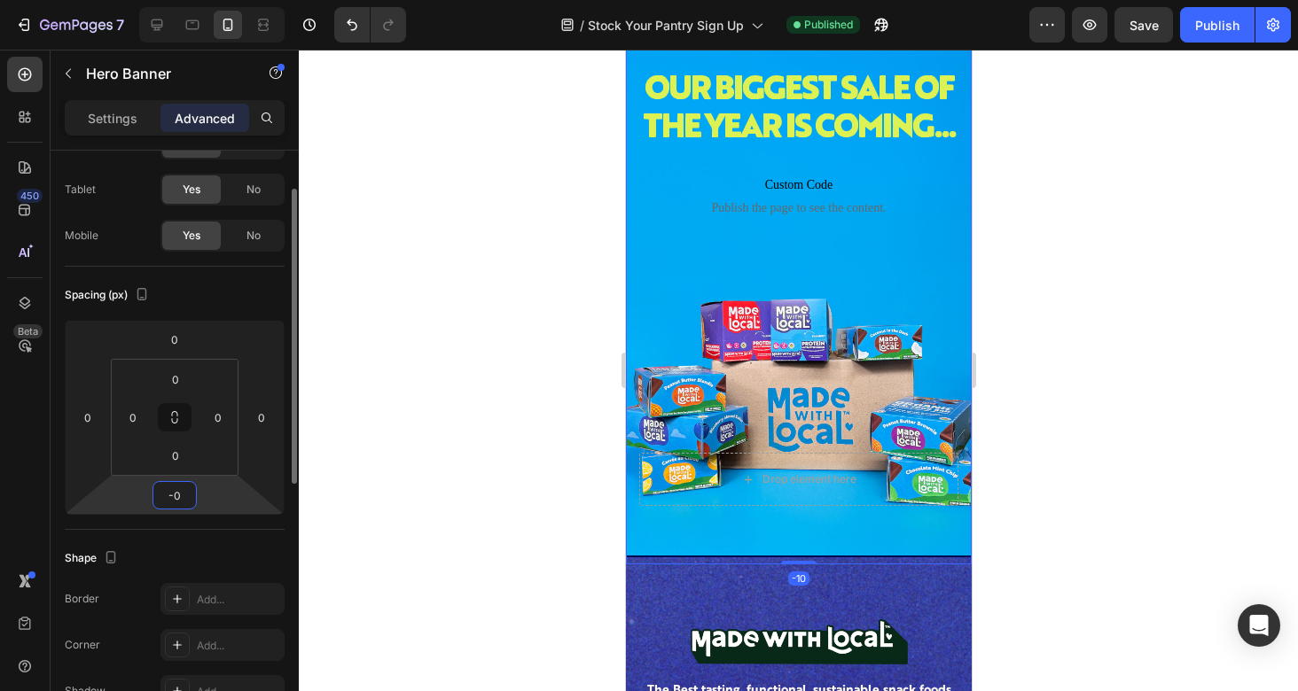
type input "-50"
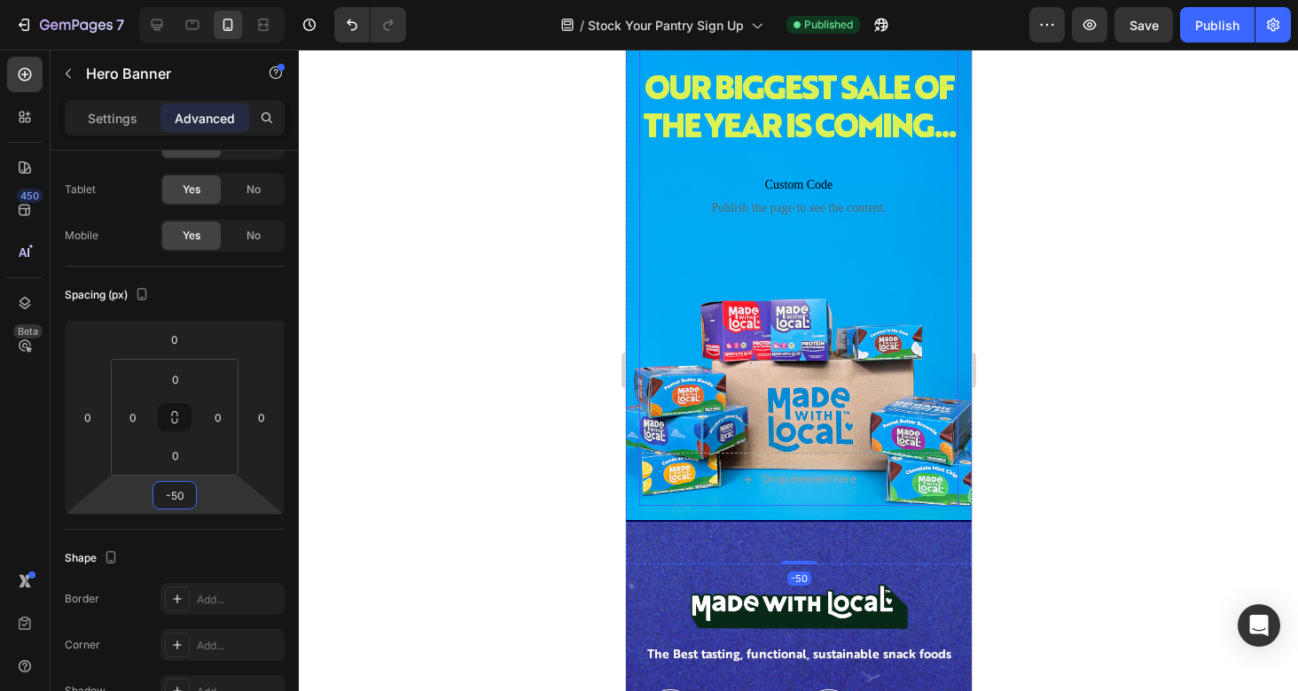
click at [683, 377] on div "Icon Icon Icon Icon Icon Icon List over 2,000 five star reviews Text Block Row …" at bounding box center [797, 237] width 319 height 431
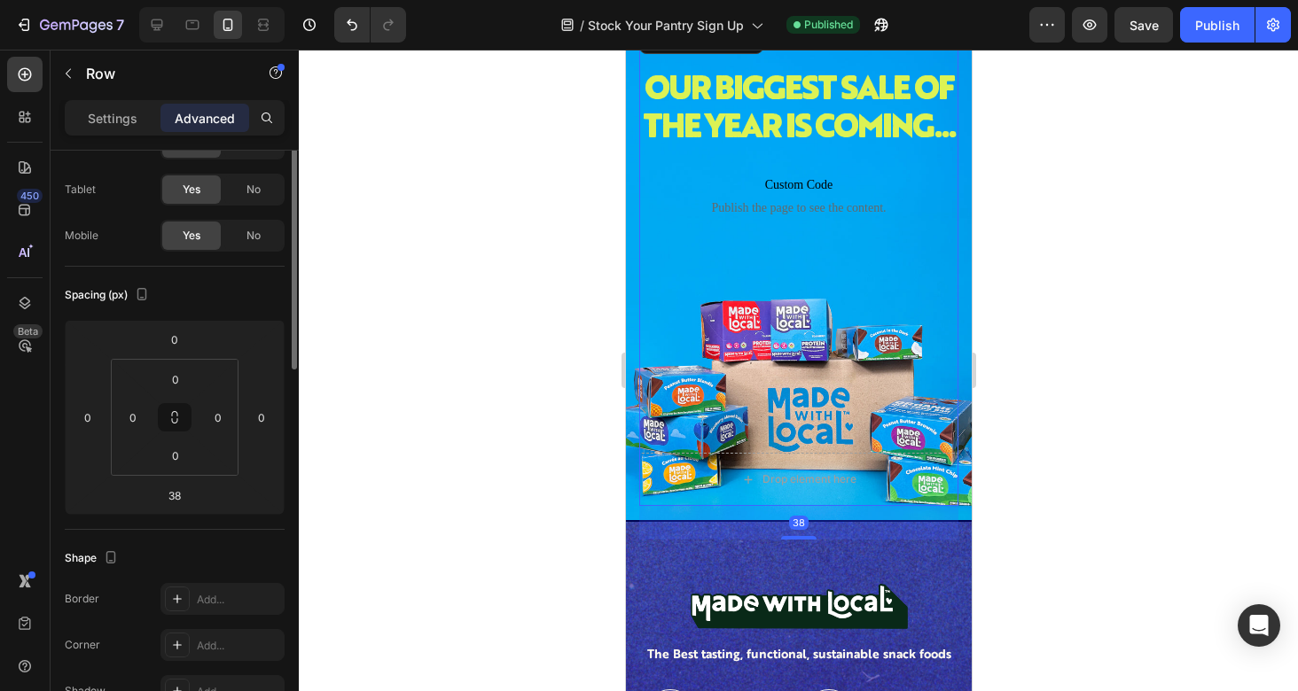
scroll to position [0, 0]
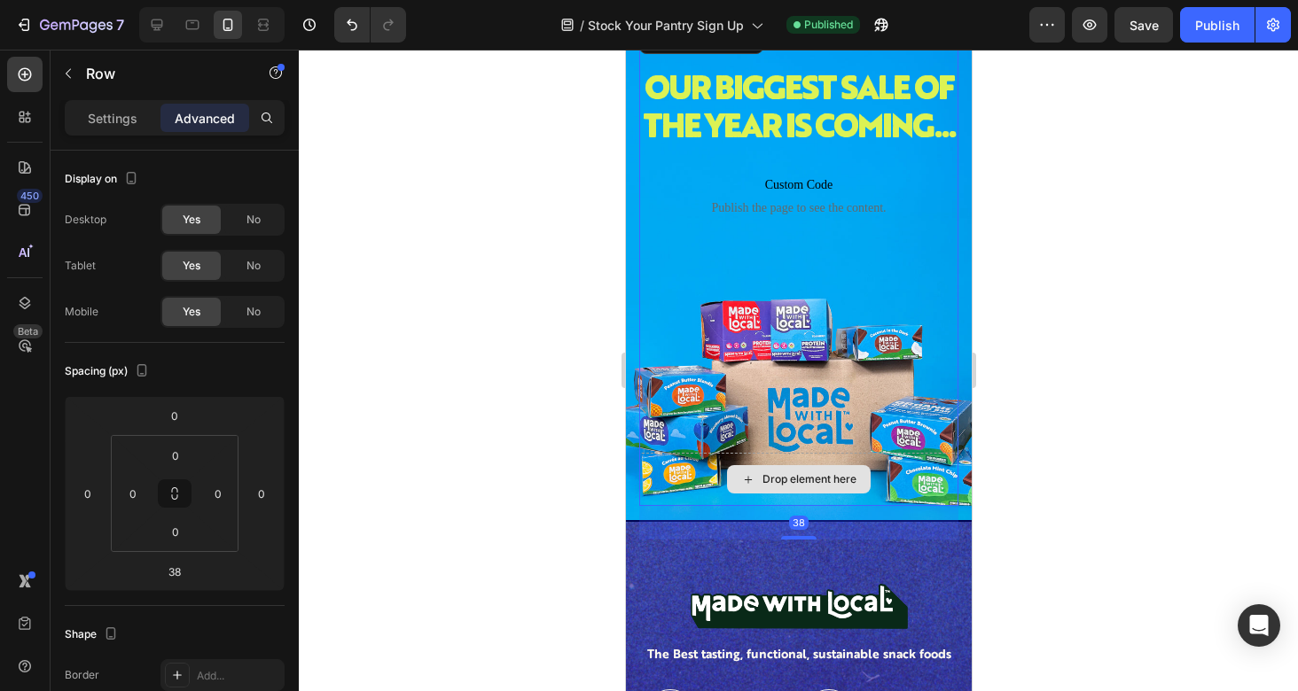
click at [801, 497] on div "Drop element here" at bounding box center [797, 479] width 319 height 53
click at [798, 196] on span "Custom Code" at bounding box center [797, 185] width 319 height 21
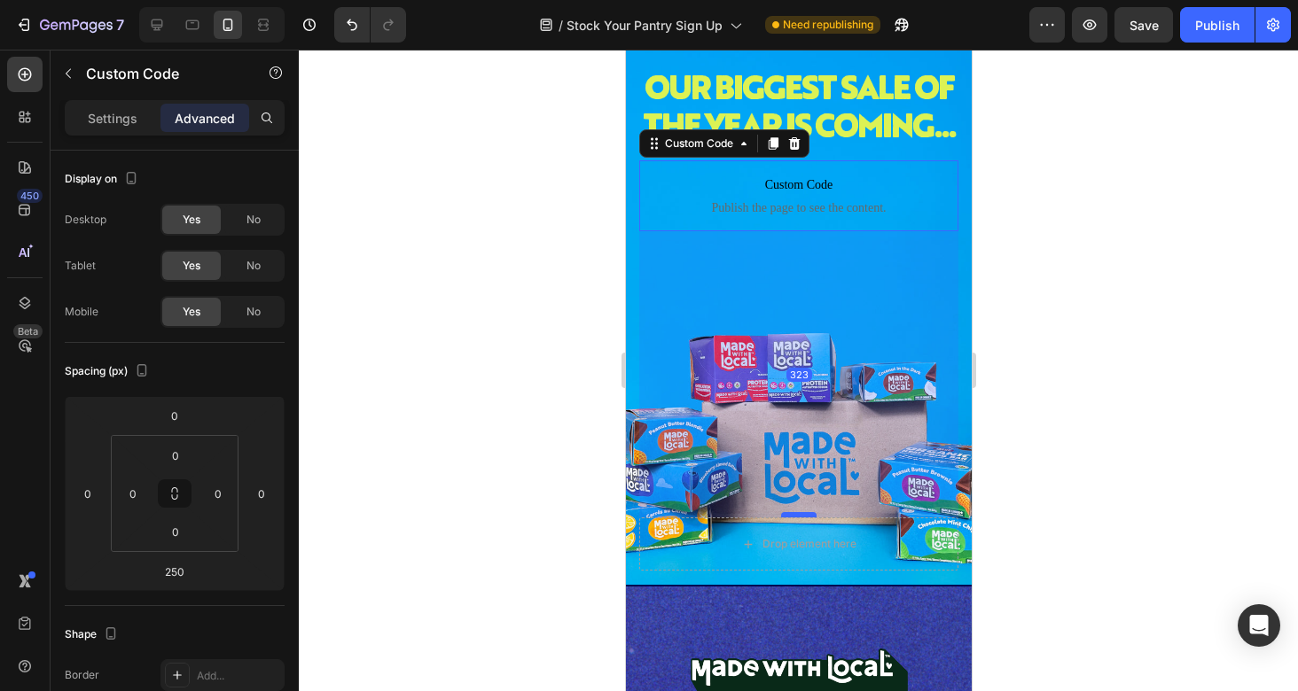
drag, startPoint x: 798, startPoint y: 489, endPoint x: 799, endPoint y: 553, distance: 63.8
click at [799, 518] on div at bounding box center [797, 514] width 35 height 5
type input "322"
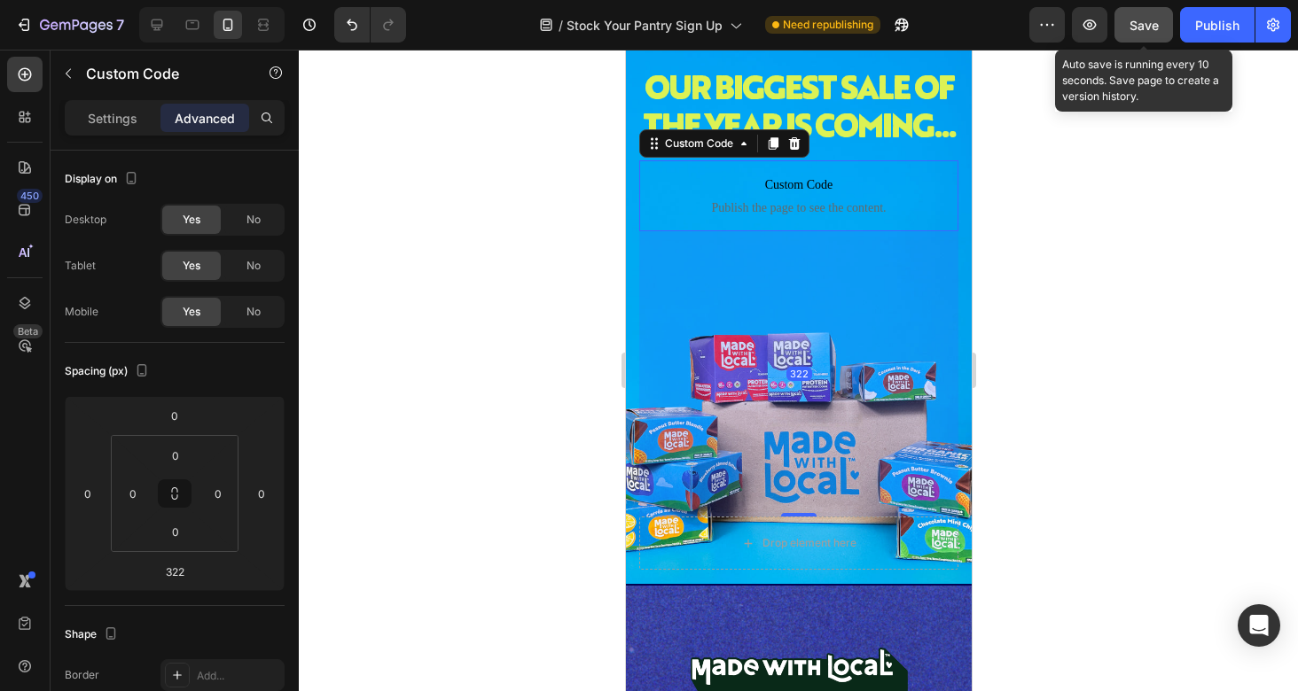
click at [1144, 31] on span "Save" at bounding box center [1143, 25] width 29 height 15
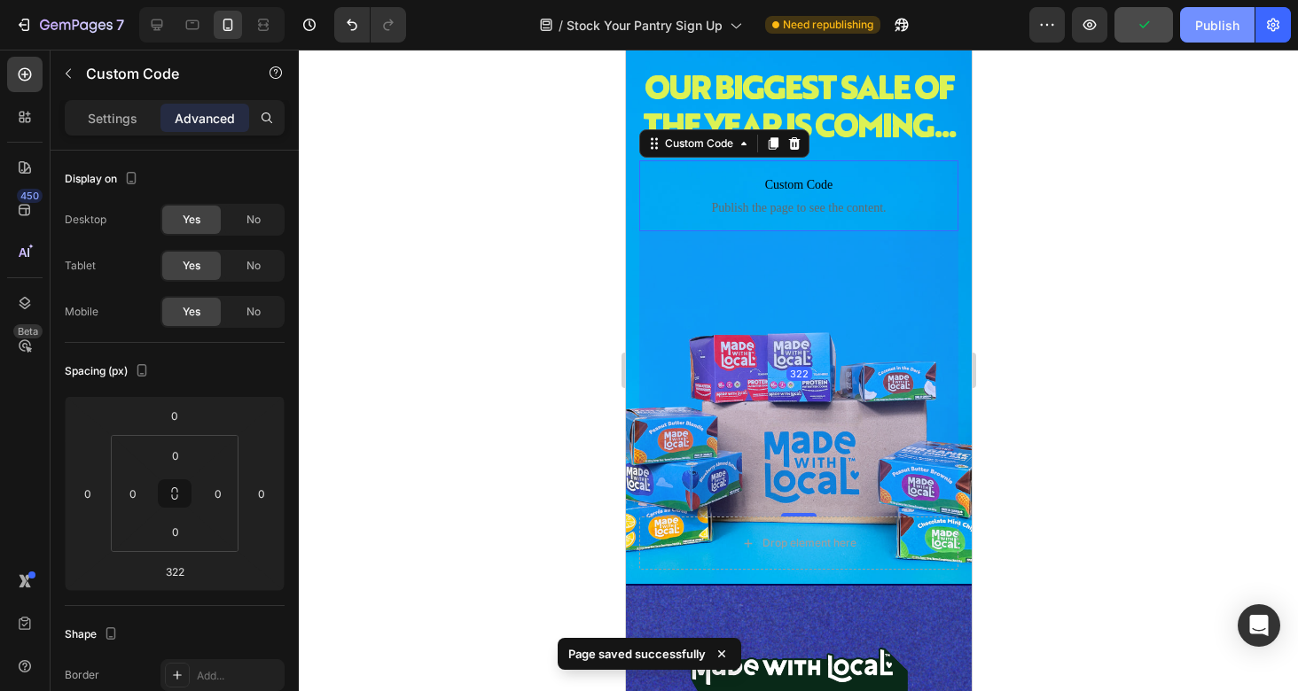
click at [1236, 30] on div "Publish" at bounding box center [1217, 25] width 44 height 19
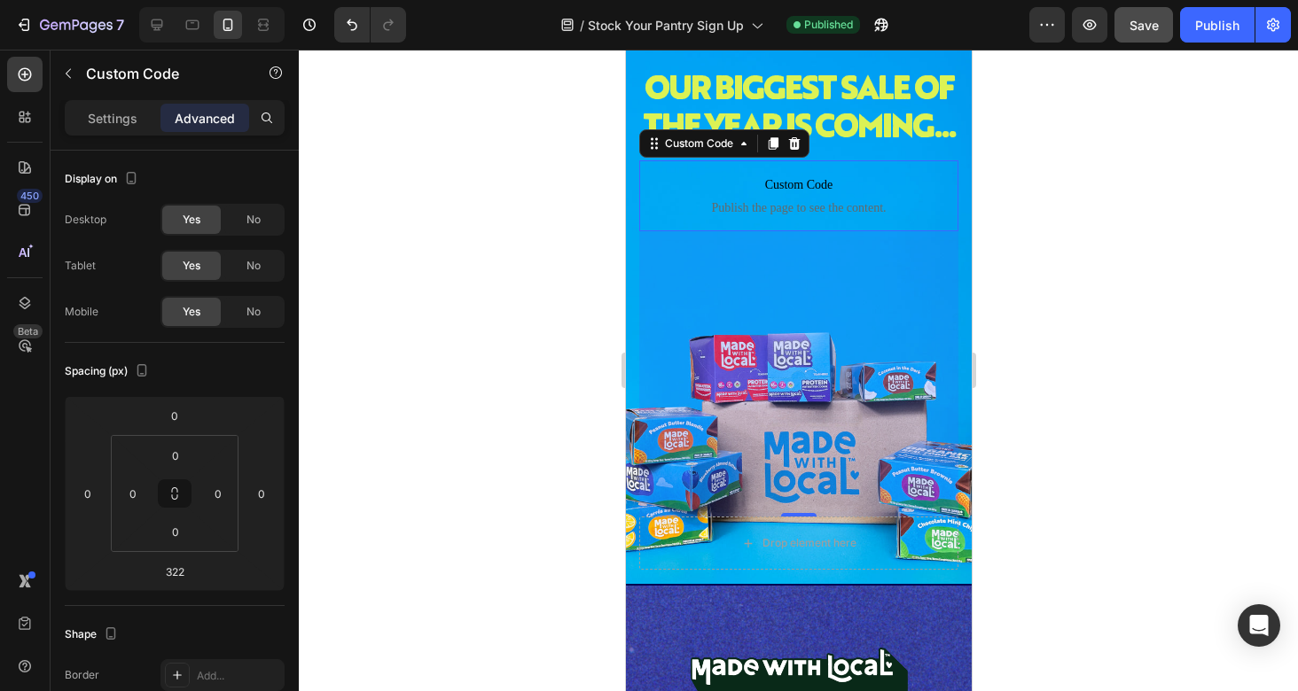
click at [589, 354] on div at bounding box center [798, 371] width 999 height 642
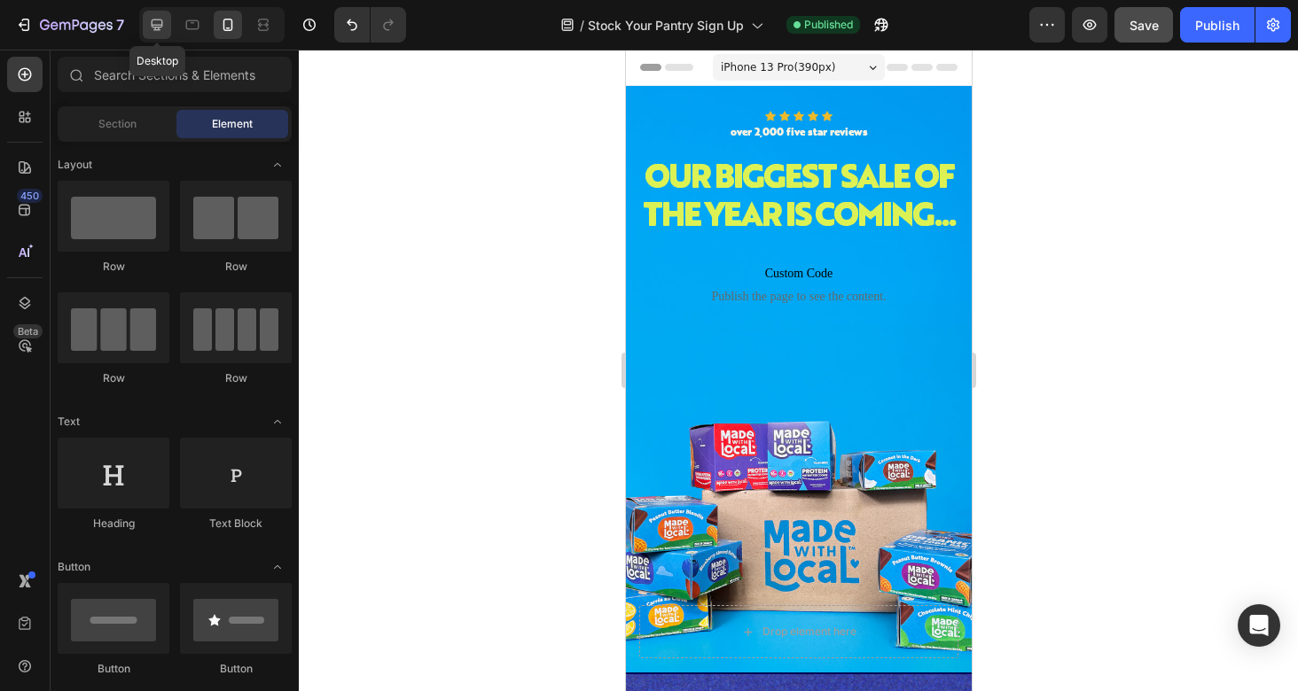
click at [162, 23] on icon at bounding box center [158, 26] width 12 height 12
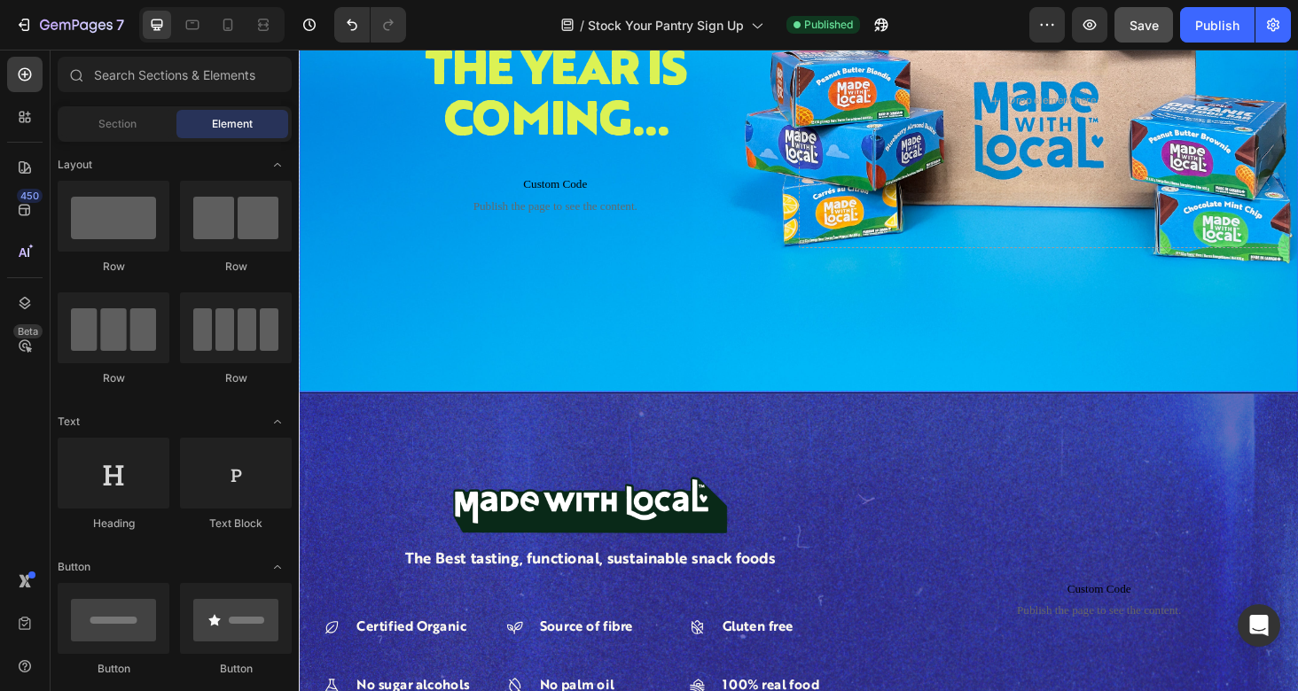
scroll to position [441, 0]
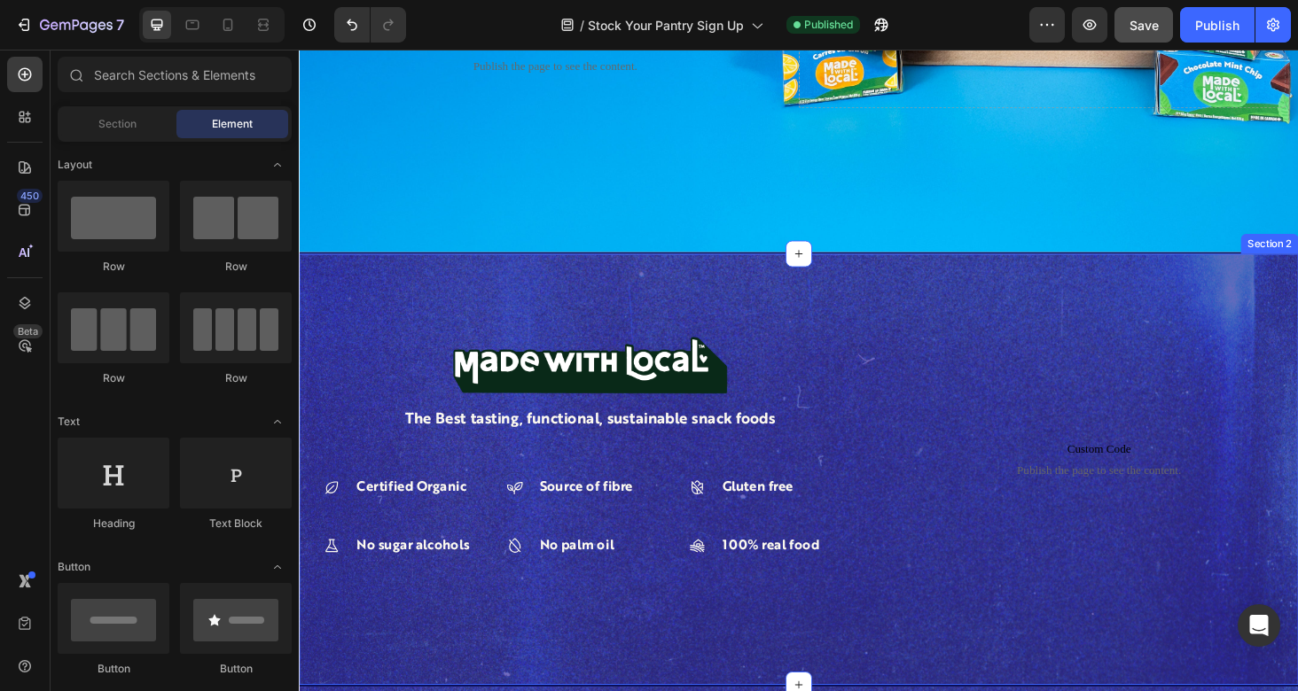
click at [683, 288] on div "Image The Best tasting, functional, sustainable snack foods Text Block Certifie…" at bounding box center [831, 495] width 1064 height 461
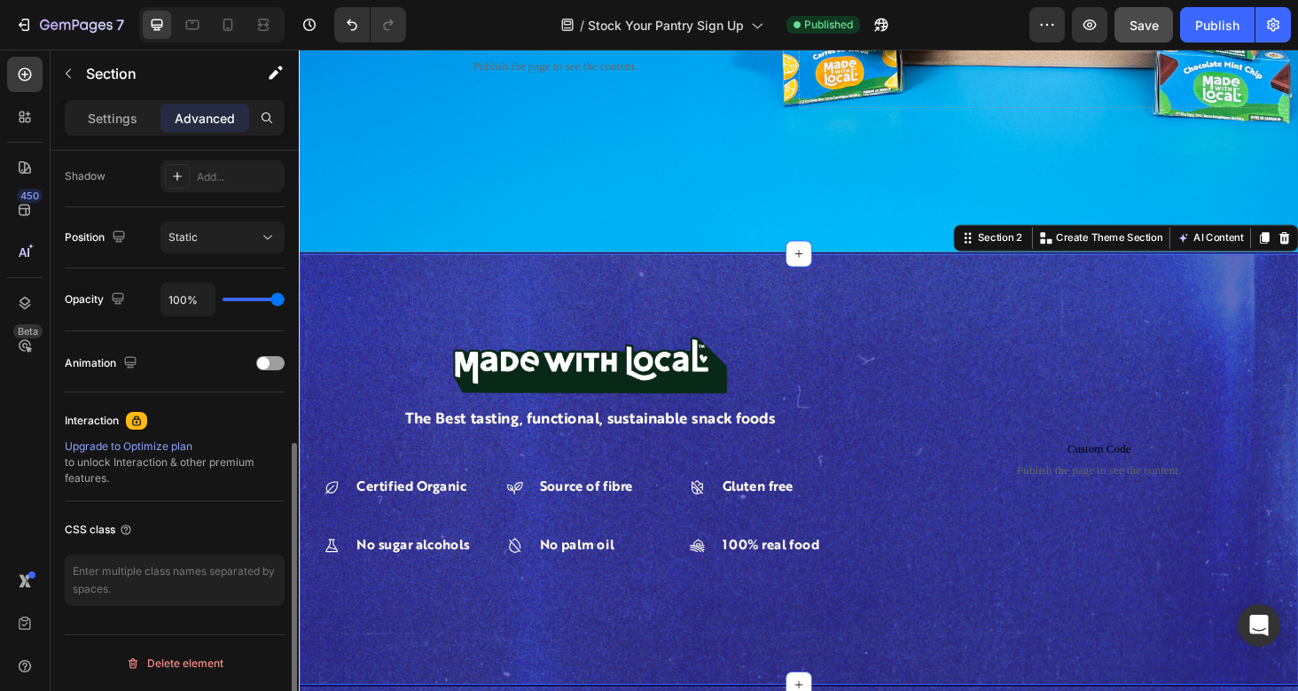
scroll to position [0, 0]
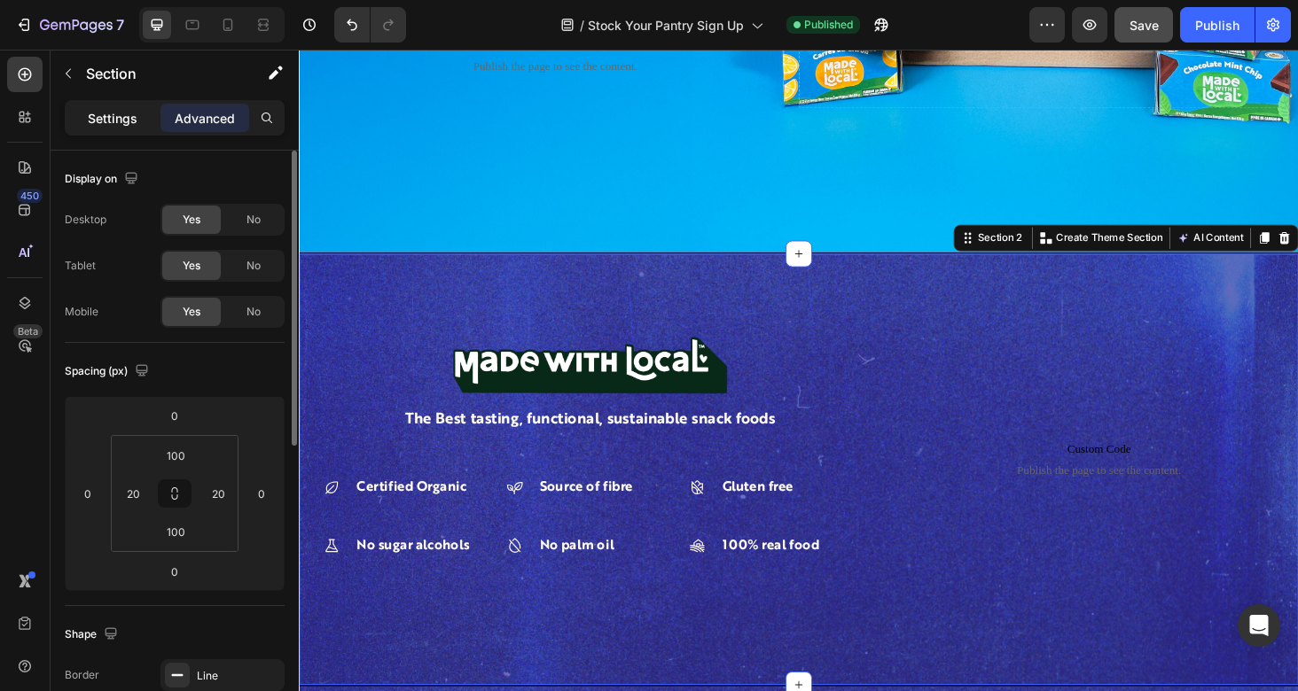
click at [130, 127] on div "Settings" at bounding box center [112, 118] width 89 height 28
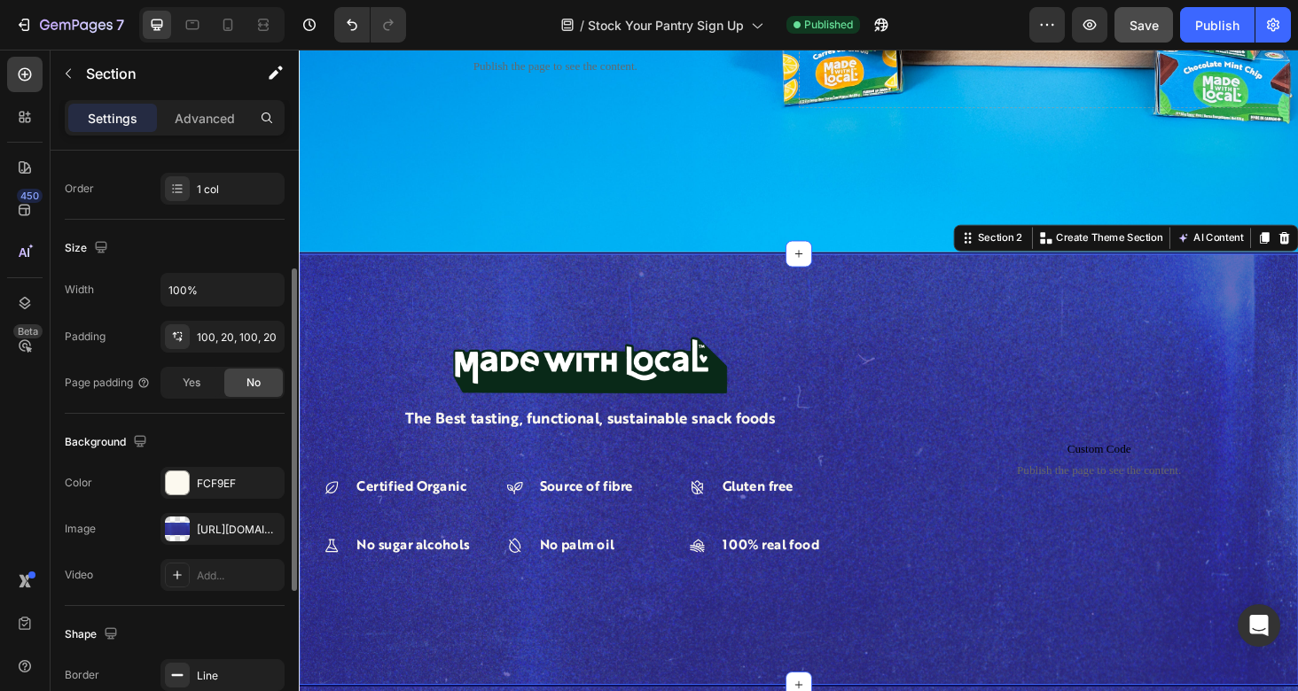
scroll to position [425, 0]
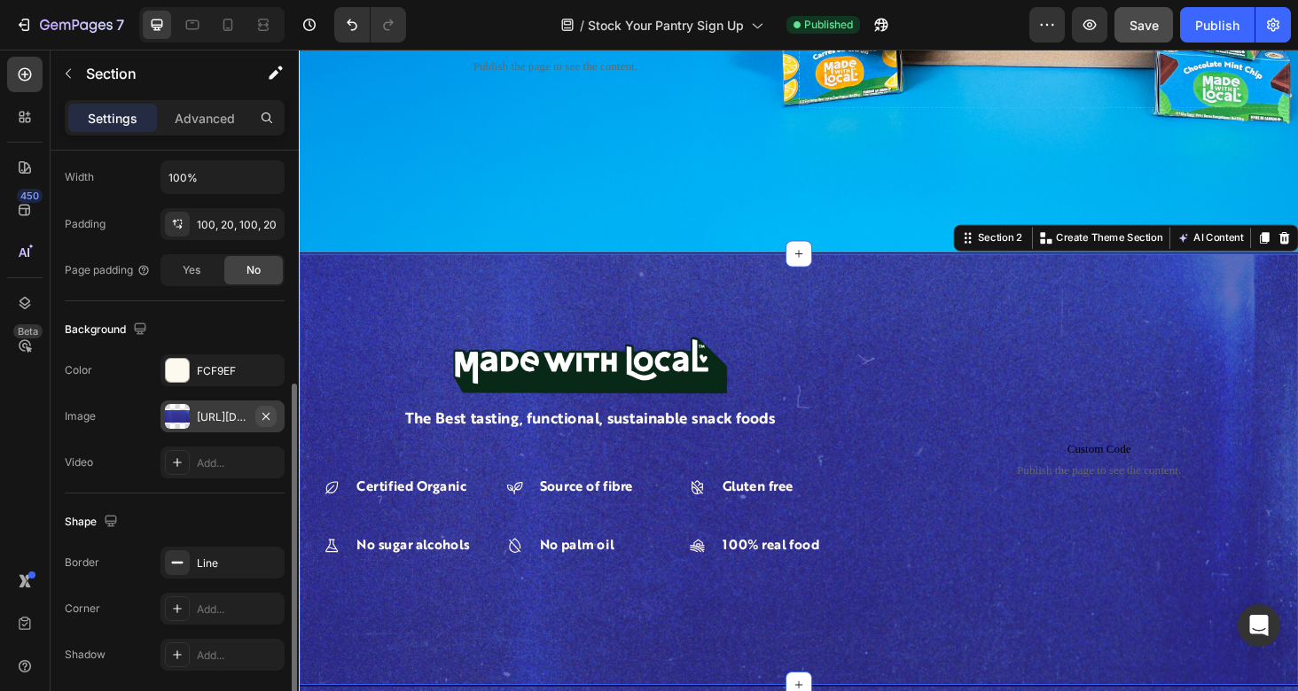
click at [264, 419] on icon "button" at bounding box center [266, 417] width 14 height 14
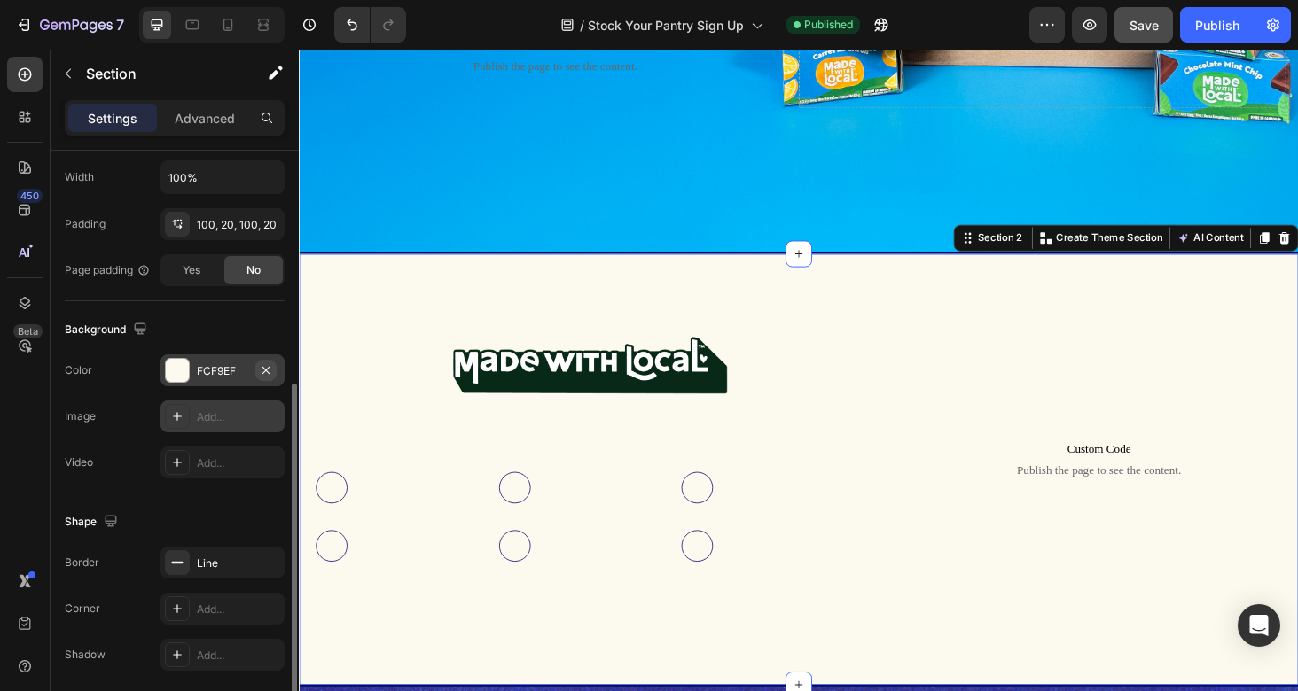
click at [269, 371] on icon "button" at bounding box center [266, 370] width 14 height 14
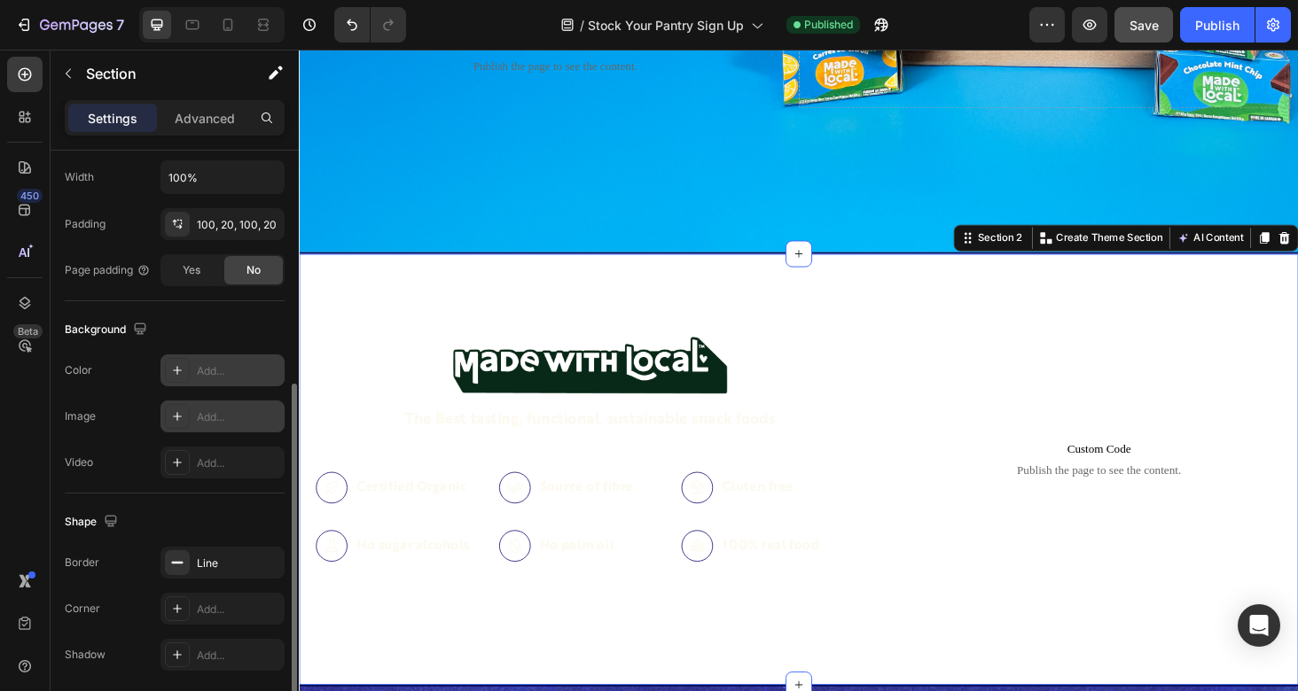
click at [735, 294] on div "Image The Best tasting, functional, sustainable snack foods Text Block Certifie…" at bounding box center [831, 495] width 1064 height 461
click at [212, 374] on div "Add..." at bounding box center [238, 371] width 83 height 16
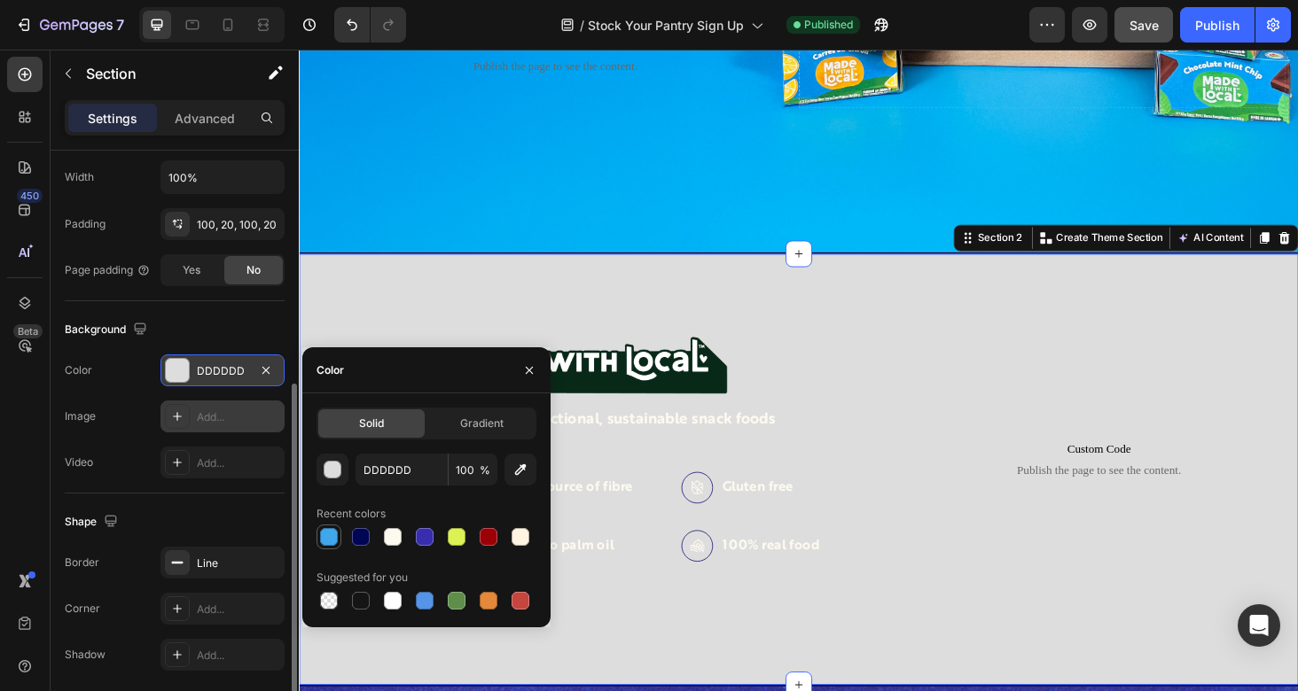
click at [324, 535] on div at bounding box center [329, 537] width 18 height 18
type input "40A7EC"
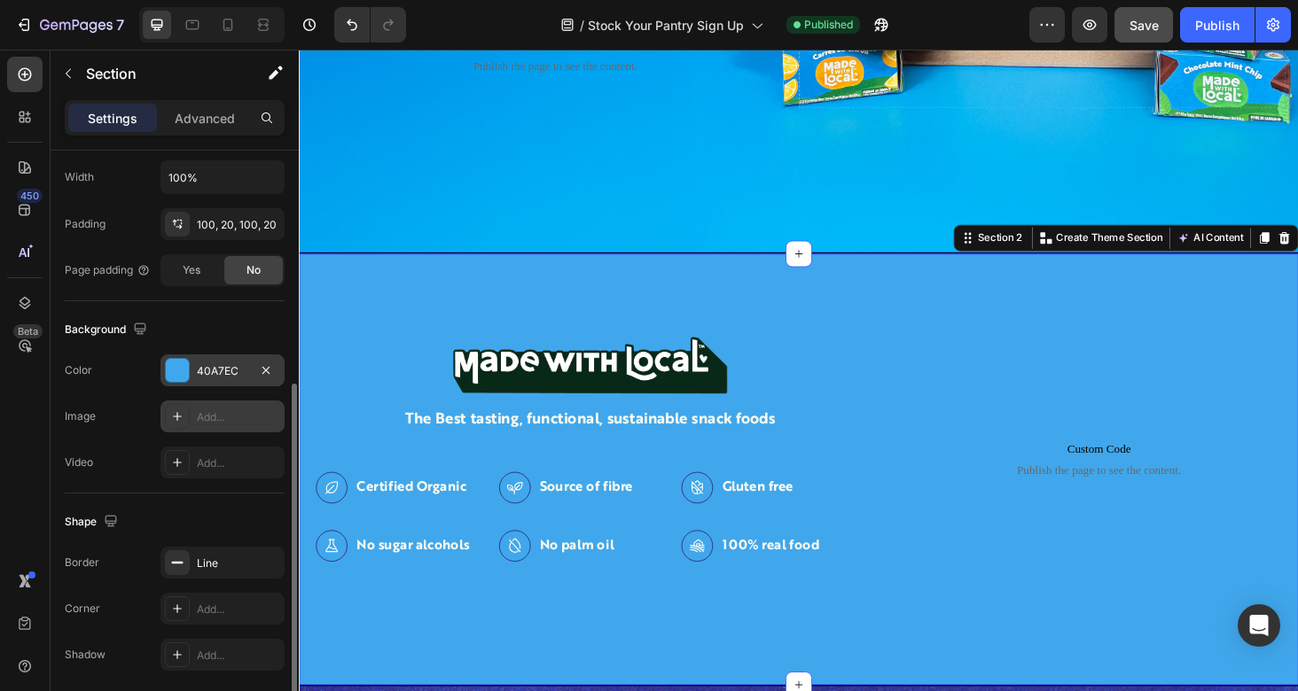
click at [658, 300] on div "Image The Best tasting, functional, sustainable snack foods Text Block Certifie…" at bounding box center [831, 495] width 1064 height 461
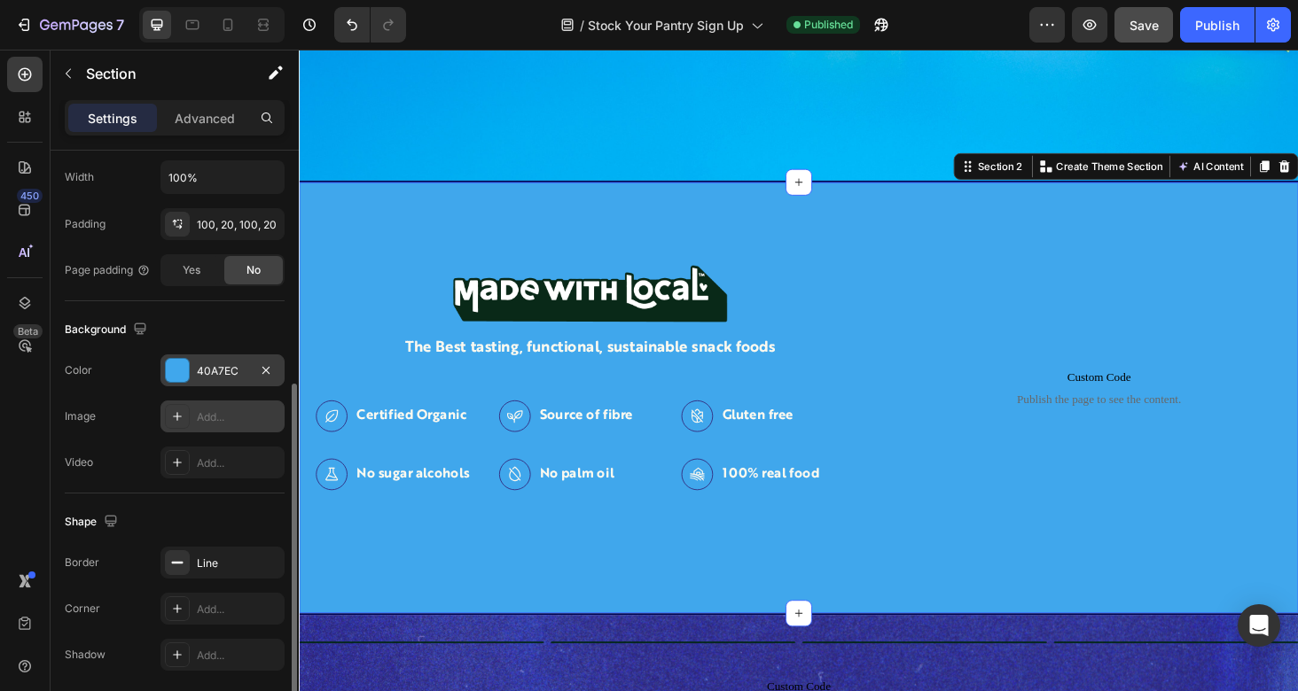
scroll to position [519, 0]
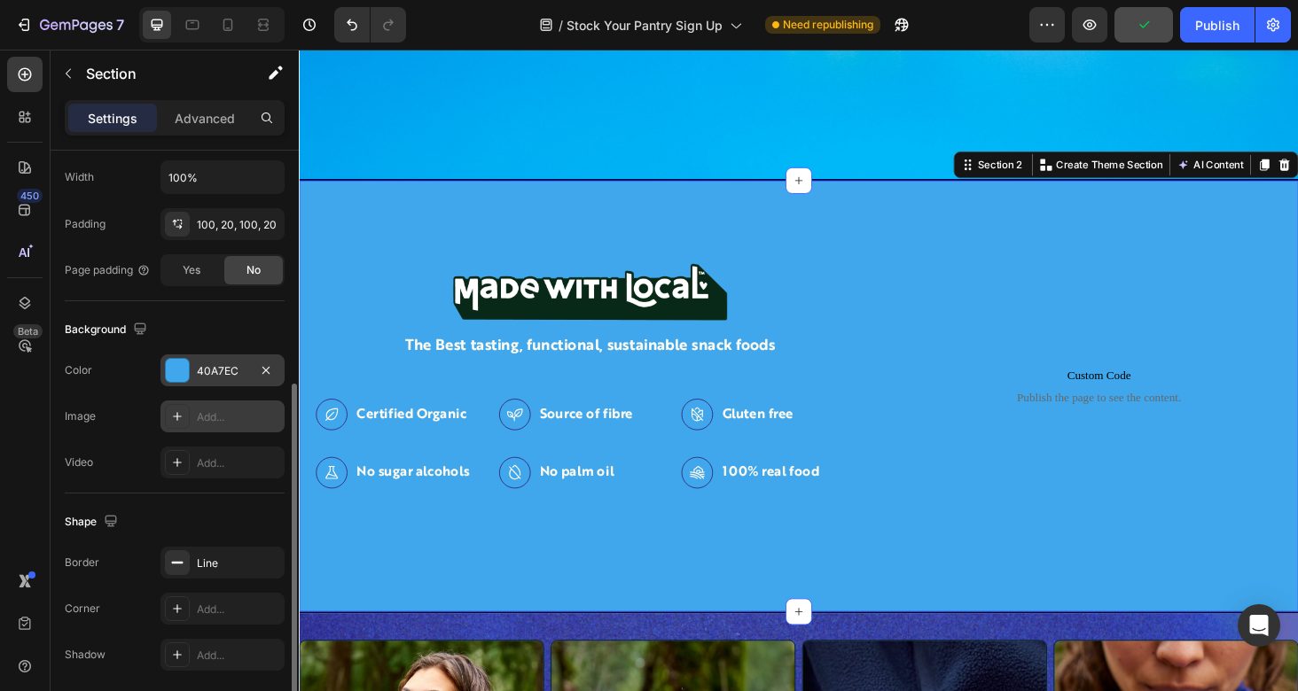
click at [511, 638] on div "Image The Best tasting, functional, sustainable snack foods Text Block Certifie…" at bounding box center [831, 417] width 1064 height 461
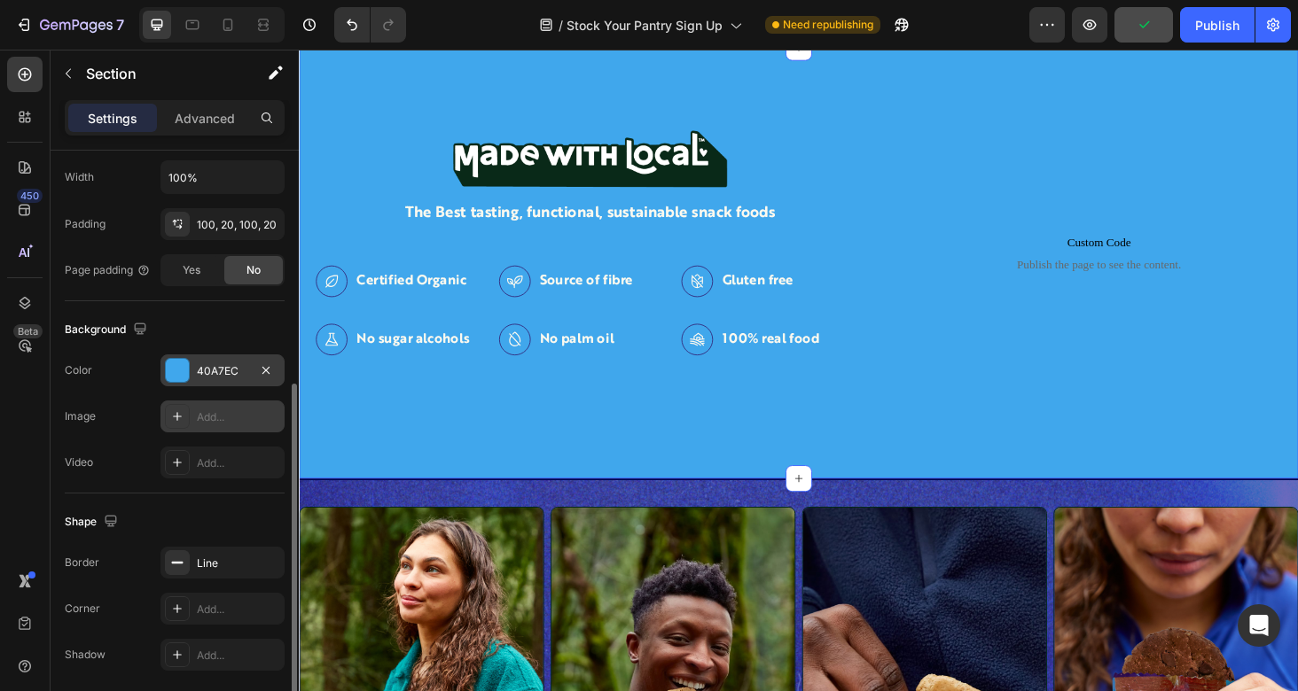
scroll to position [671, 0]
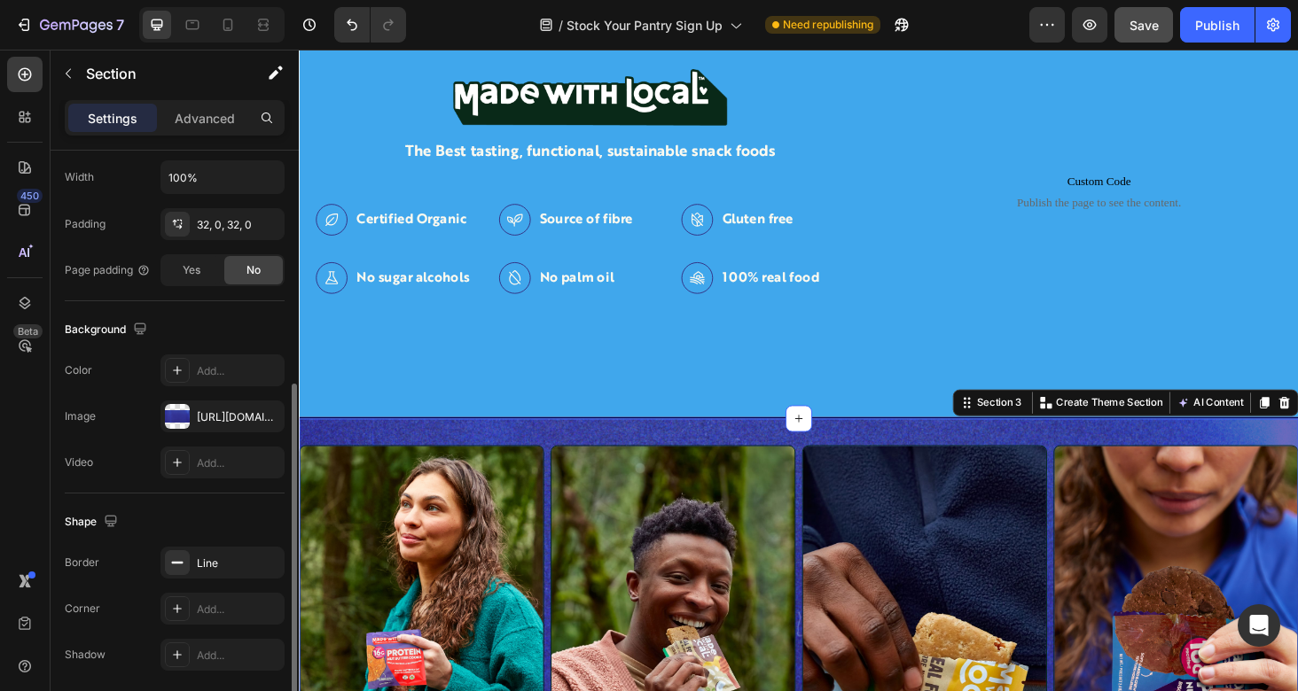
scroll to position [748, 0]
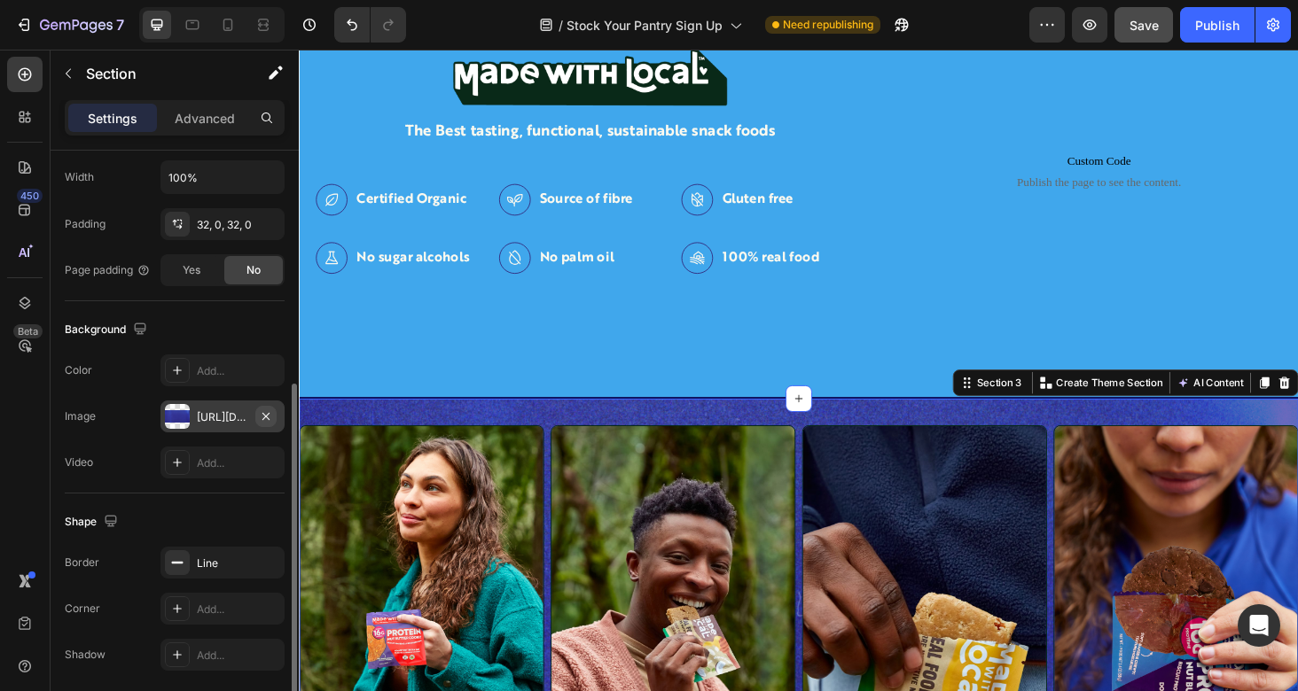
click at [273, 417] on button "button" at bounding box center [265, 416] width 21 height 21
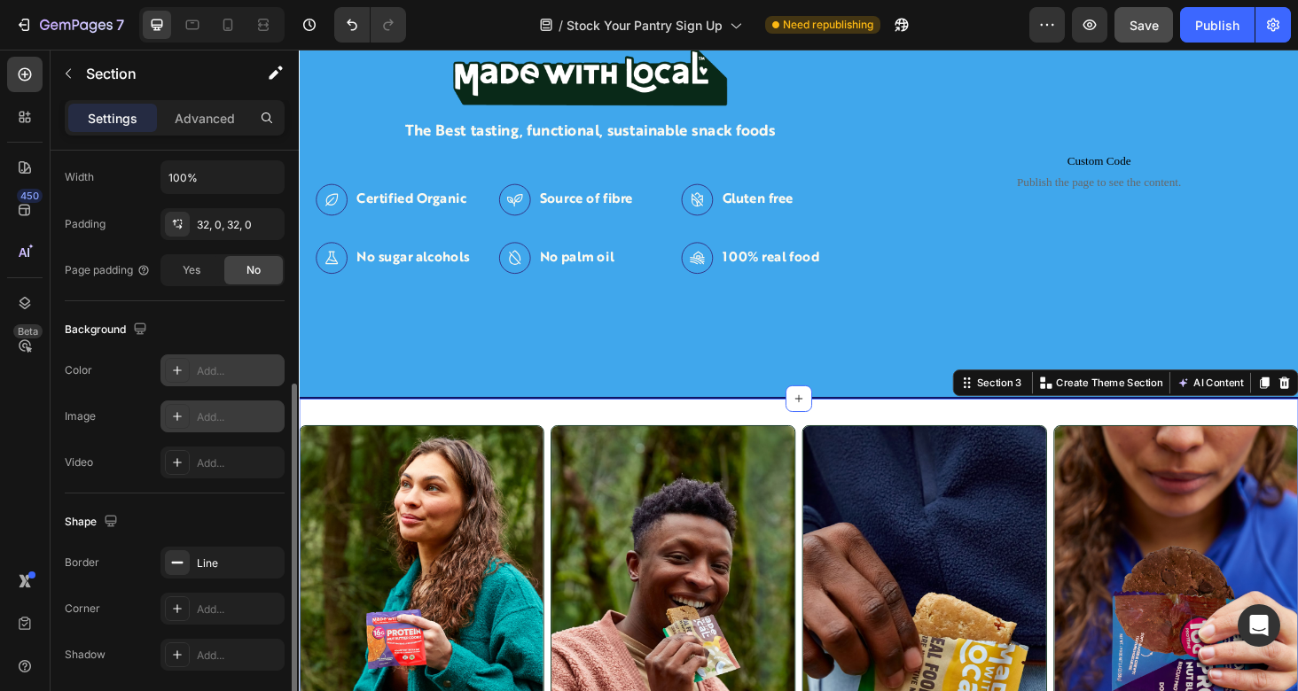
click at [237, 376] on div "Add..." at bounding box center [238, 371] width 83 height 16
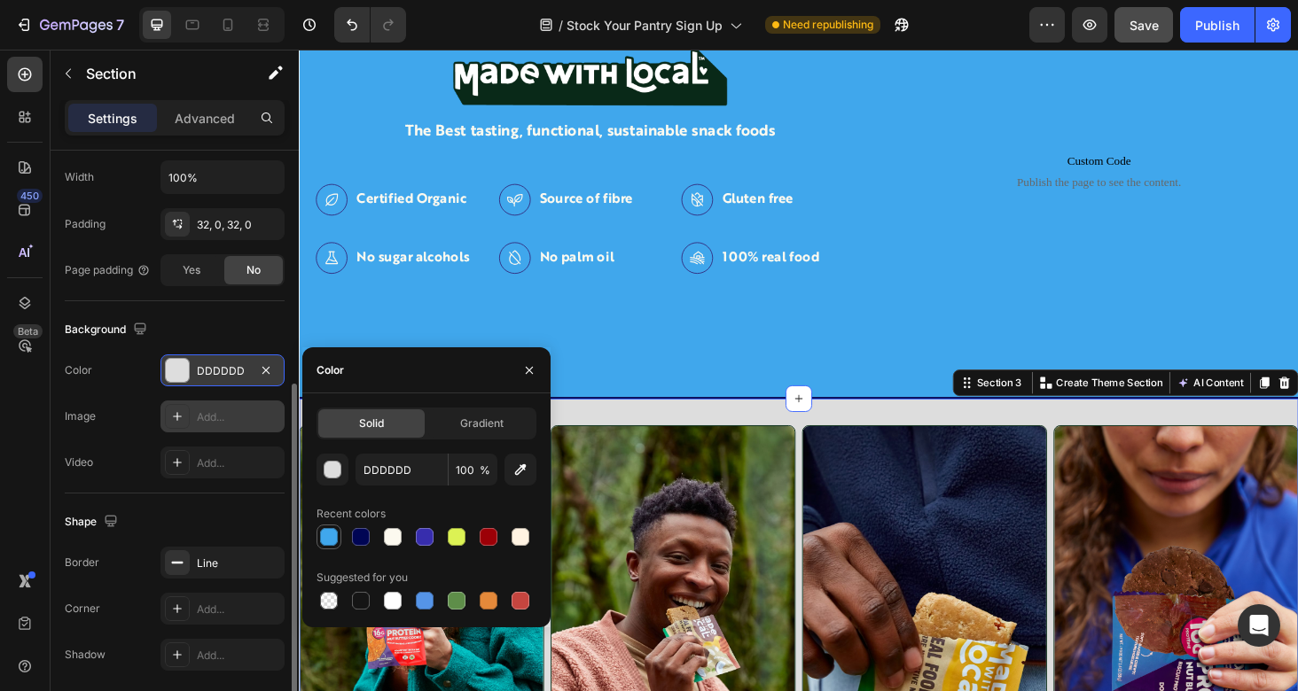
click at [324, 539] on div at bounding box center [329, 537] width 18 height 18
type input "40A7EC"
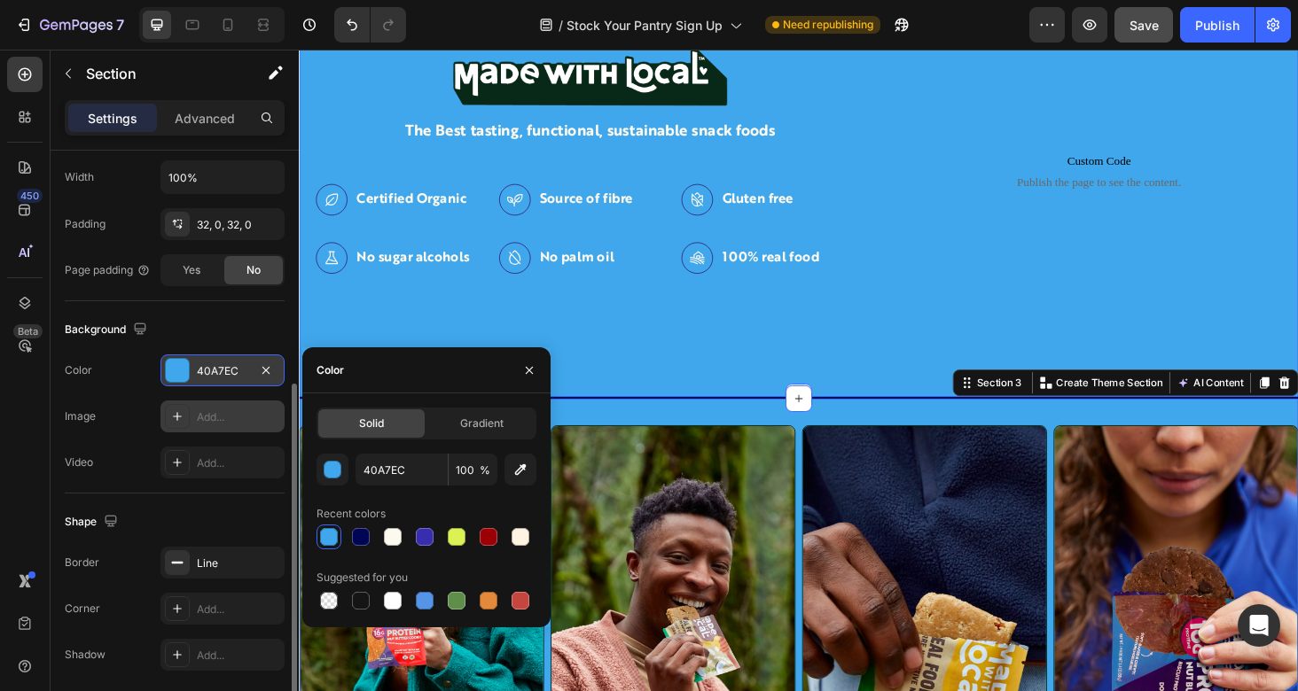
click at [733, 371] on div "Image The Best tasting, functional, sustainable snack foods Text Block Certifie…" at bounding box center [831, 188] width 1064 height 461
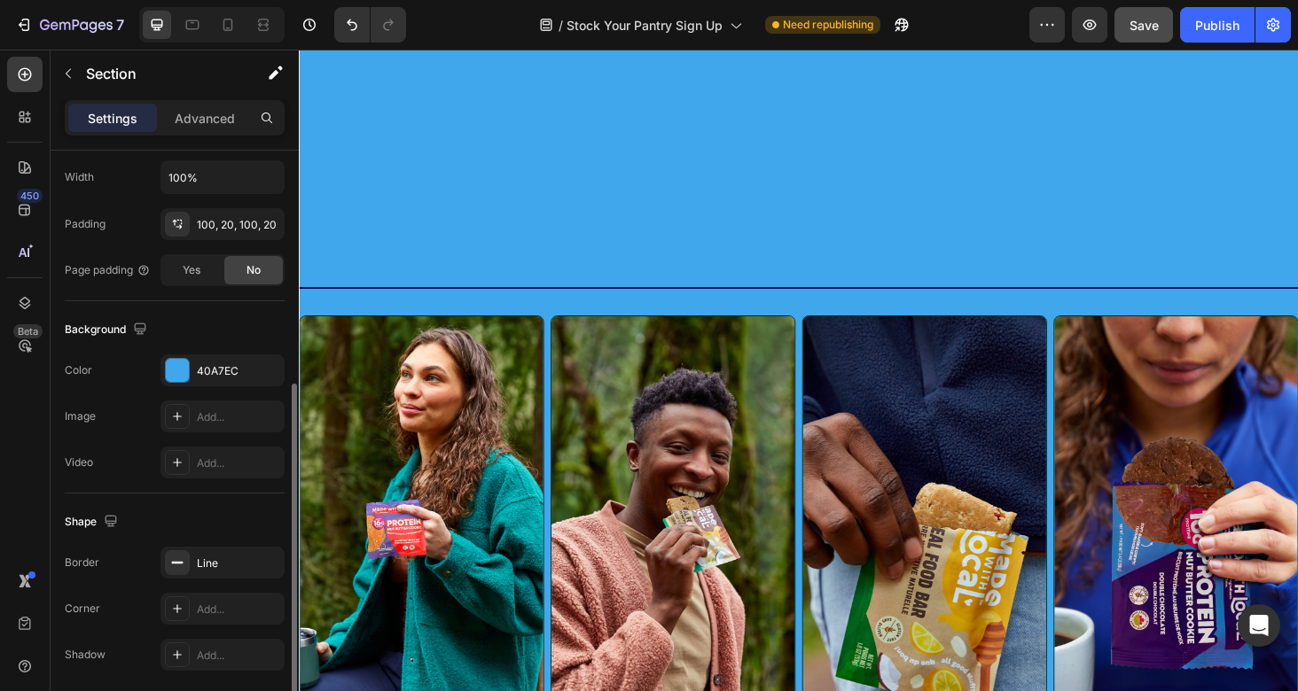
scroll to position [1355, 0]
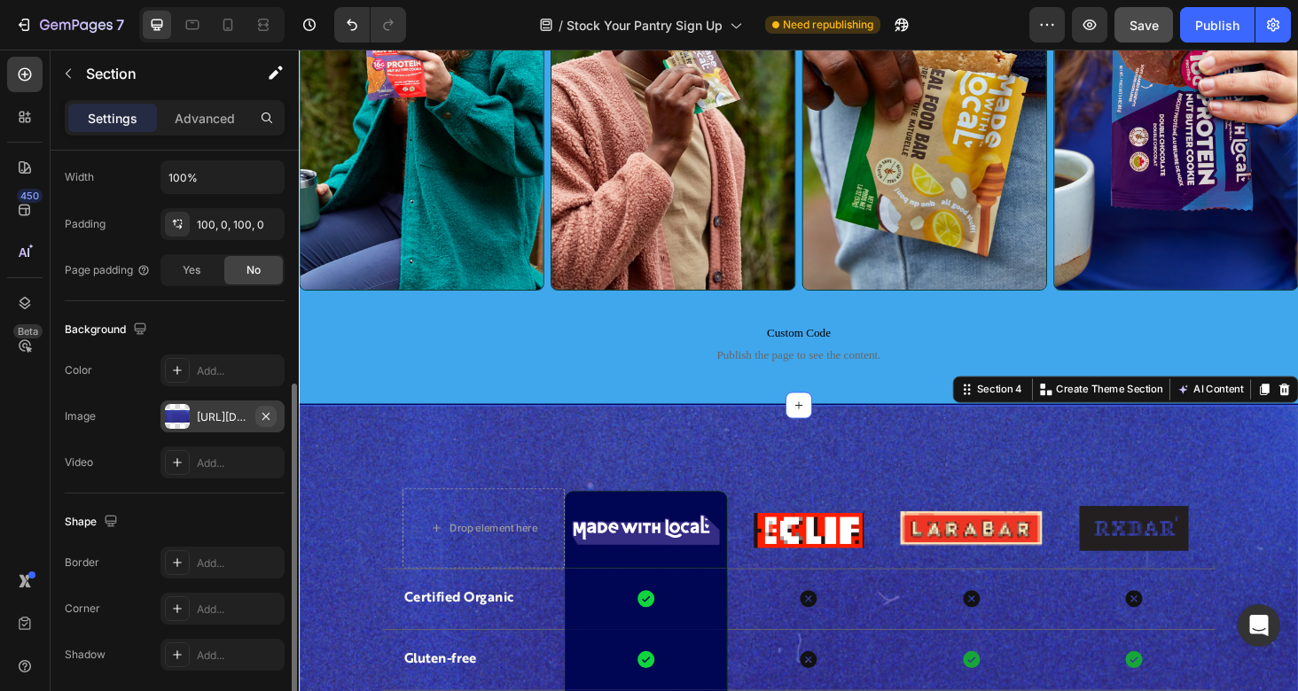
click at [270, 416] on icon "button" at bounding box center [266, 417] width 14 height 14
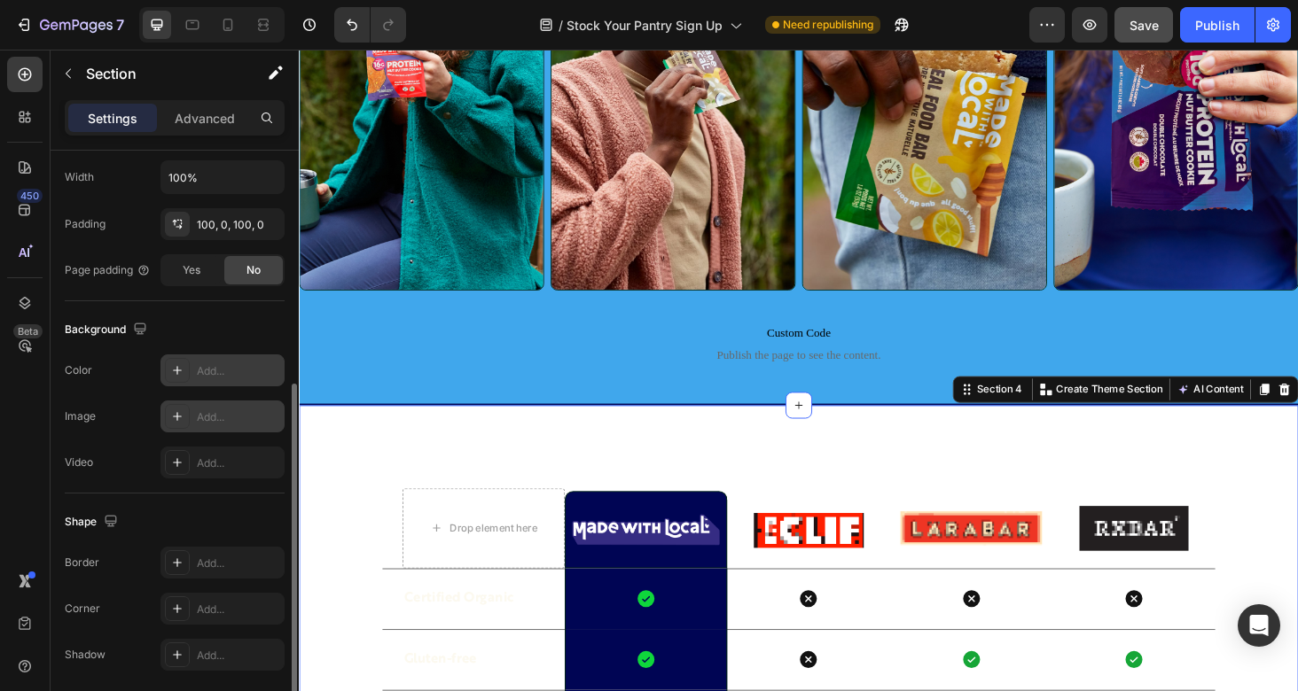
click at [219, 371] on div "Add..." at bounding box center [238, 371] width 83 height 16
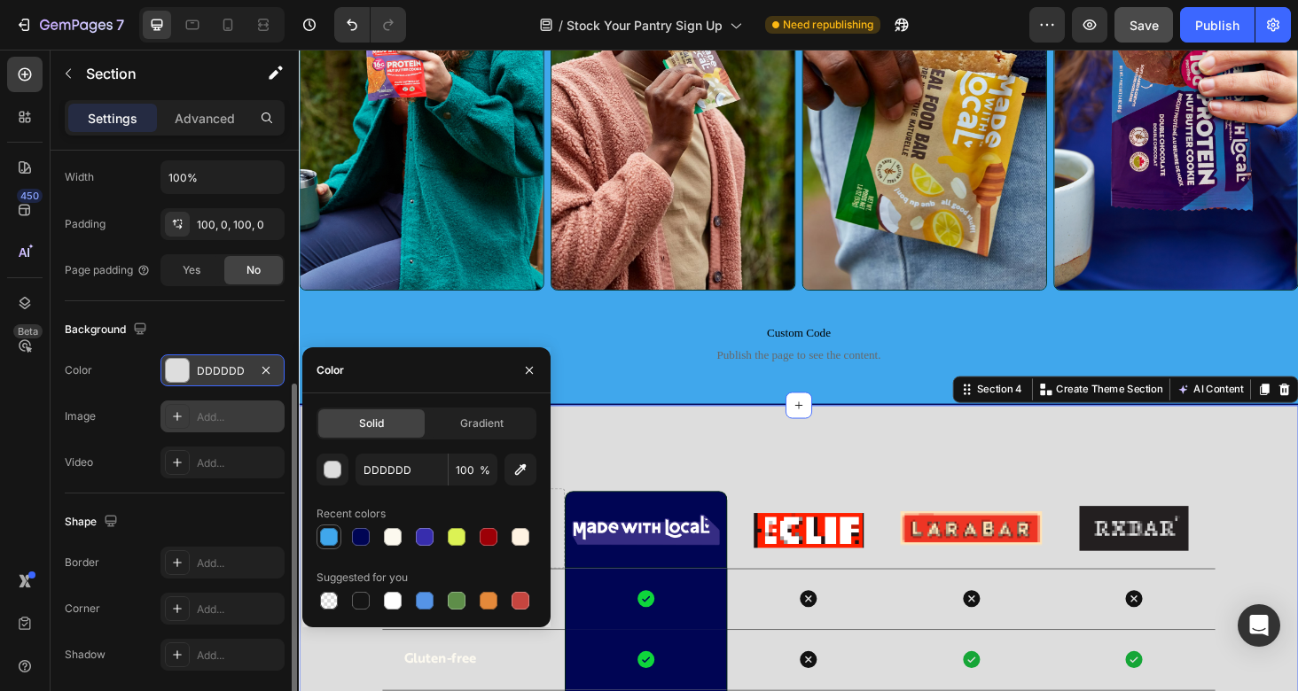
click at [328, 539] on div at bounding box center [329, 537] width 18 height 18
type input "40A7EC"
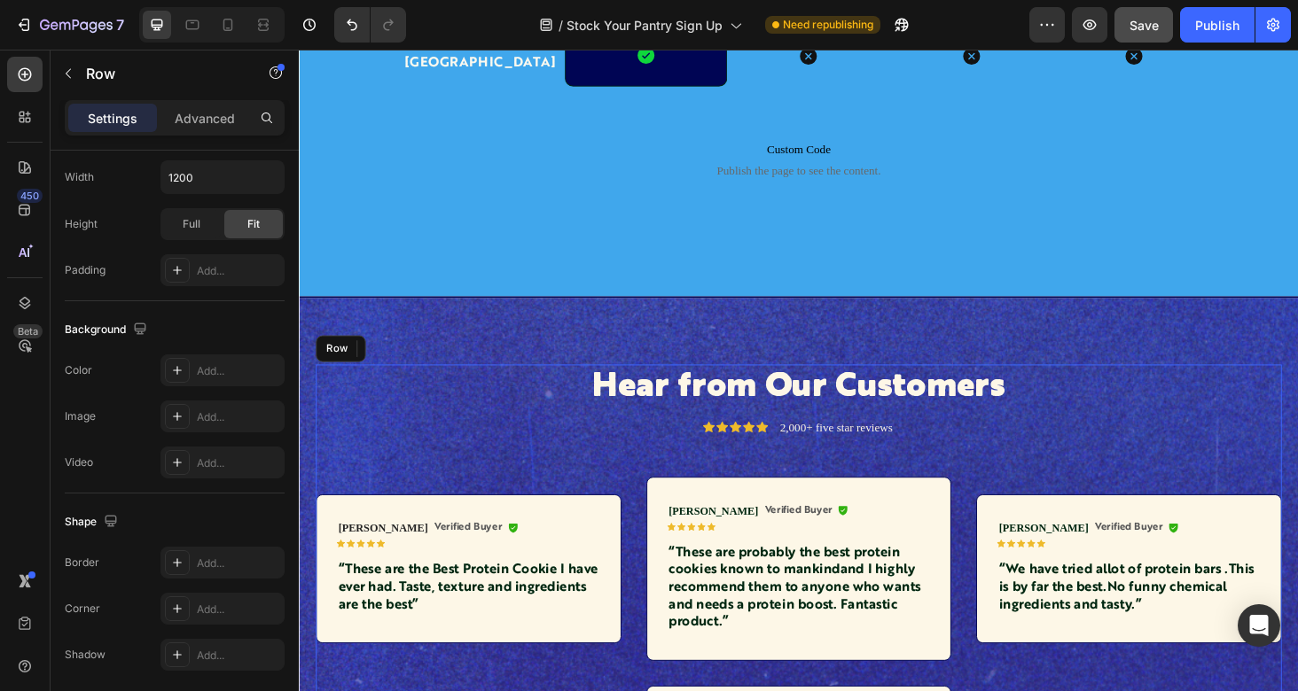
scroll to position [0, 0]
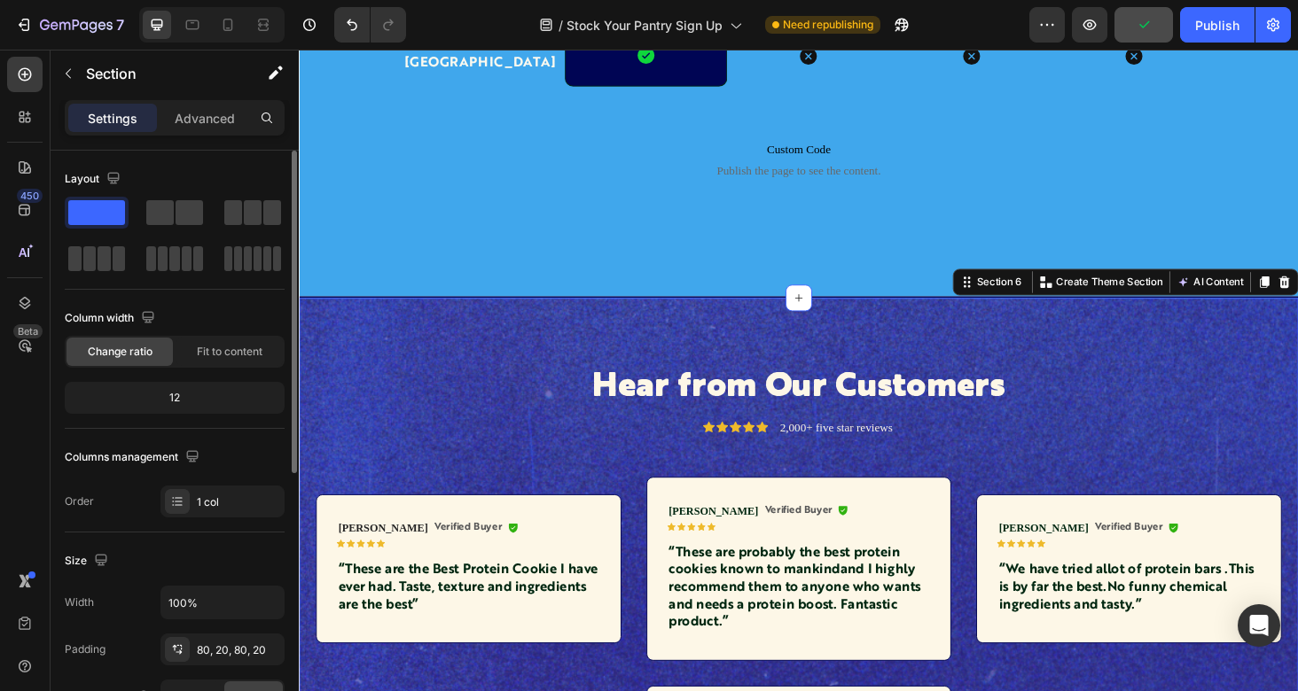
click at [1026, 305] on div "Section 6" at bounding box center [1044, 297] width 55 height 16
click at [192, 119] on p "Advanced" at bounding box center [205, 118] width 60 height 19
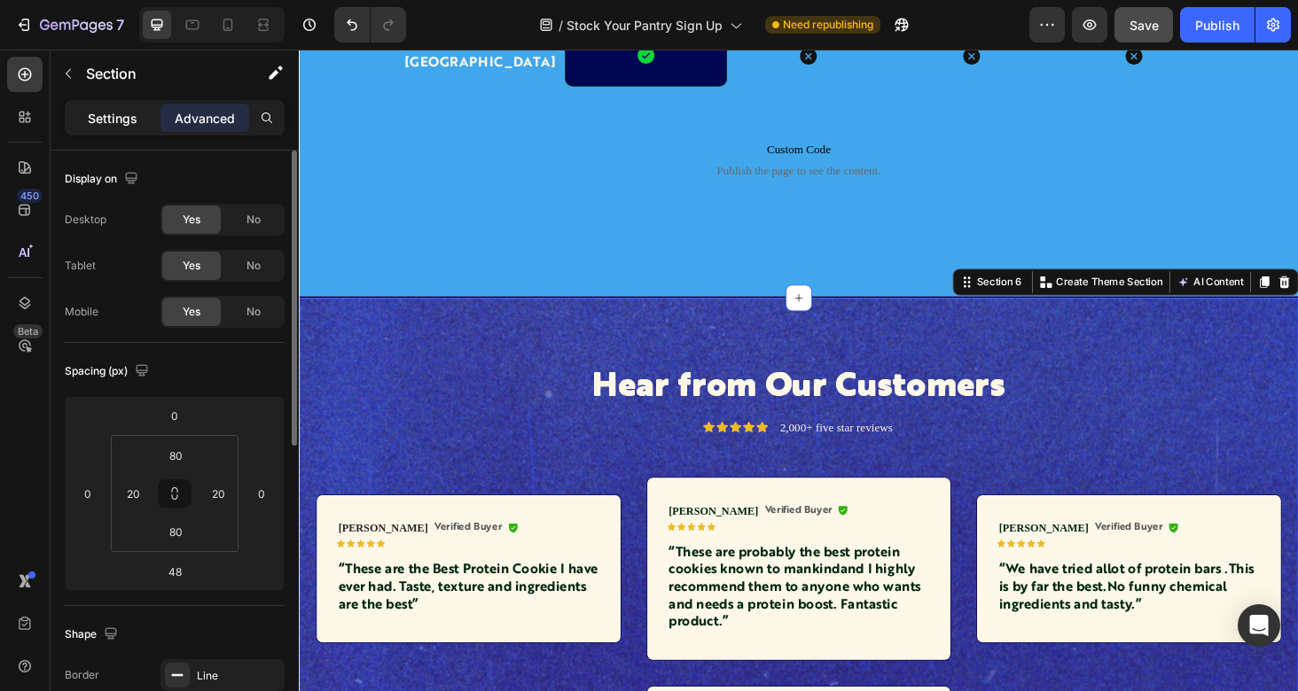
click at [105, 122] on p "Settings" at bounding box center [113, 118] width 50 height 19
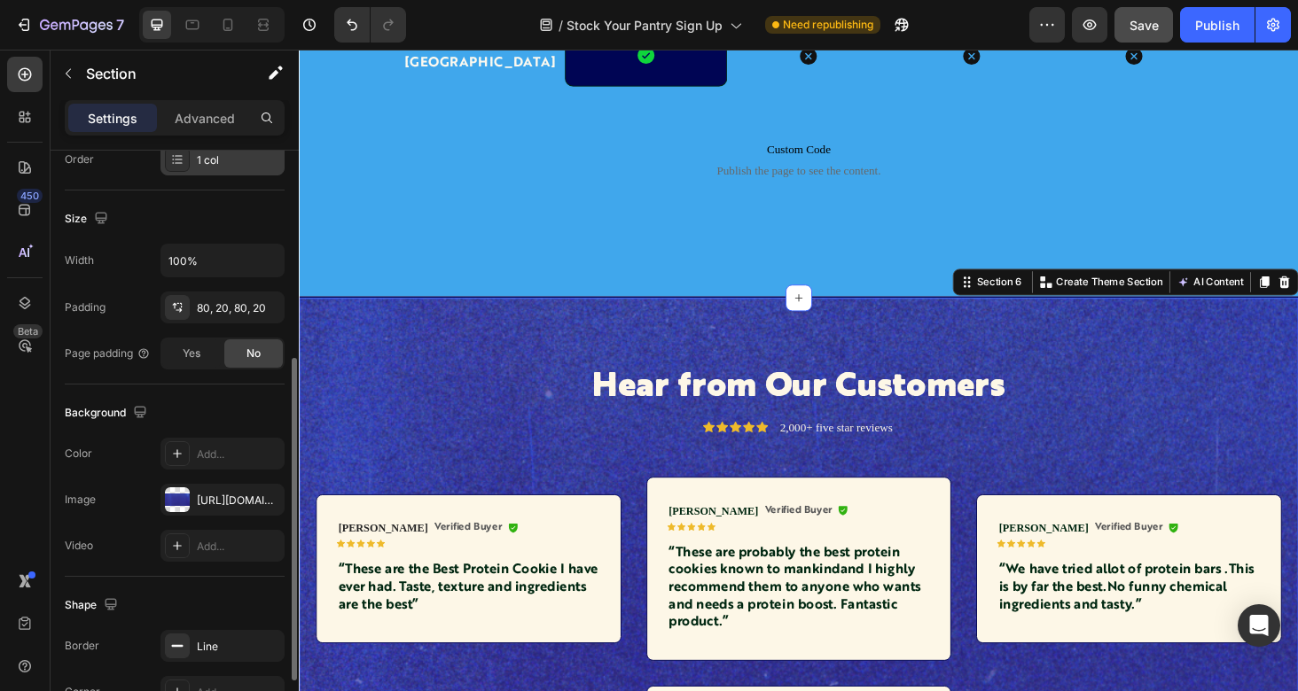
scroll to position [359, 0]
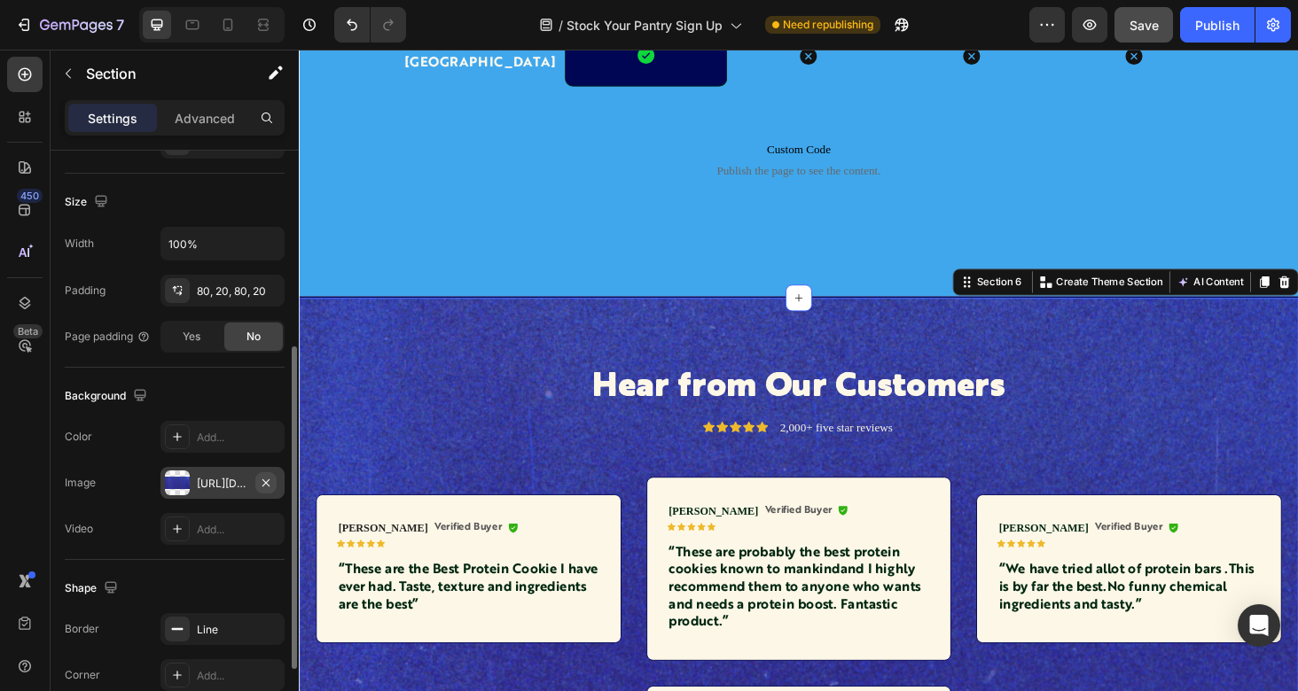
click at [274, 480] on button "button" at bounding box center [265, 482] width 21 height 21
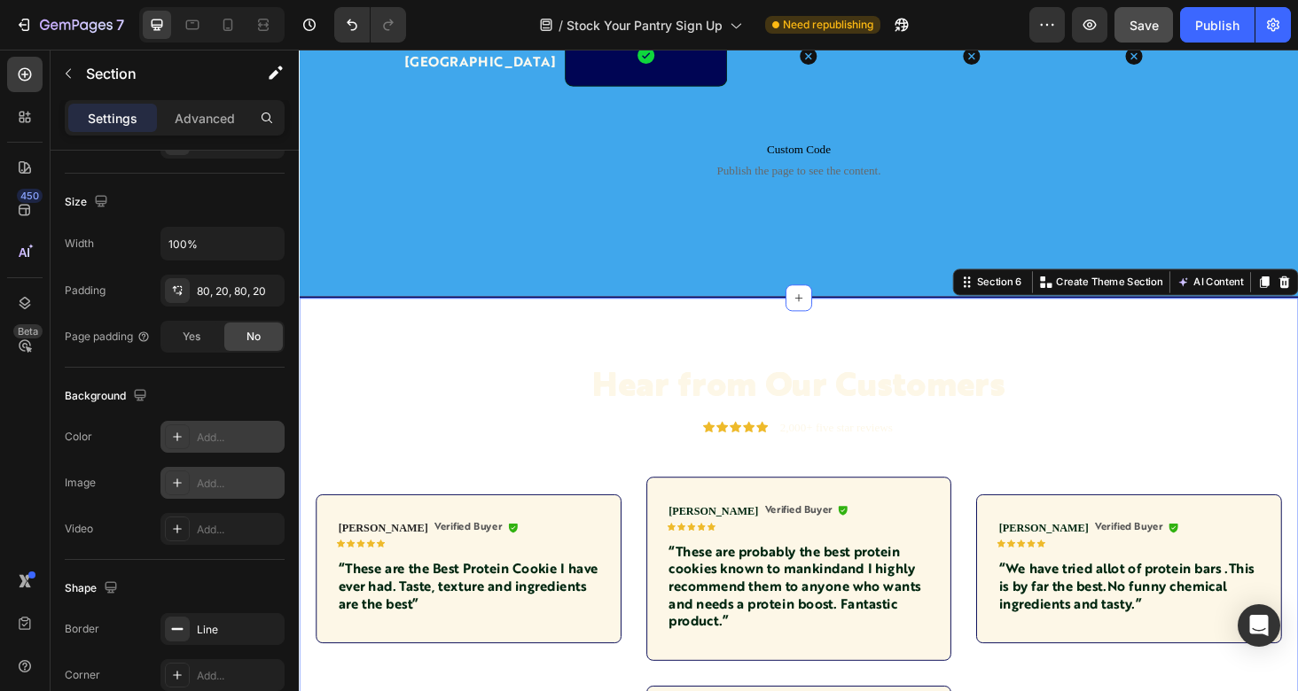
click at [238, 438] on div "Add..." at bounding box center [238, 438] width 83 height 16
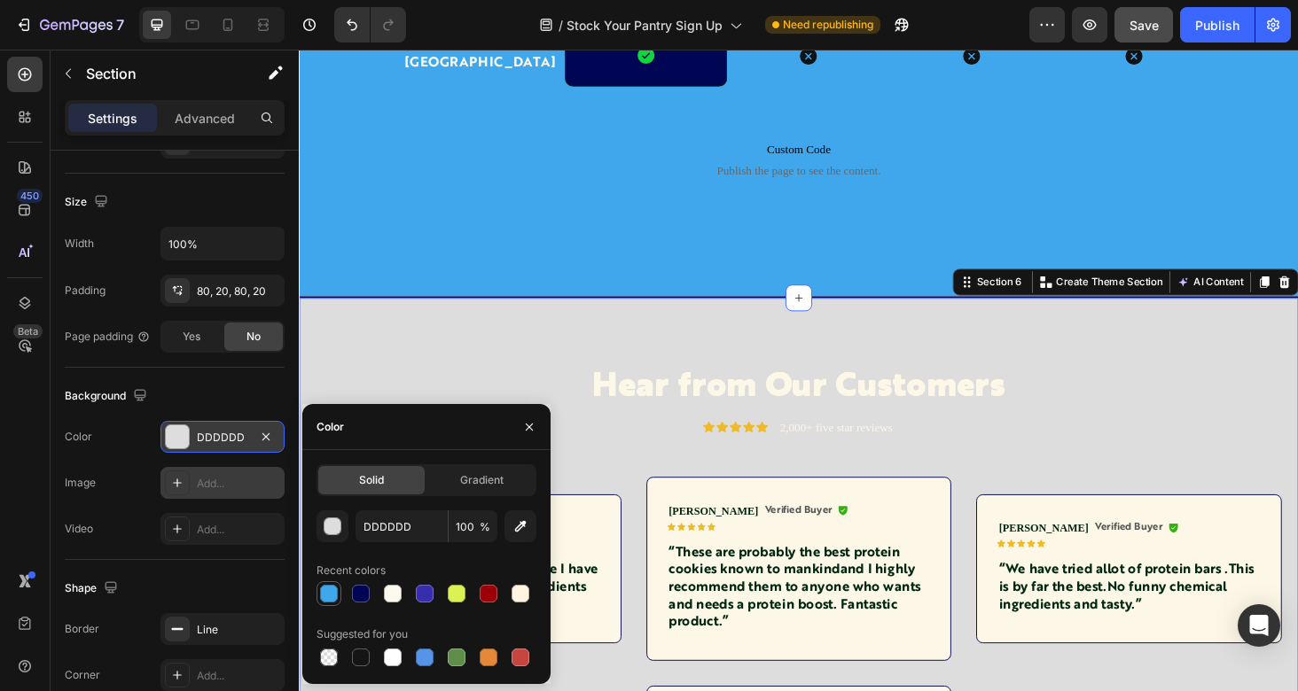
click at [327, 594] on div at bounding box center [329, 594] width 18 height 18
type input "40A7EC"
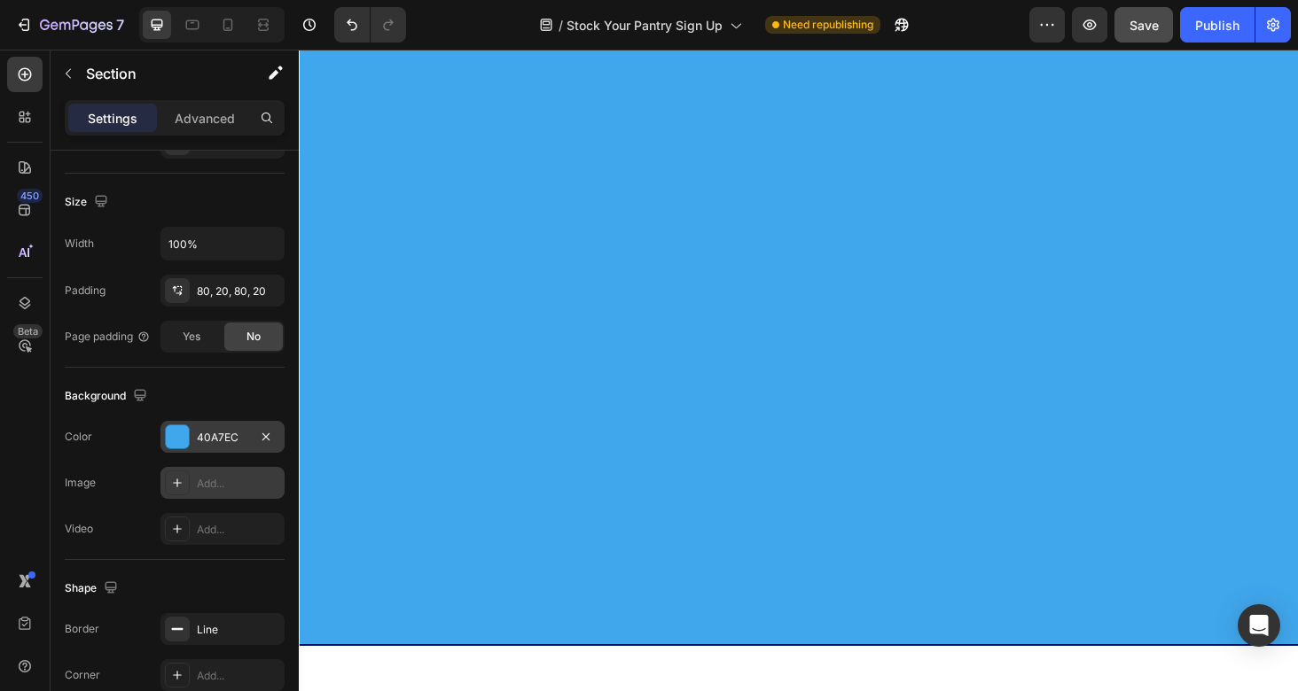
scroll to position [0, 0]
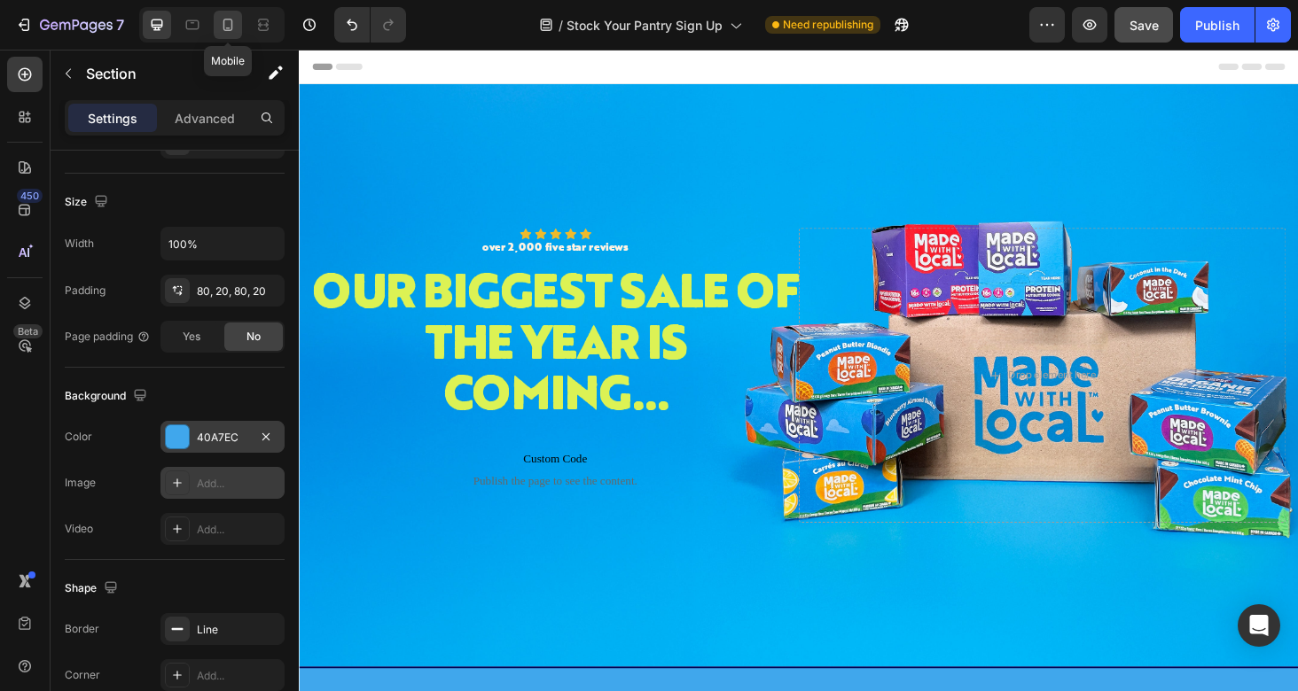
click at [222, 22] on icon at bounding box center [228, 25] width 18 height 18
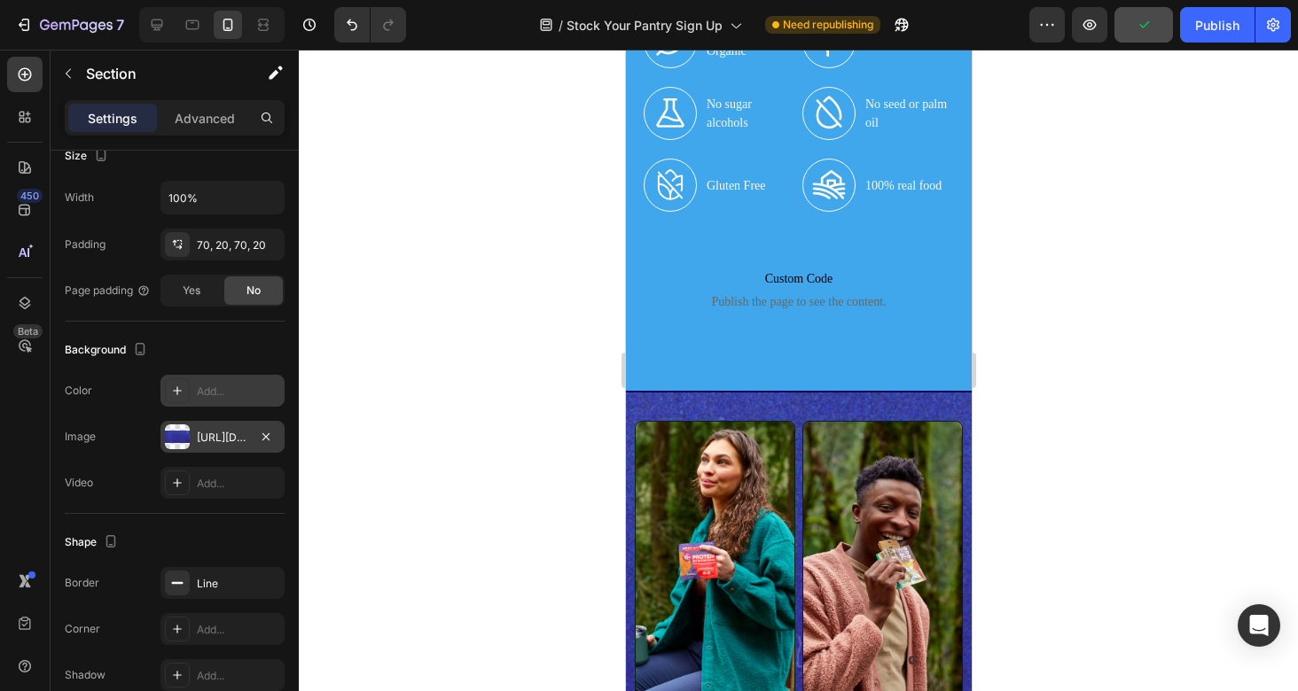
scroll to position [1120, 0]
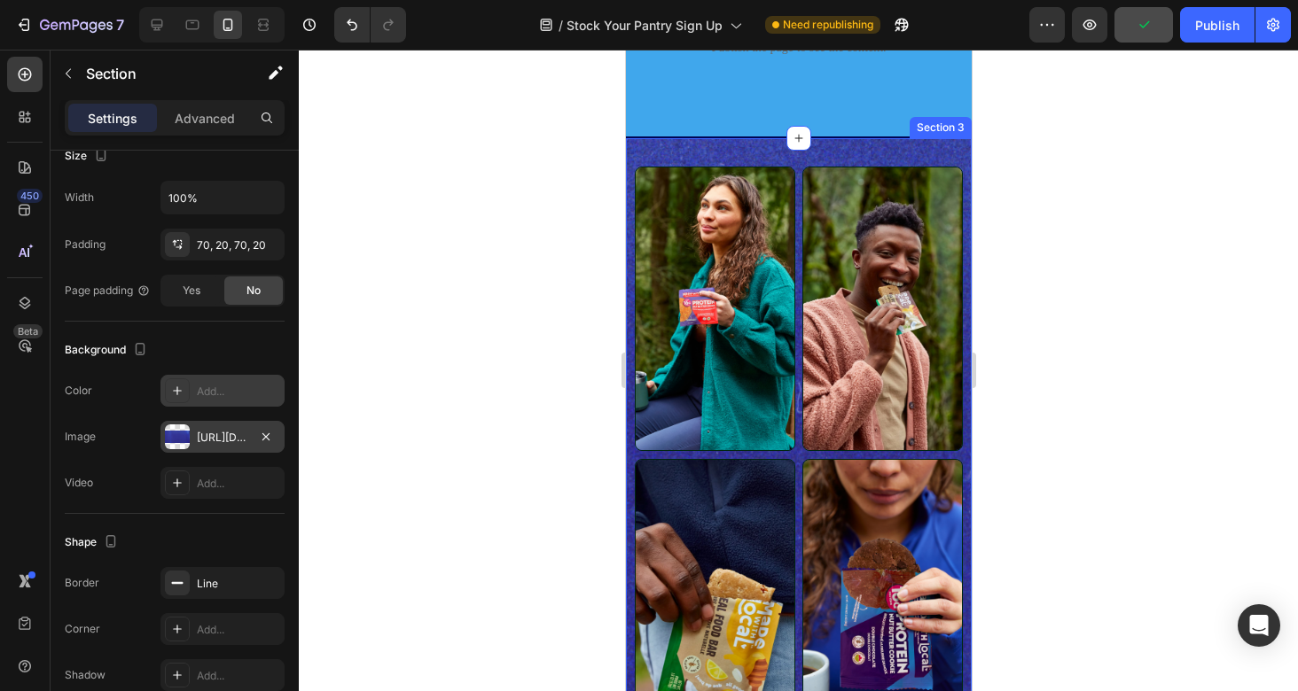
click at [727, 149] on div "Image Image Image Image Row Custom Code Publish the page to see the content. Cu…" at bounding box center [798, 501] width 346 height 728
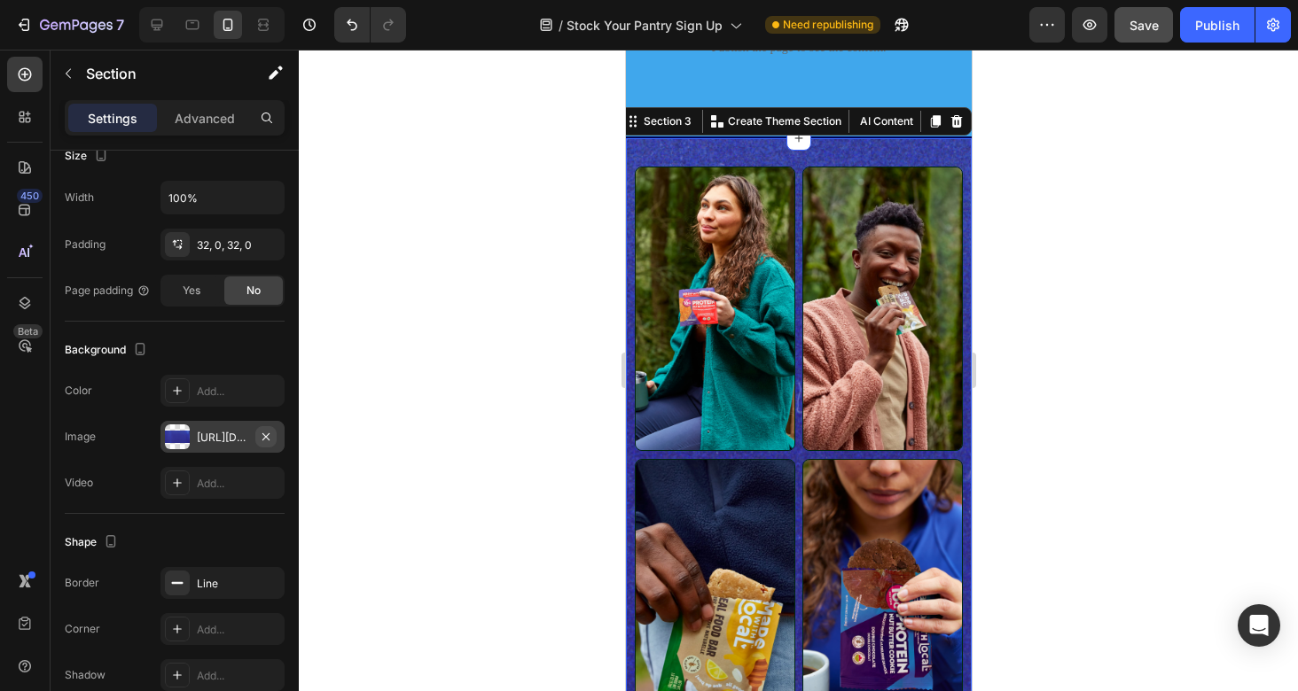
click at [271, 436] on icon "button" at bounding box center [266, 437] width 14 height 14
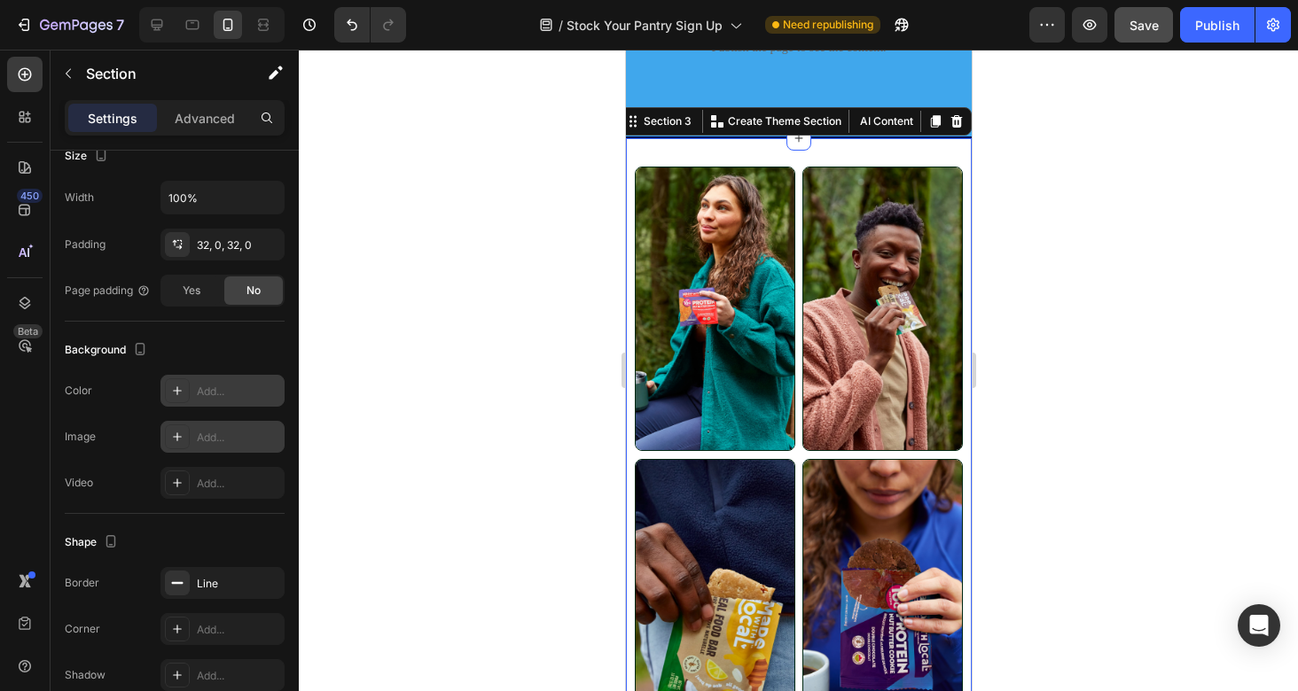
click at [235, 388] on div "Add..." at bounding box center [238, 392] width 83 height 16
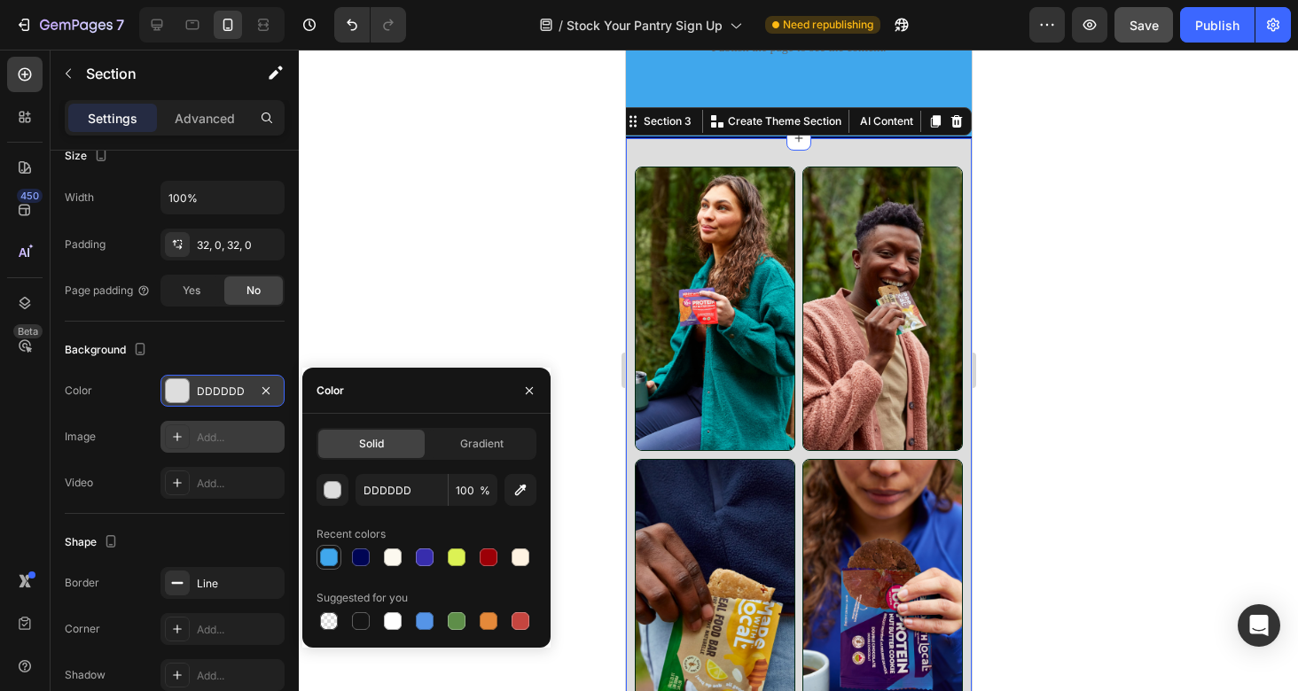
click at [335, 557] on div at bounding box center [329, 558] width 18 height 18
type input "40A7EC"
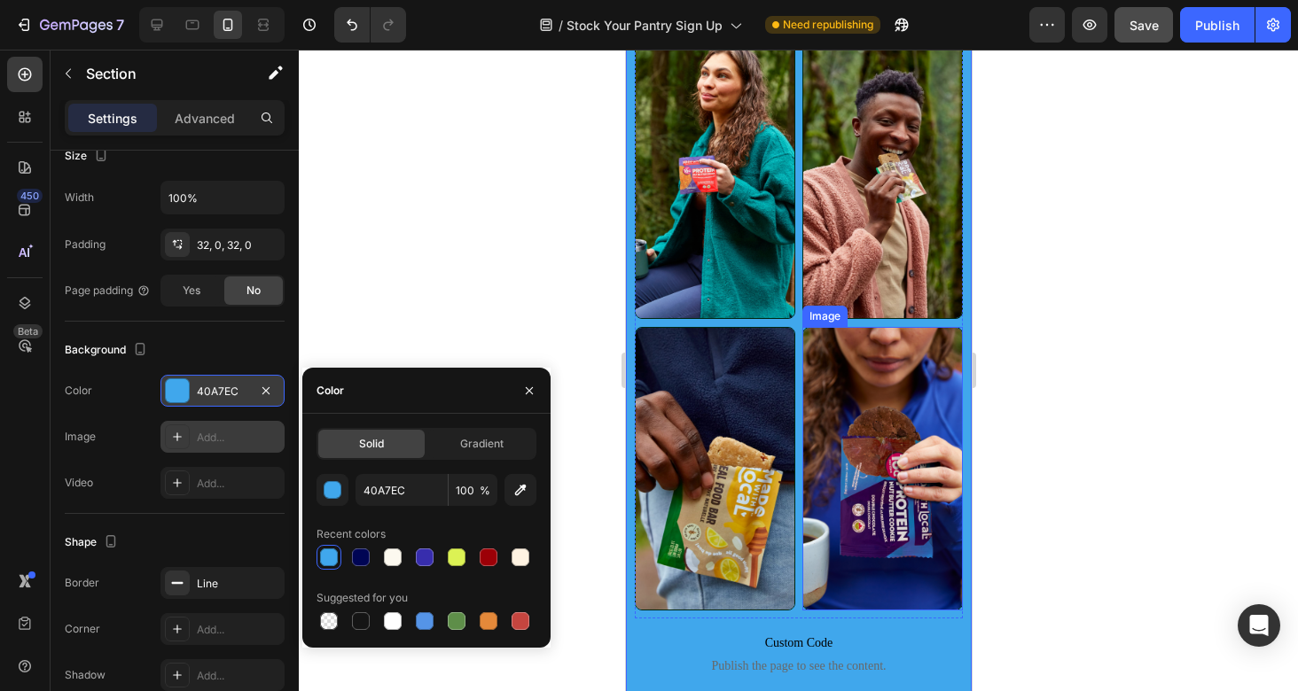
scroll to position [1637, 0]
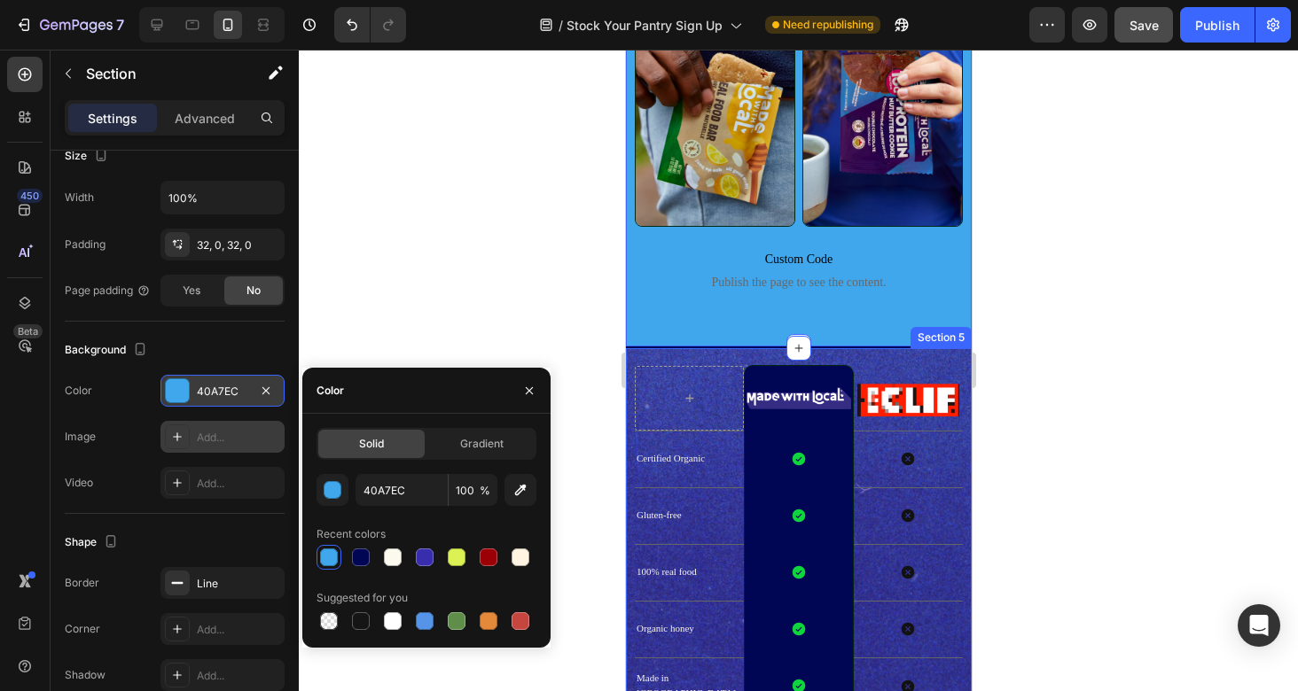
click at [733, 354] on div "Image Row Image Row Certified Organic Text Block Icon Row Icon Row Gluten-free …" at bounding box center [798, 594] width 346 height 492
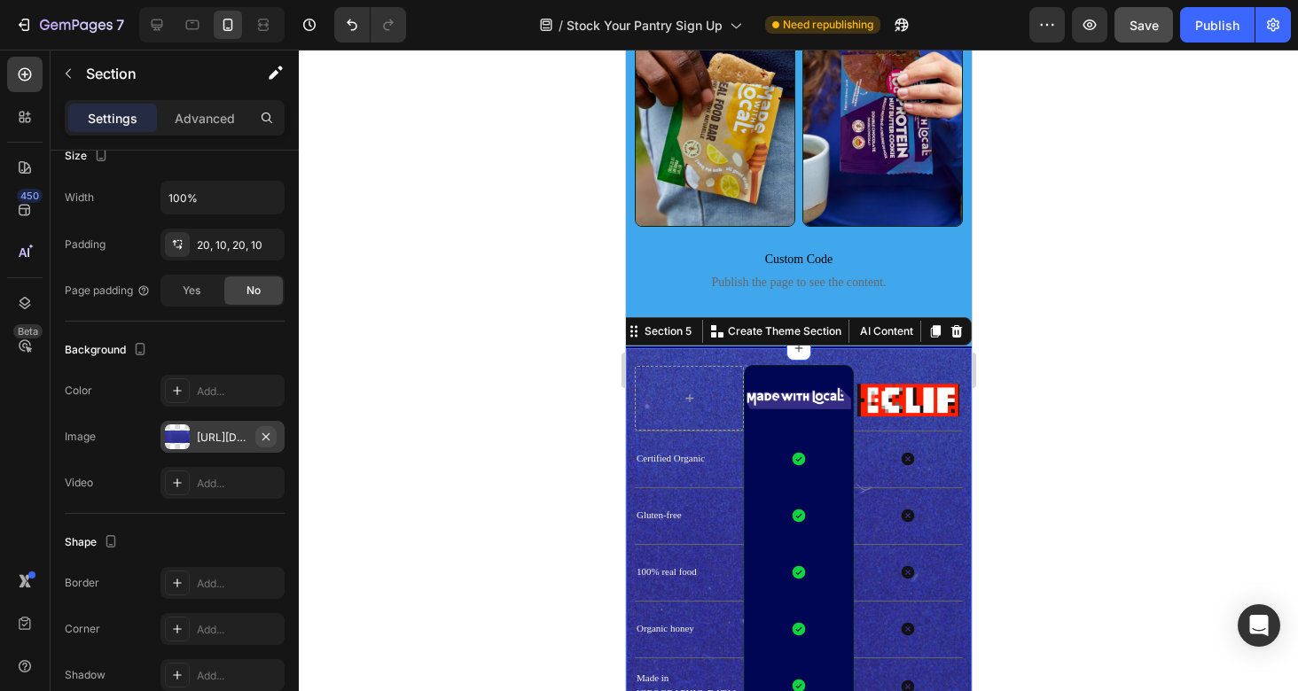
click at [268, 435] on icon "button" at bounding box center [266, 437] width 14 height 14
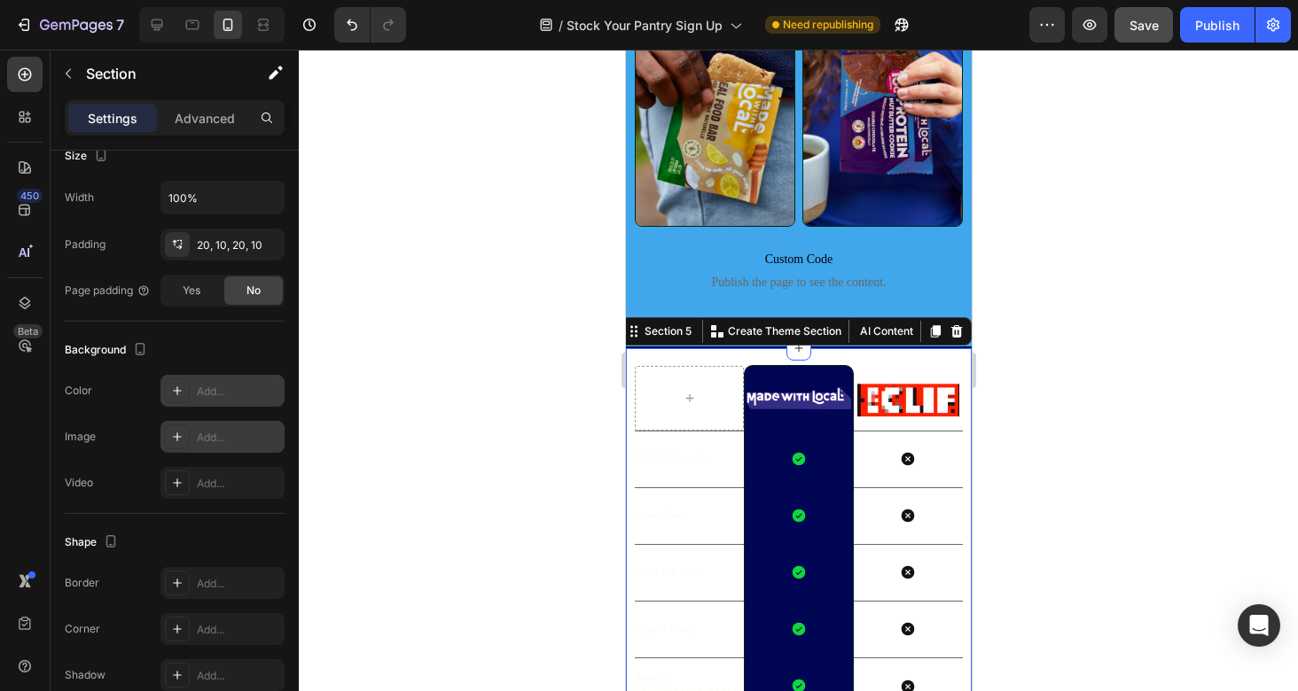
click at [224, 392] on div "Add..." at bounding box center [238, 392] width 83 height 16
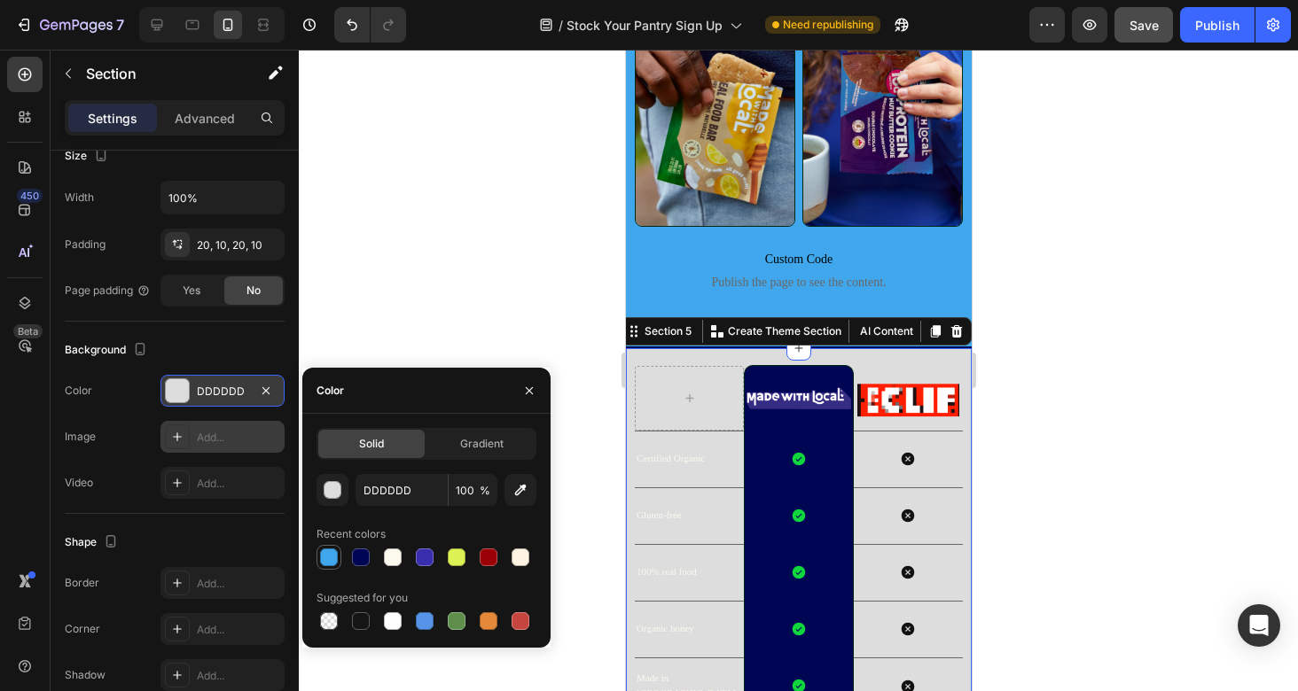
click at [332, 553] on div at bounding box center [329, 558] width 18 height 18
type input "40A7EC"
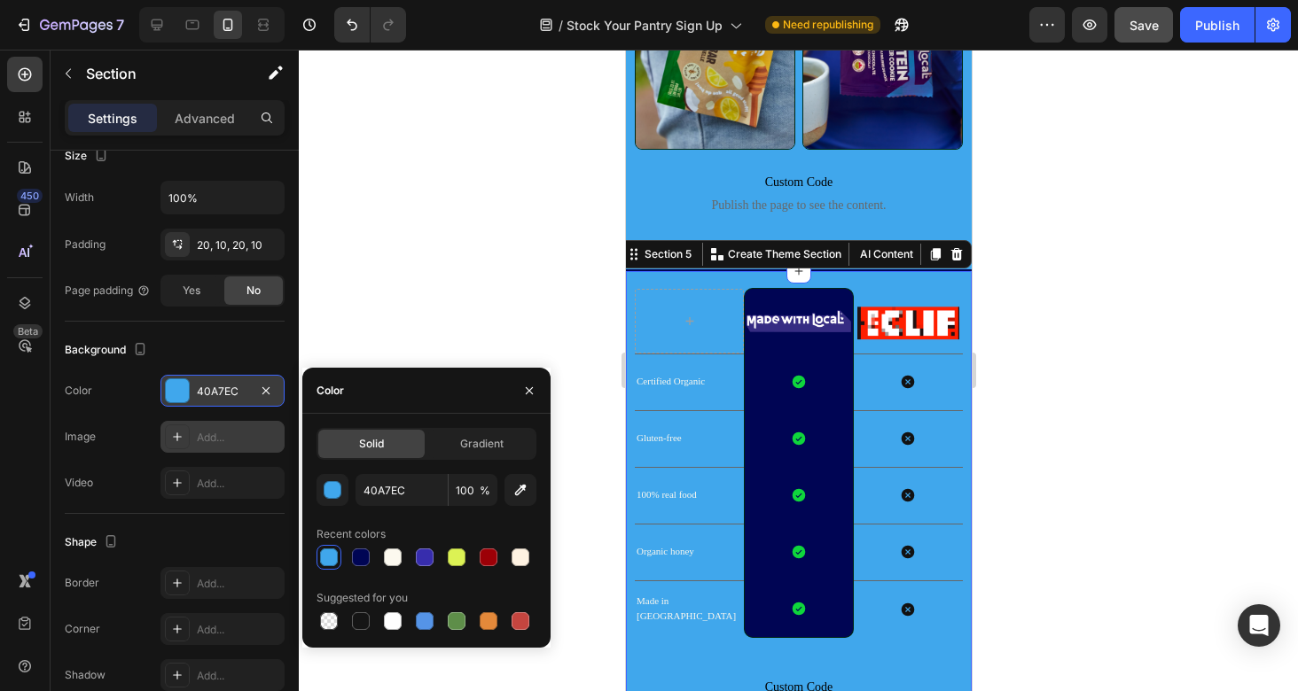
scroll to position [2122, 0]
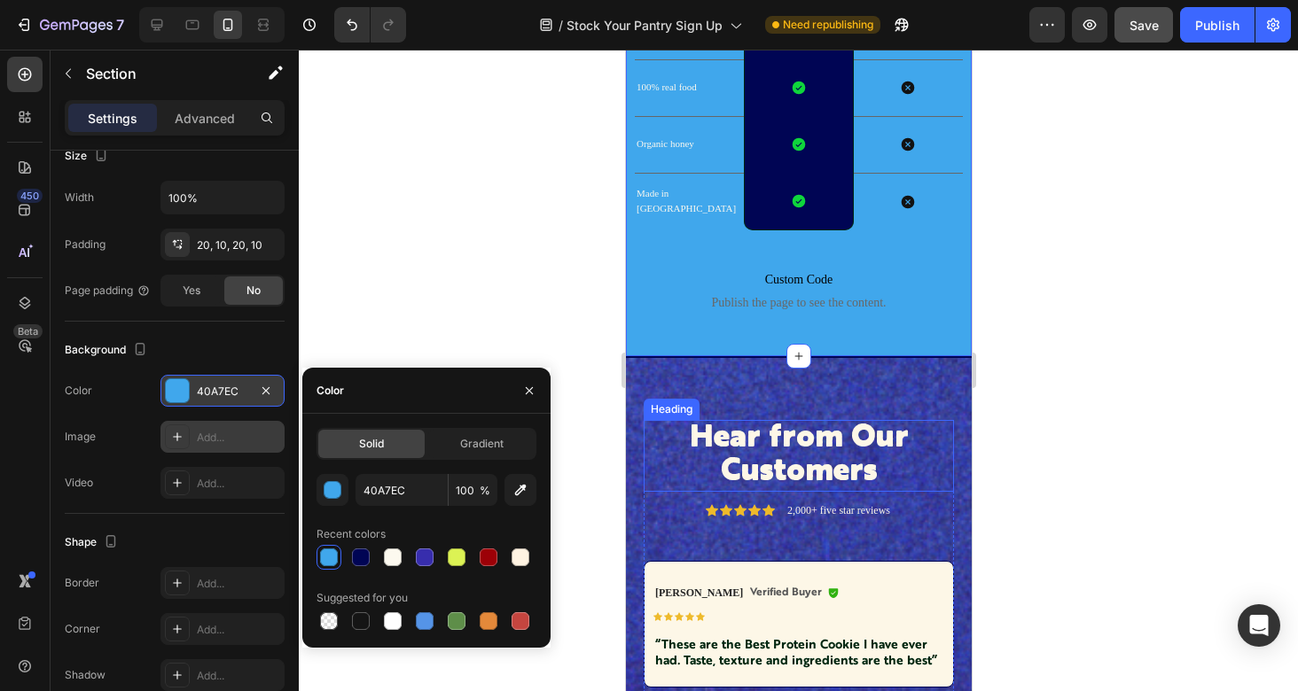
click at [839, 439] on h2 "Hear from Our Customers" at bounding box center [798, 456] width 310 height 72
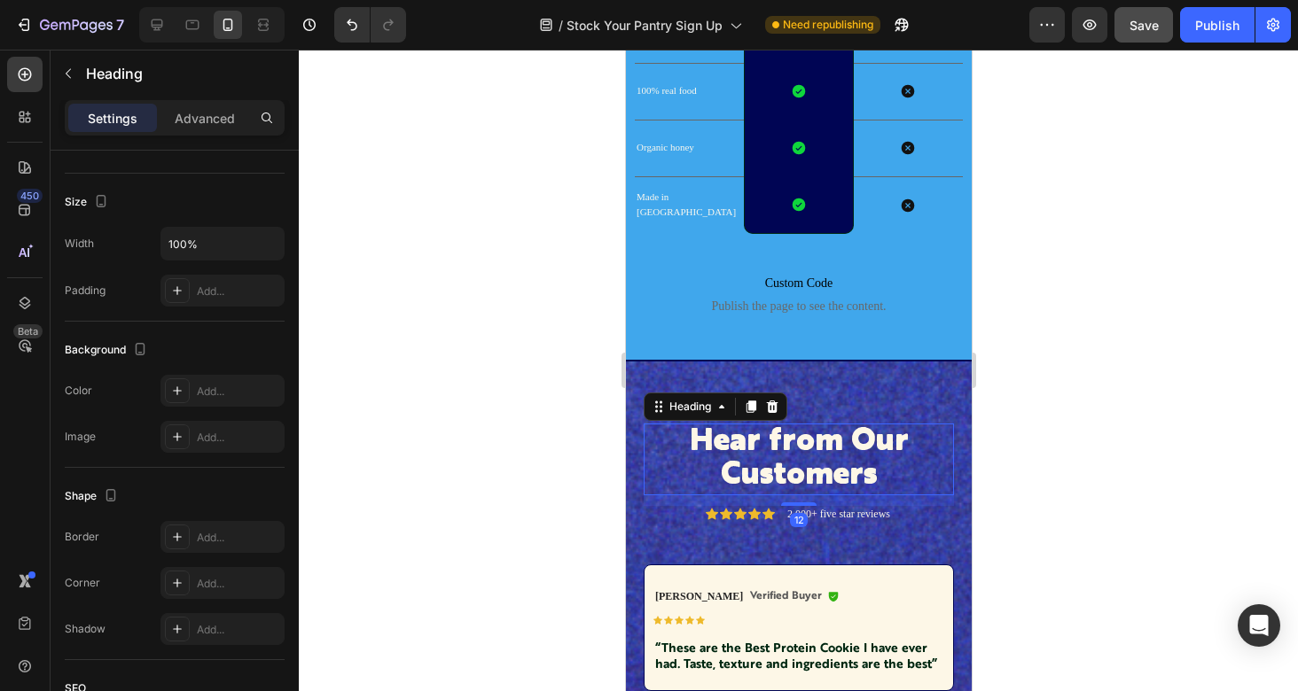
click at [839, 439] on h2 "Hear from Our Customers" at bounding box center [798, 460] width 310 height 72
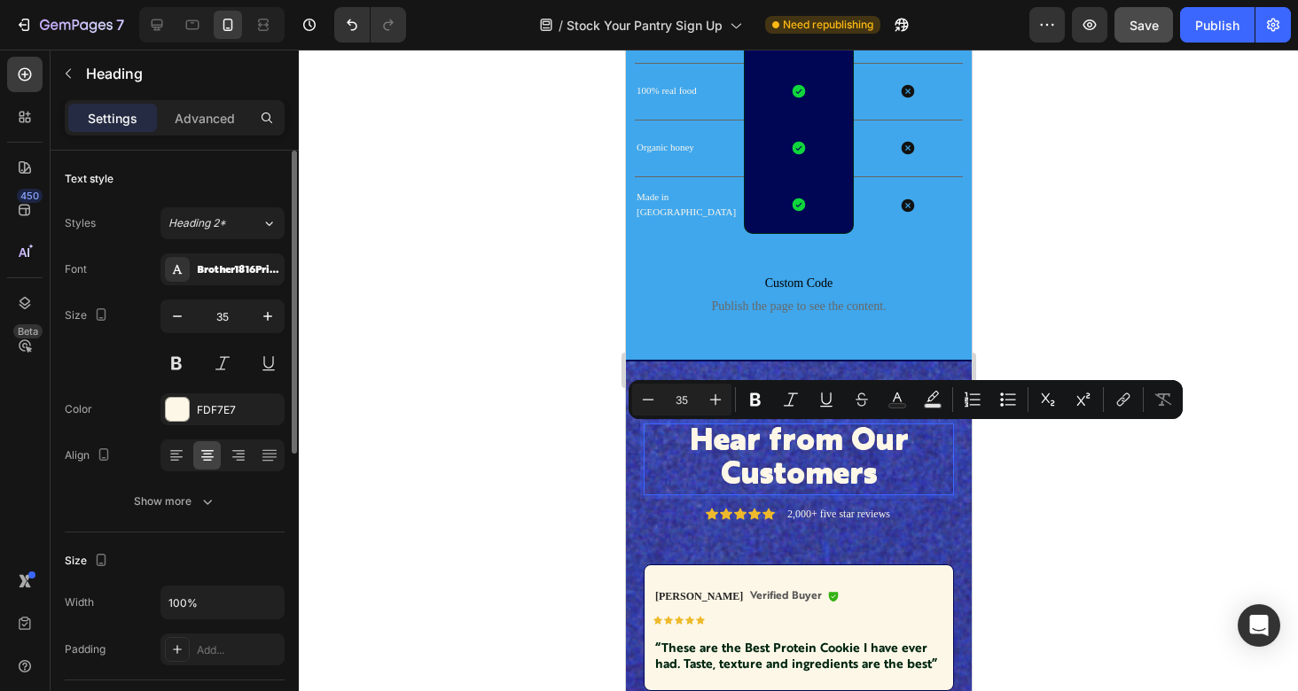
click at [843, 395] on div "Minus 35 Plus Bold Italic Underline Strikethrough Text Color Text Background Co…" at bounding box center [905, 400] width 547 height 32
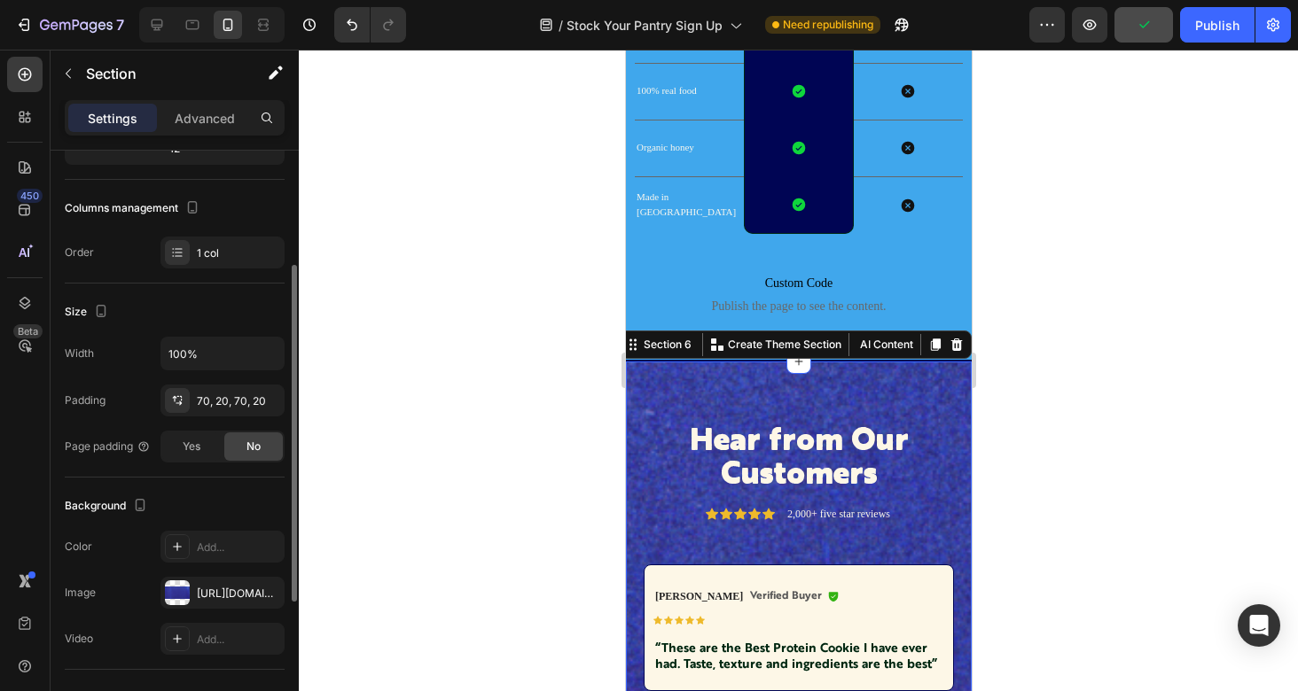
scroll to position [220, 0]
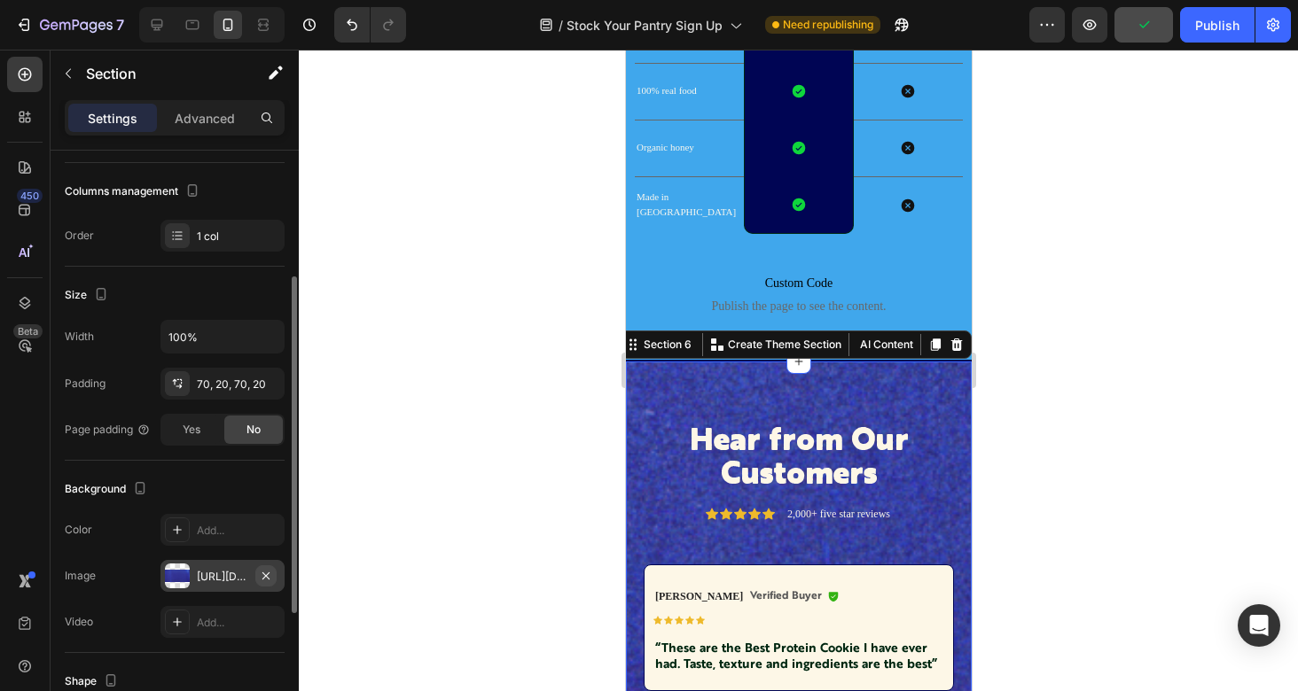
click at [268, 579] on icon "button" at bounding box center [266, 576] width 14 height 14
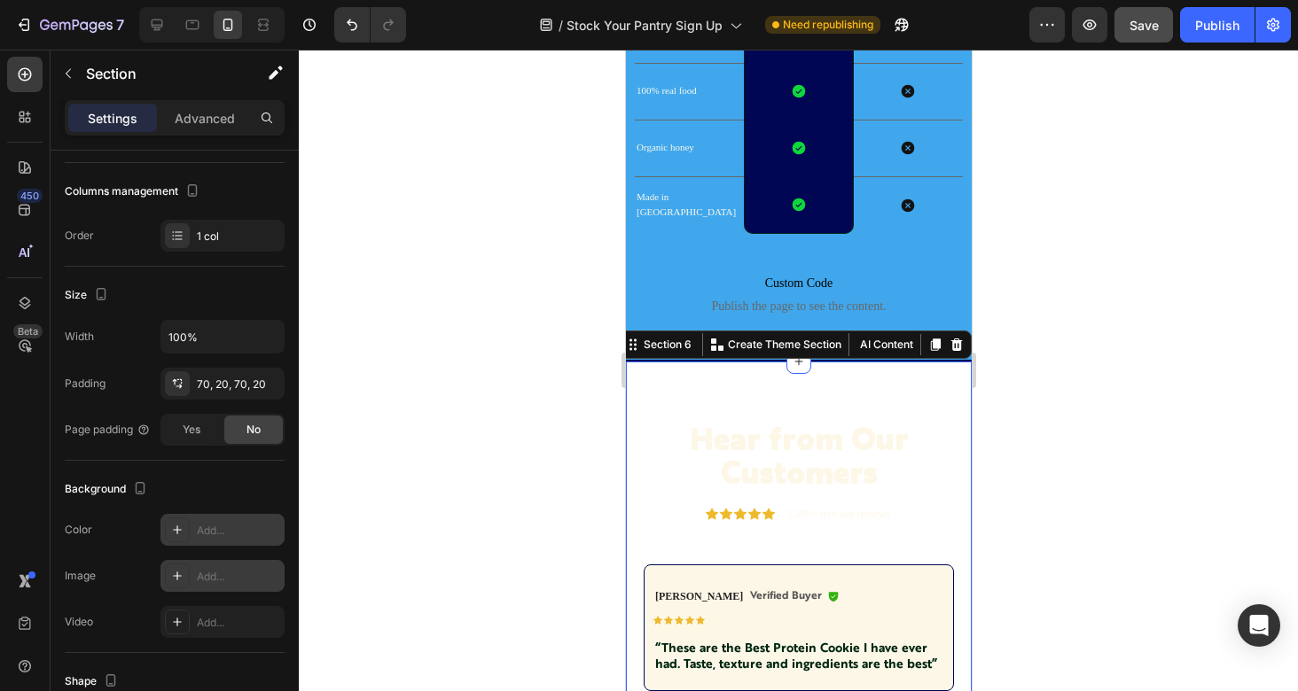
click at [217, 529] on div "Add..." at bounding box center [238, 531] width 83 height 16
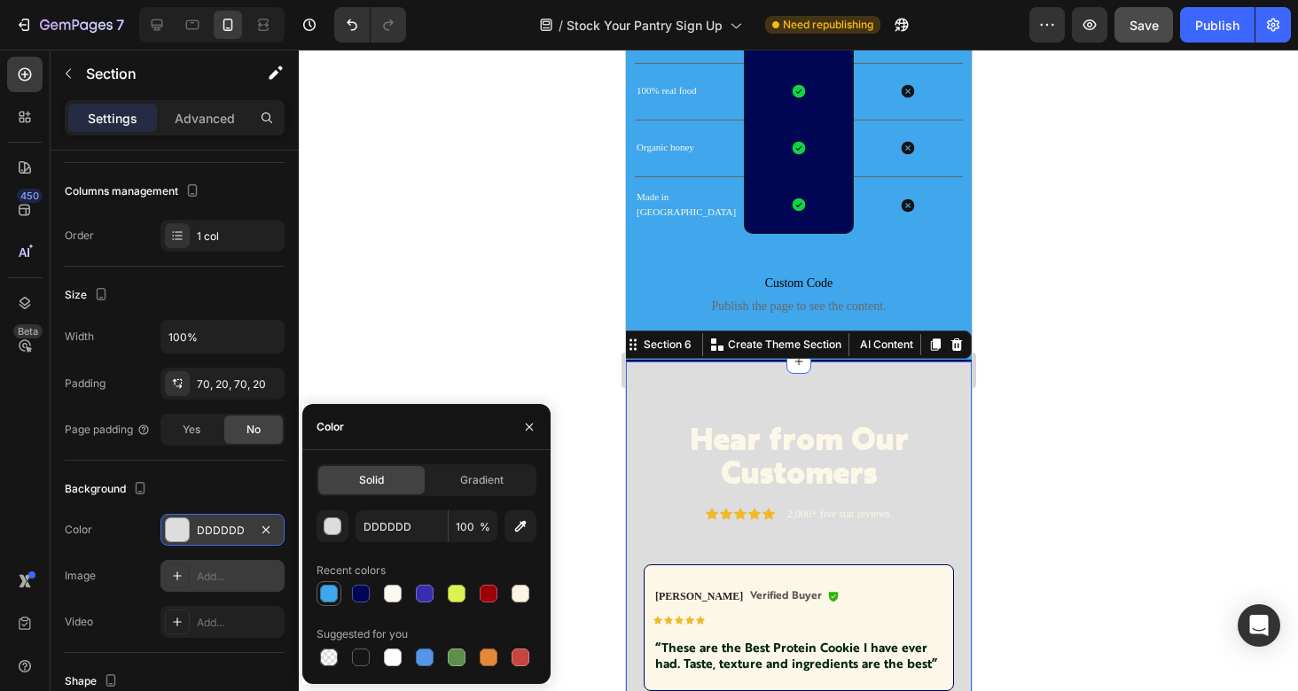
drag, startPoint x: 326, startPoint y: 598, endPoint x: 338, endPoint y: 597, distance: 11.7
click at [326, 598] on div at bounding box center [329, 594] width 18 height 18
type input "40A7EC"
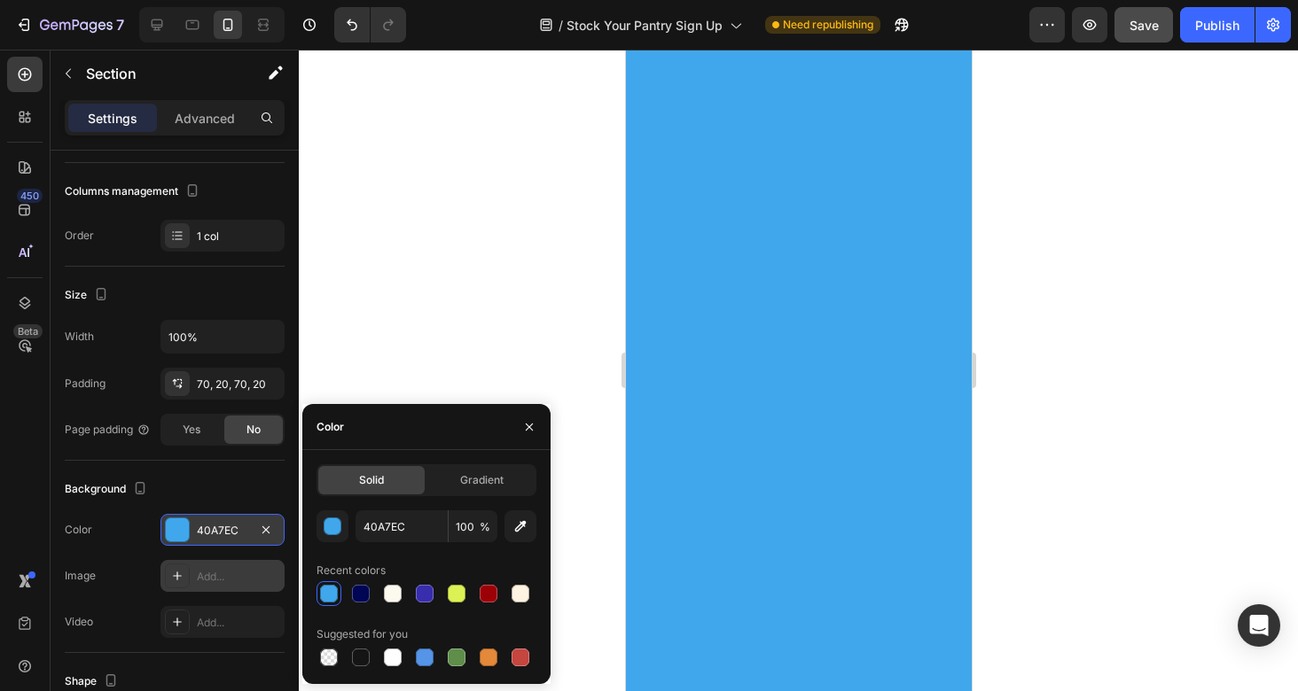
scroll to position [0, 0]
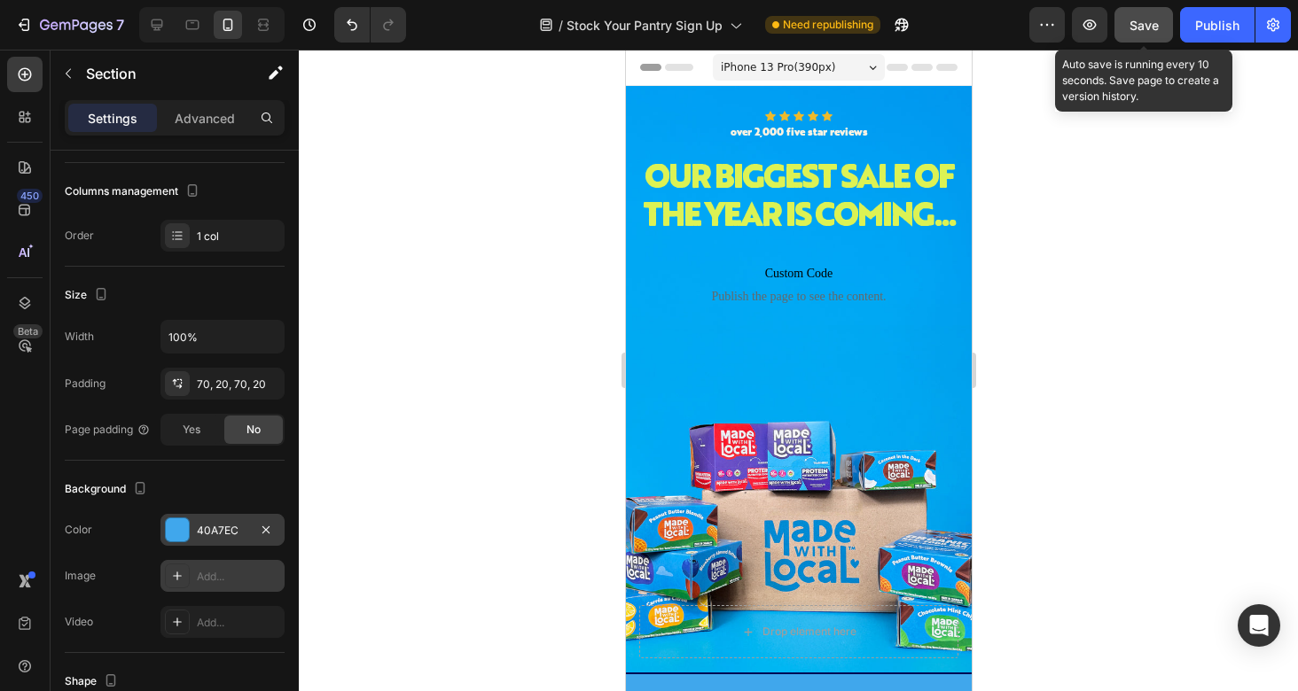
click at [1141, 28] on span "Save" at bounding box center [1143, 25] width 29 height 15
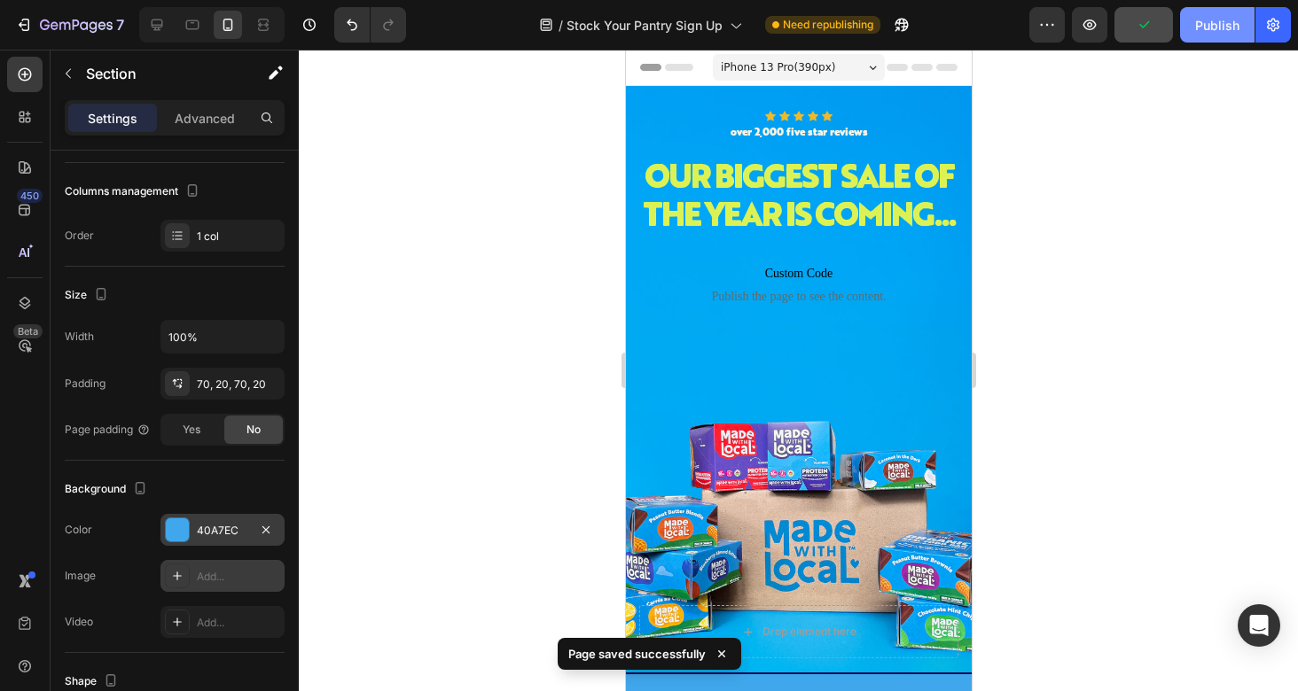
click at [1216, 28] on div "Publish" at bounding box center [1217, 25] width 44 height 19
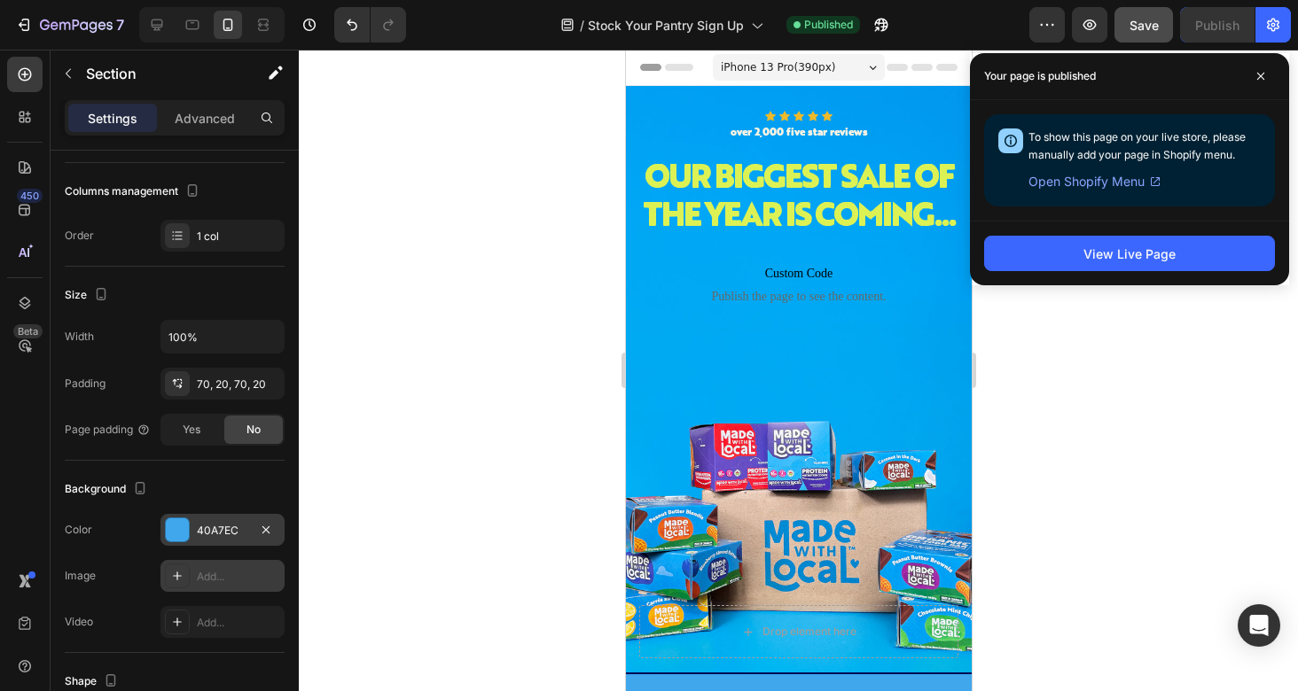
click at [550, 254] on div at bounding box center [798, 371] width 999 height 642
